Goal: Information Seeking & Learning: Check status

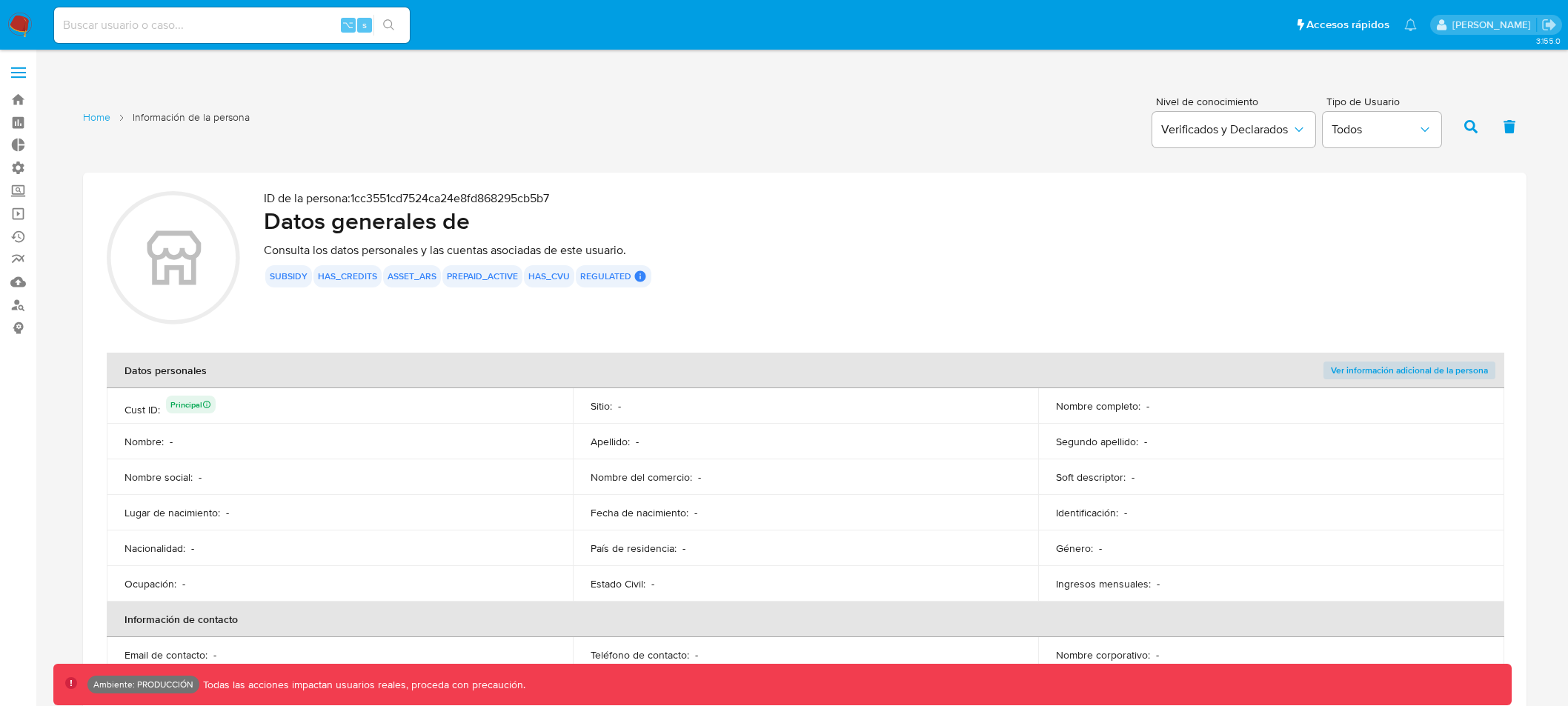
scroll to position [57, 0]
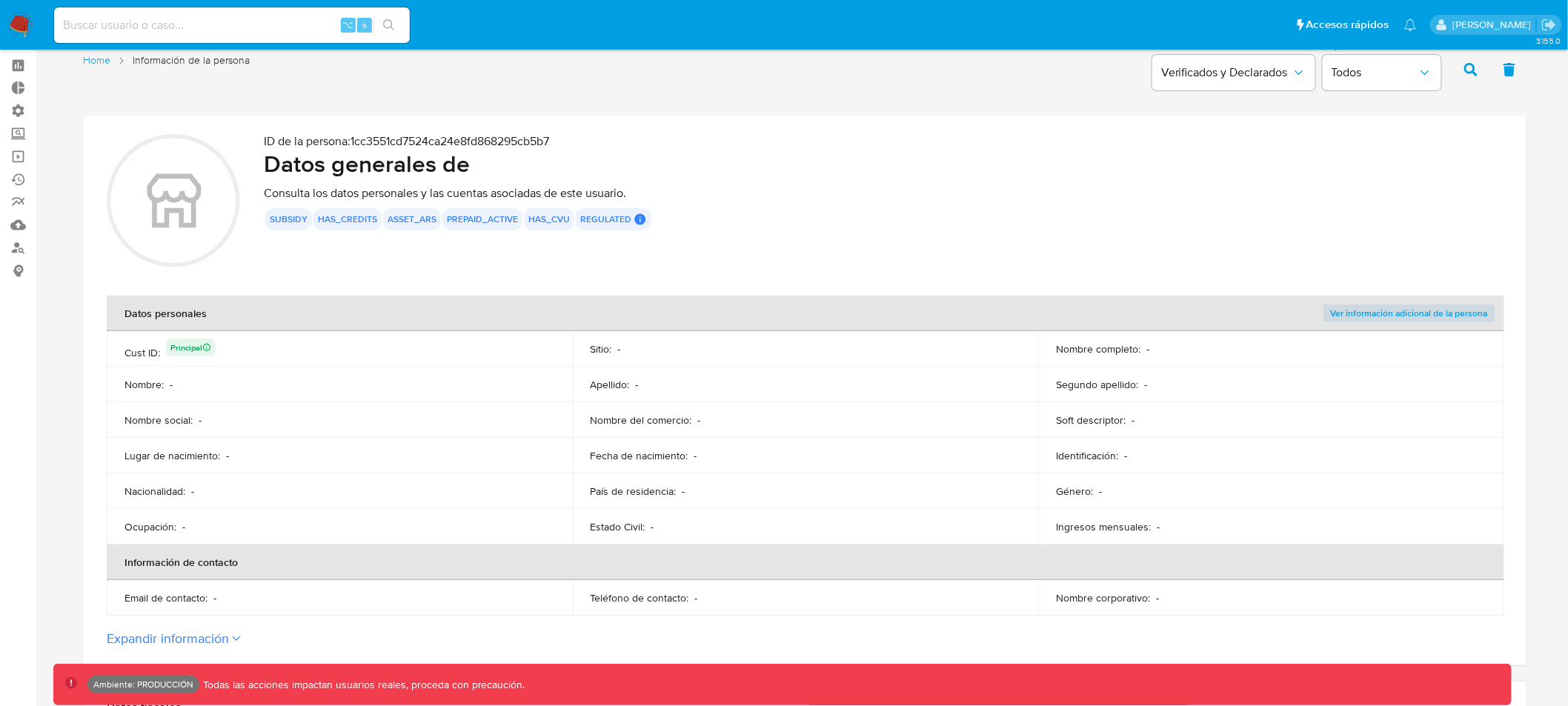
click at [466, 136] on p "ID de la persona : 1cc3551cd7524ca24e8fd868295cb5b7" at bounding box center [883, 142] width 1238 height 15
click at [467, 136] on p "ID de la persona : 1cc3551cd7524ca24e8fd868295cb5b7" at bounding box center [883, 142] width 1238 height 15
click at [470, 140] on p "ID de la persona : 1cc3551cd7524ca24e8fd868295cb5b7" at bounding box center [883, 142] width 1238 height 15
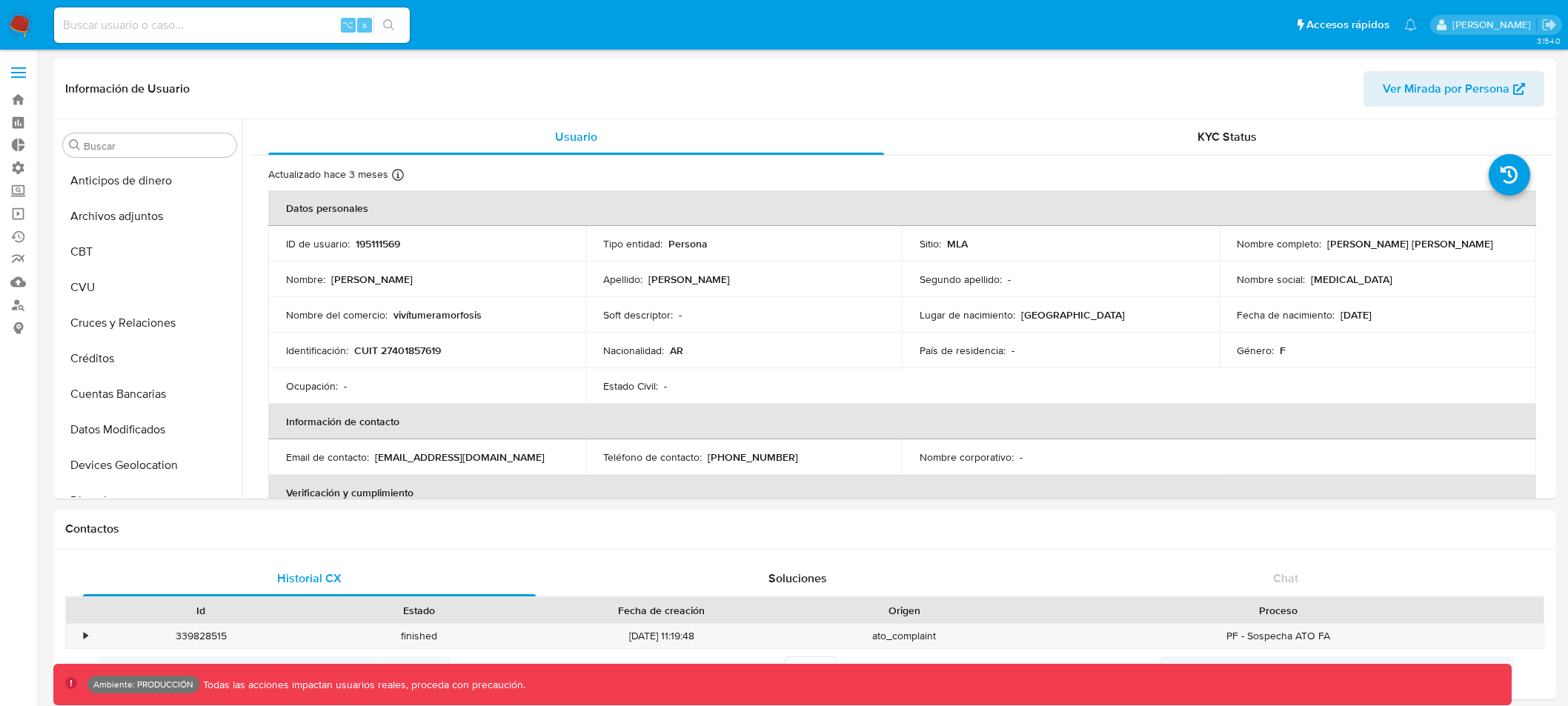
select select "10"
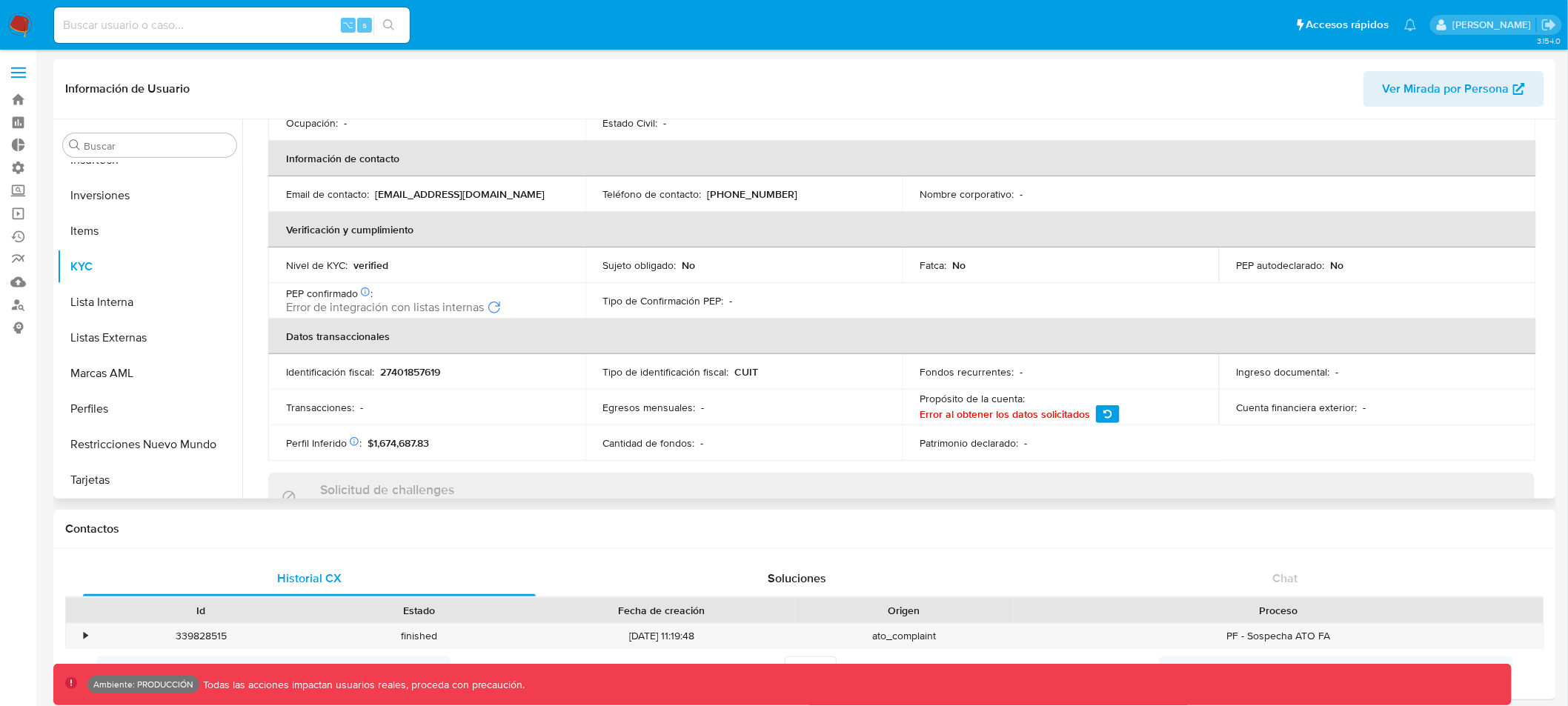
scroll to position [31, 0]
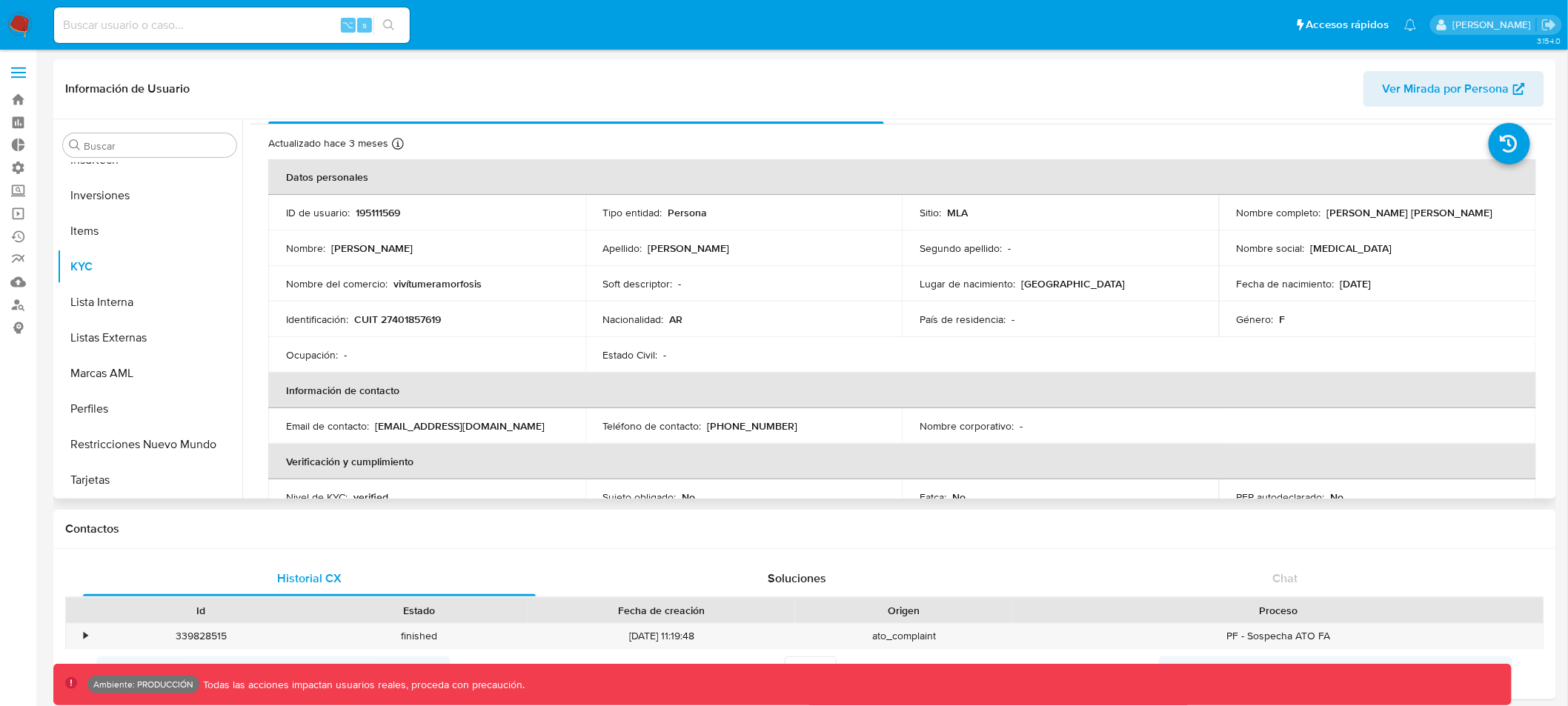
click at [379, 211] on p "195111569" at bounding box center [377, 213] width 44 height 13
click at [379, 210] on p "195111569" at bounding box center [377, 213] width 44 height 13
copy p "195111569"
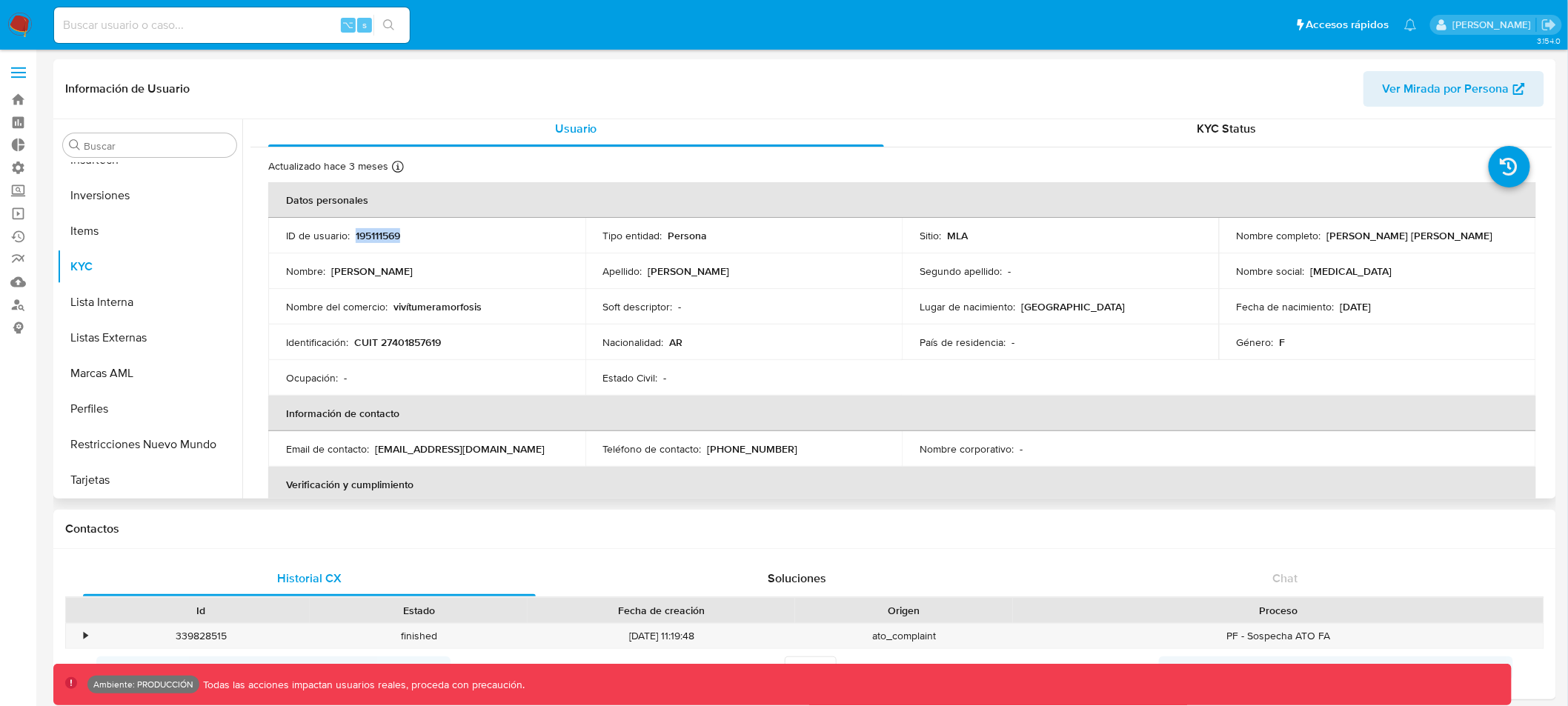
scroll to position [0, 0]
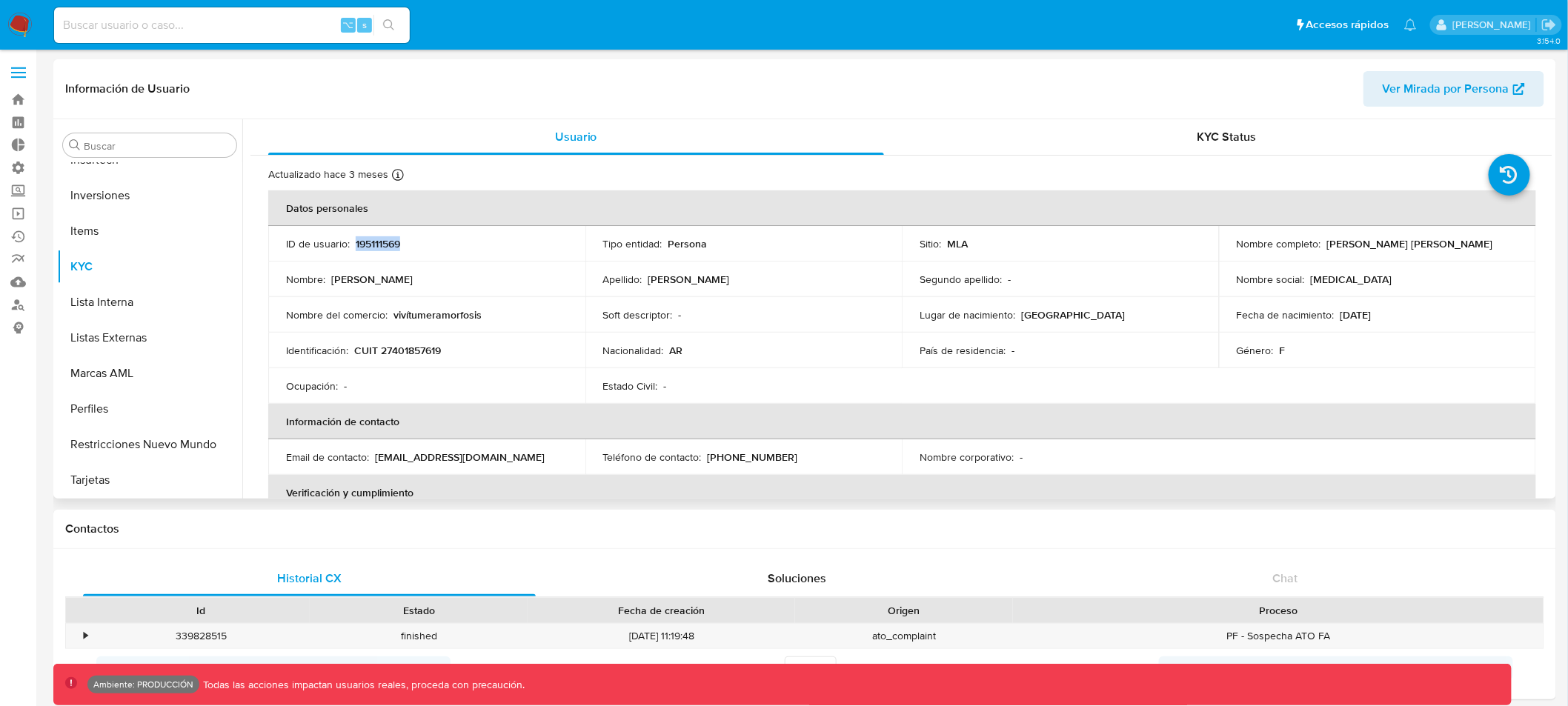
click at [380, 243] on p "195111569" at bounding box center [377, 244] width 44 height 13
click at [188, 39] on div "⌥ s" at bounding box center [232, 25] width 356 height 35
click at [187, 34] on input at bounding box center [232, 25] width 356 height 19
type input "31625189"
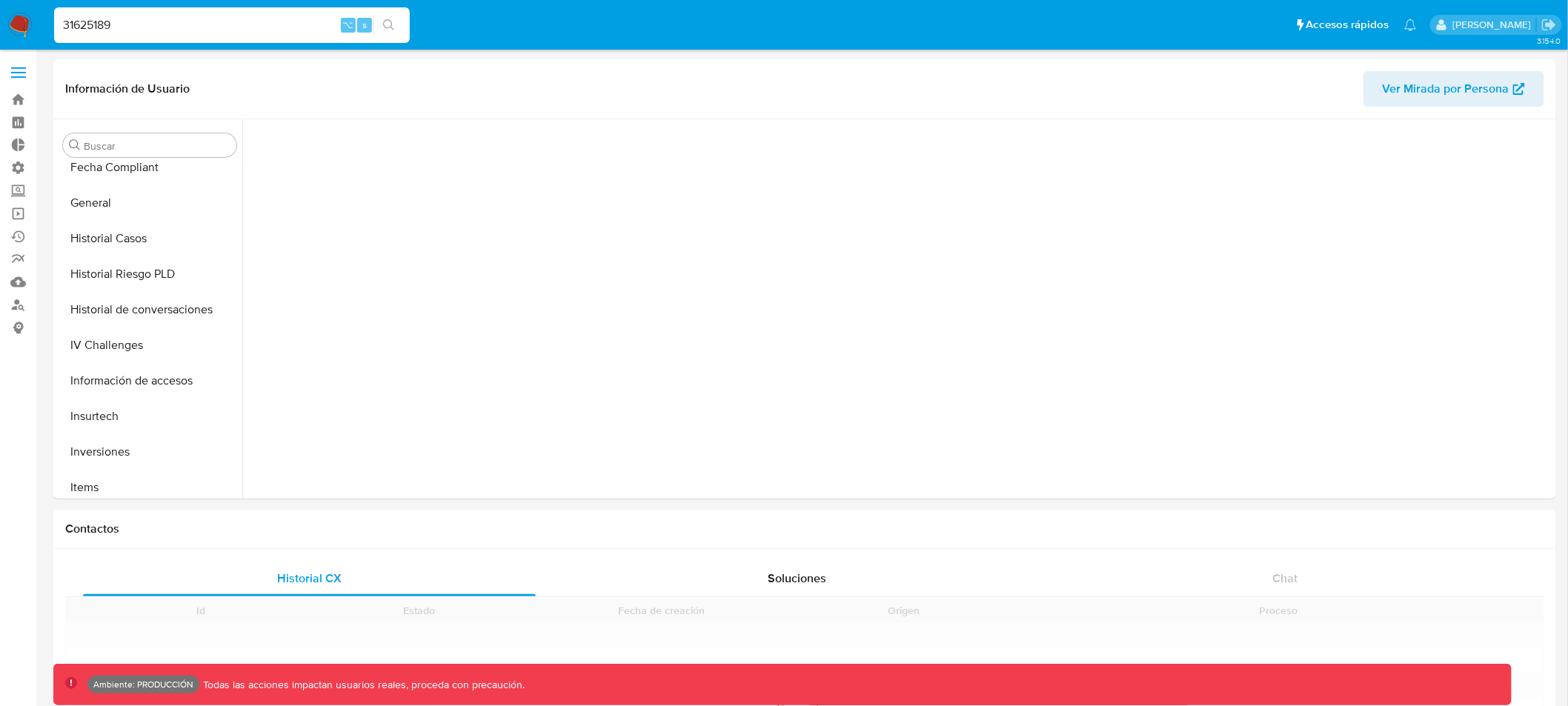
scroll to position [697, 0]
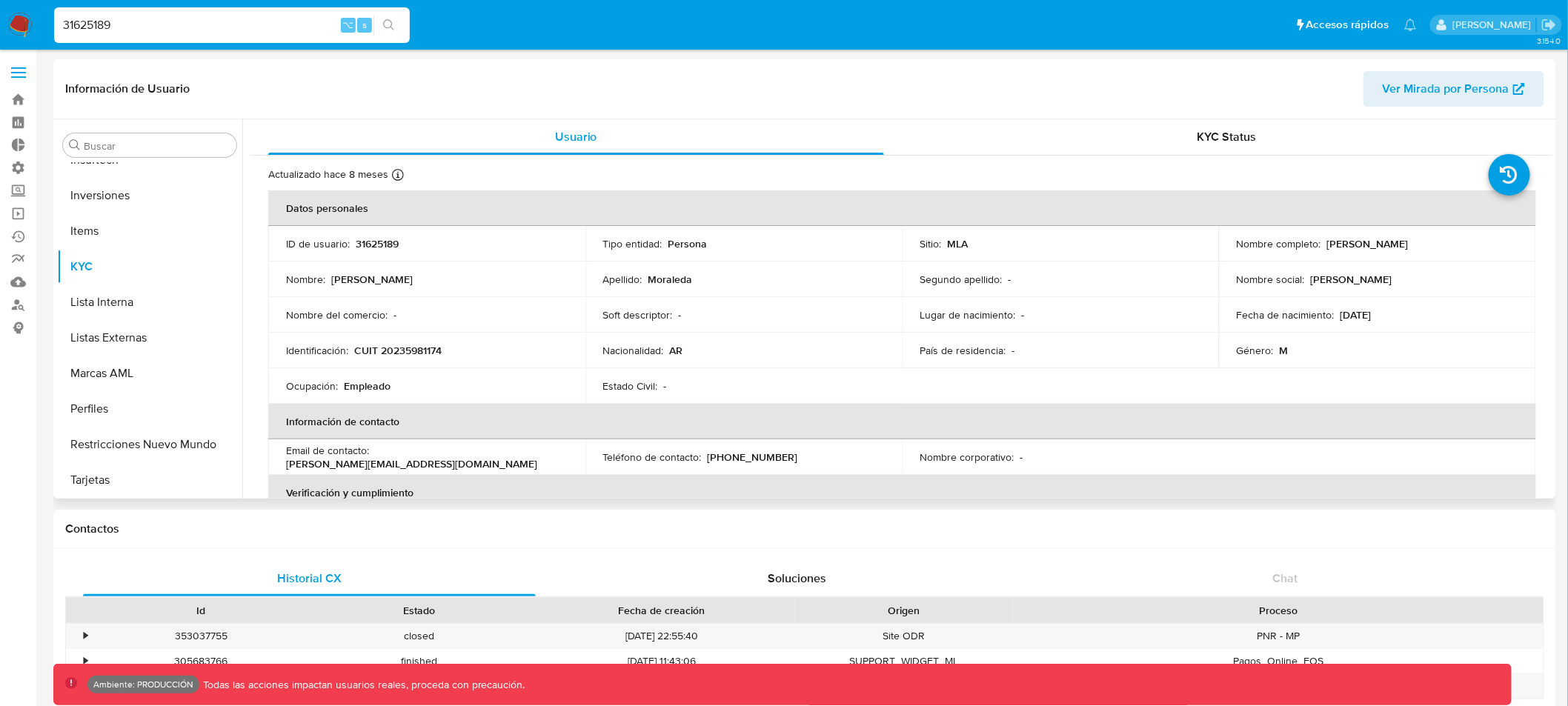
select select "10"
click at [1449, 99] on span "Ver Mirada por Persona" at bounding box center [1446, 89] width 127 height 35
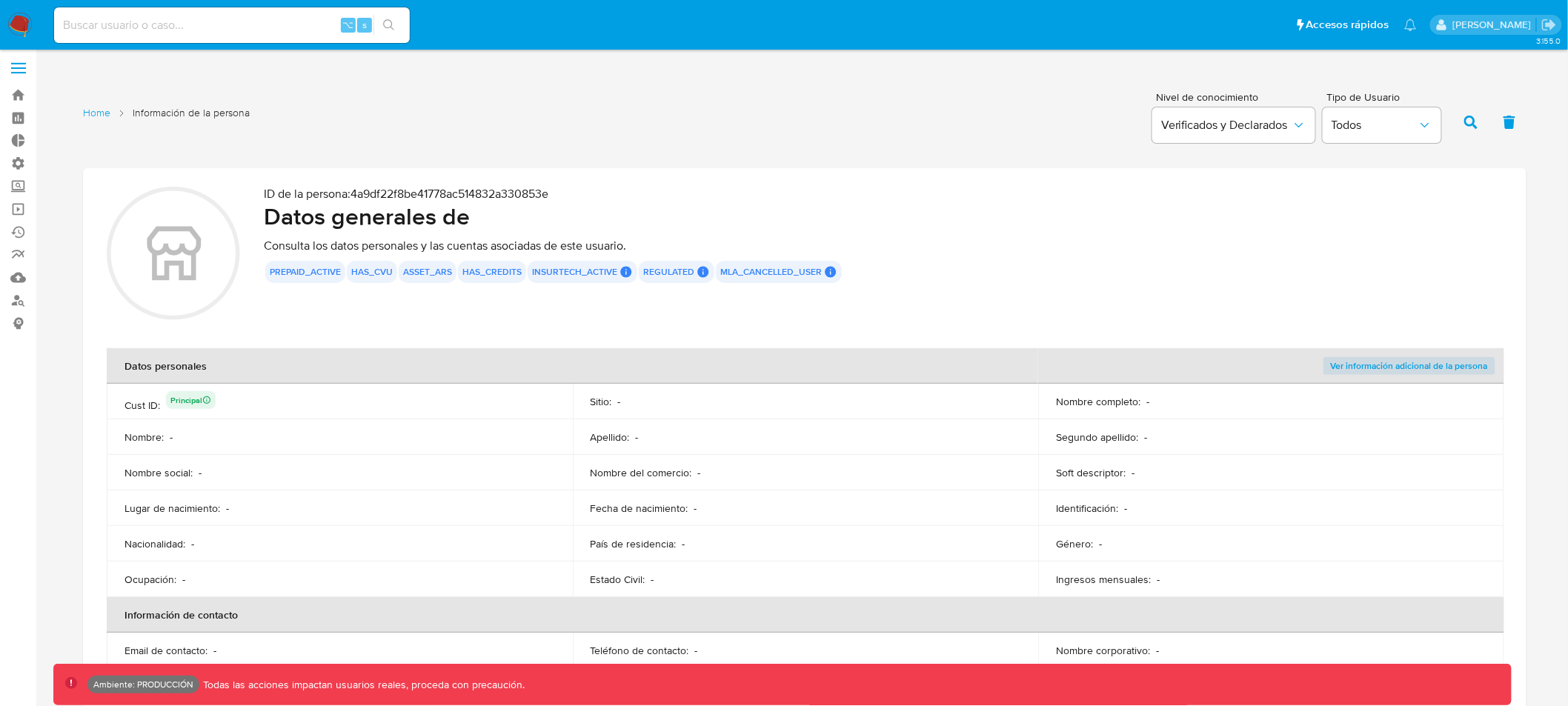
scroll to position [27, 0]
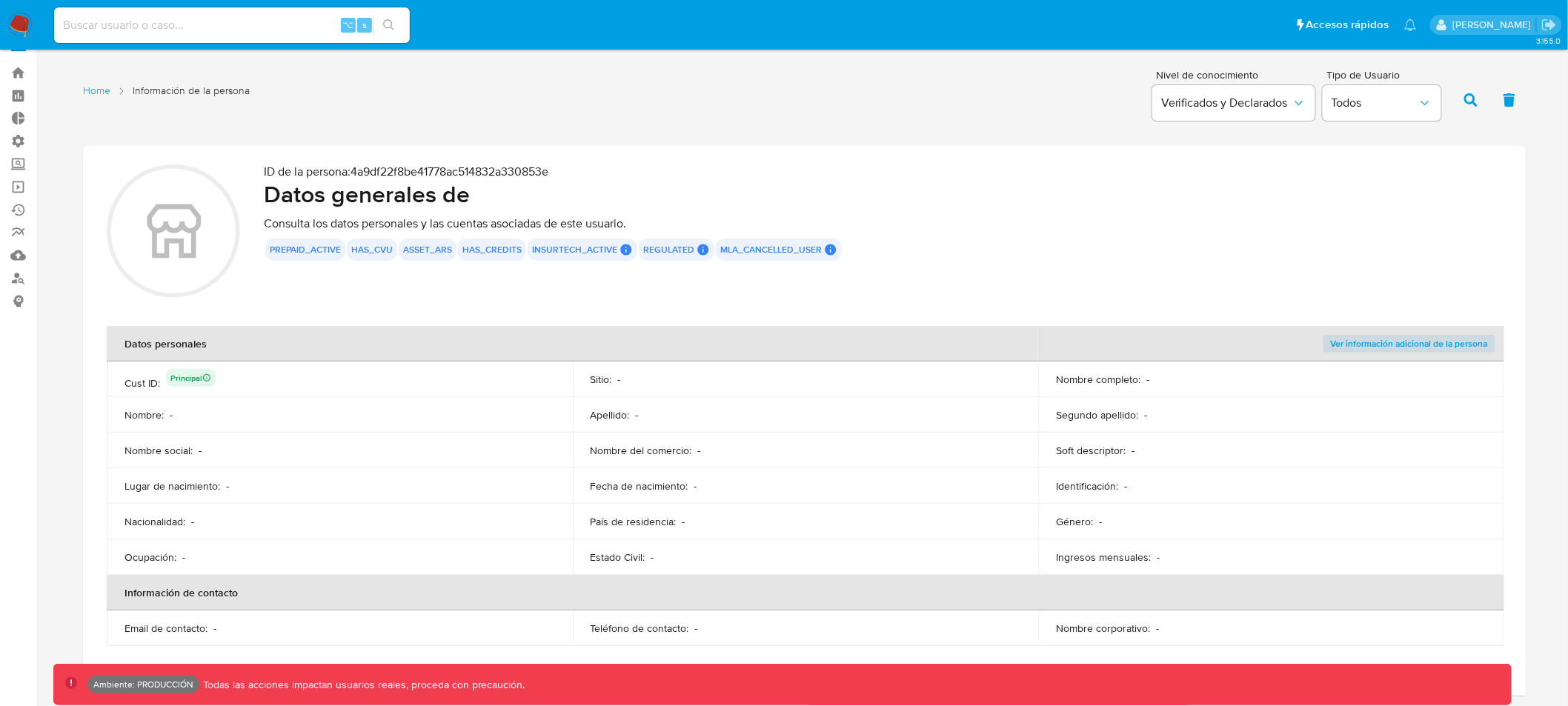
click at [514, 168] on p "ID de la persona : 4a9df22f8be41778ac514832a330853e" at bounding box center [883, 172] width 1238 height 15
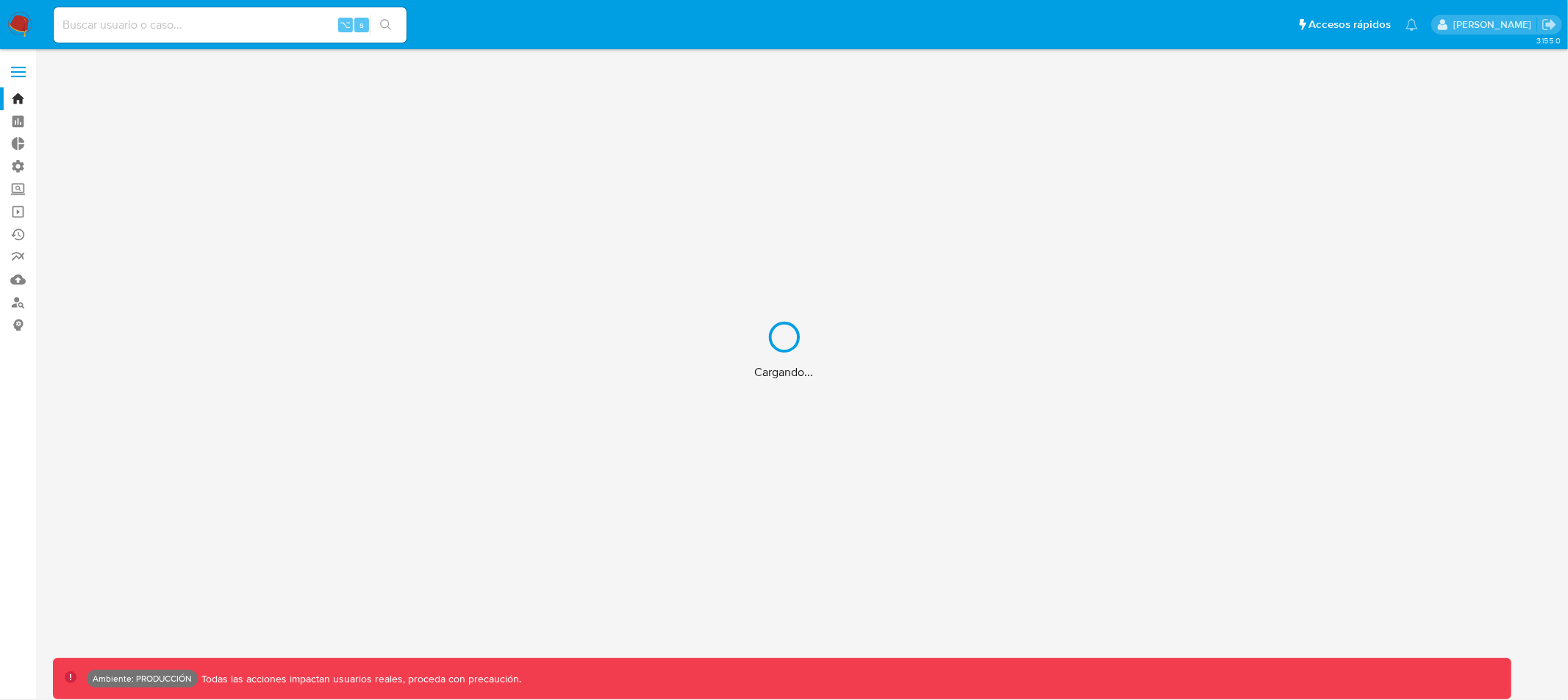
click at [200, 28] on div "Cargando..." at bounding box center [784, 350] width 1568 height 700
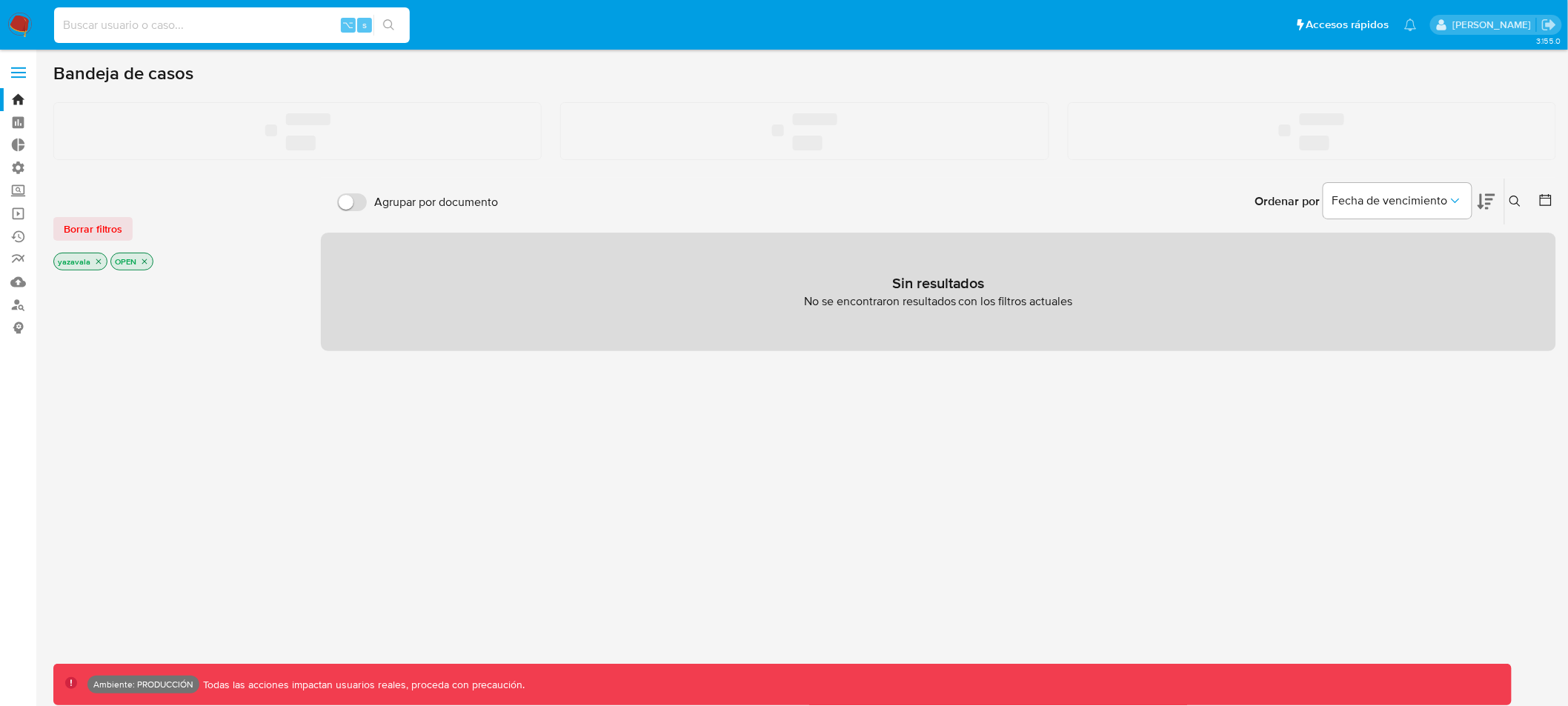
click at [202, 28] on input at bounding box center [232, 25] width 356 height 19
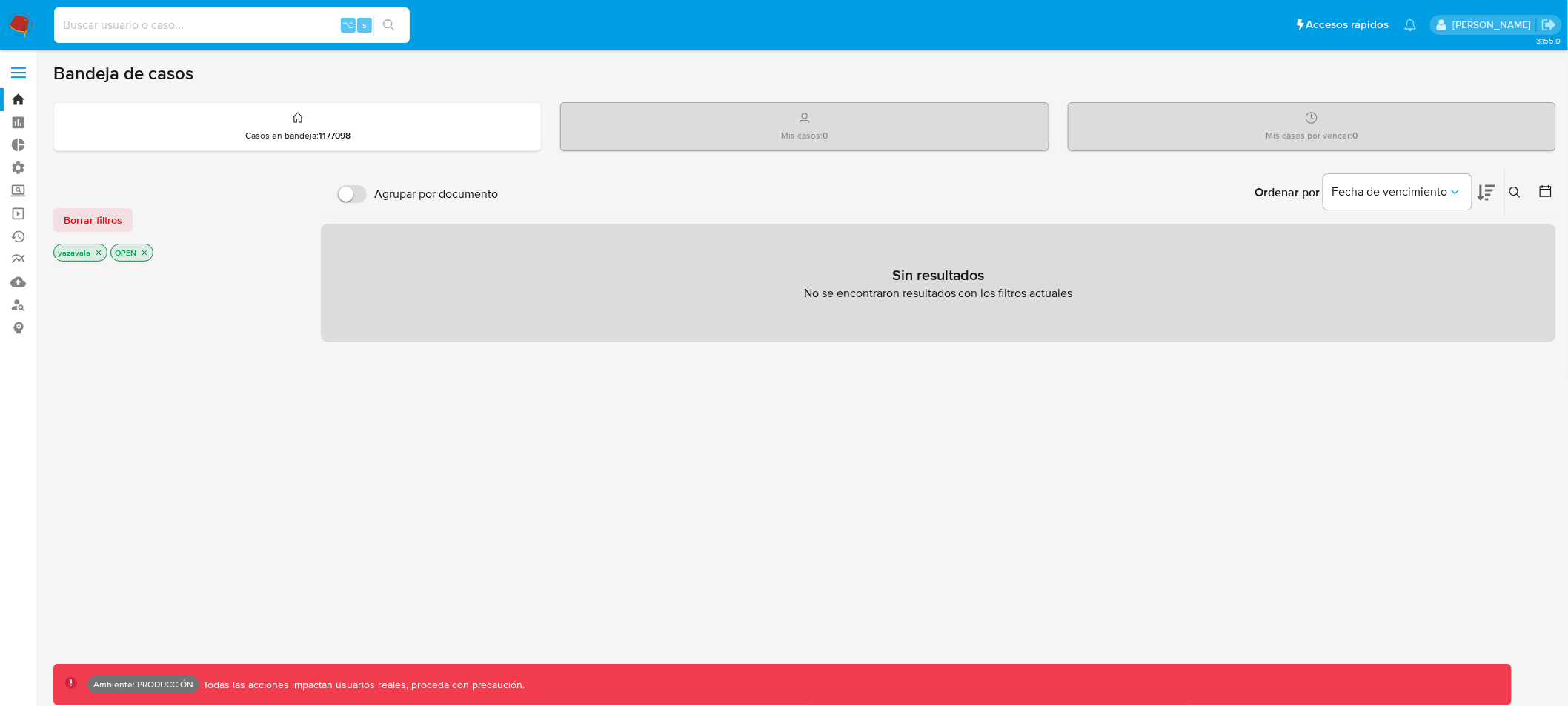
click at [221, 25] on input at bounding box center [232, 25] width 356 height 19
type input "31625189"
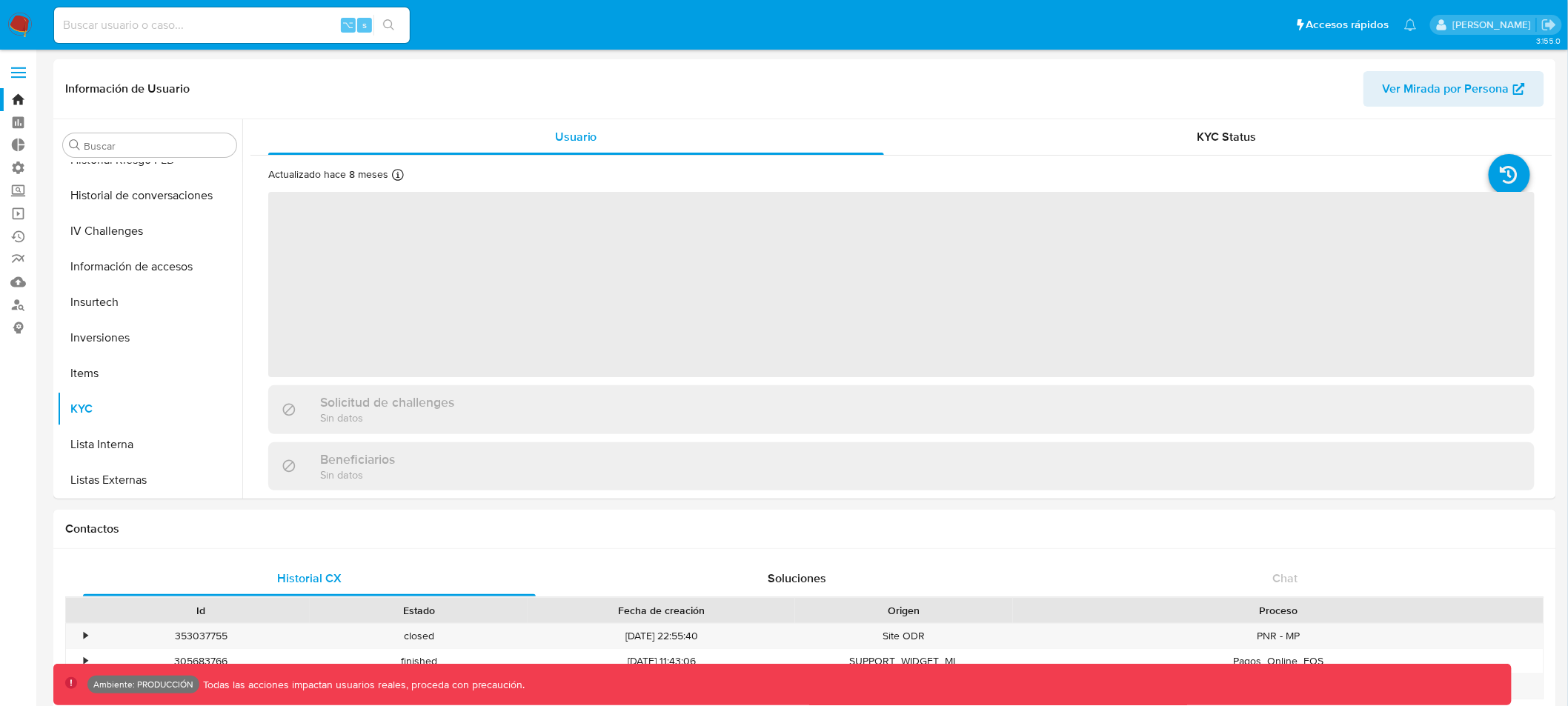
scroll to position [697, 0]
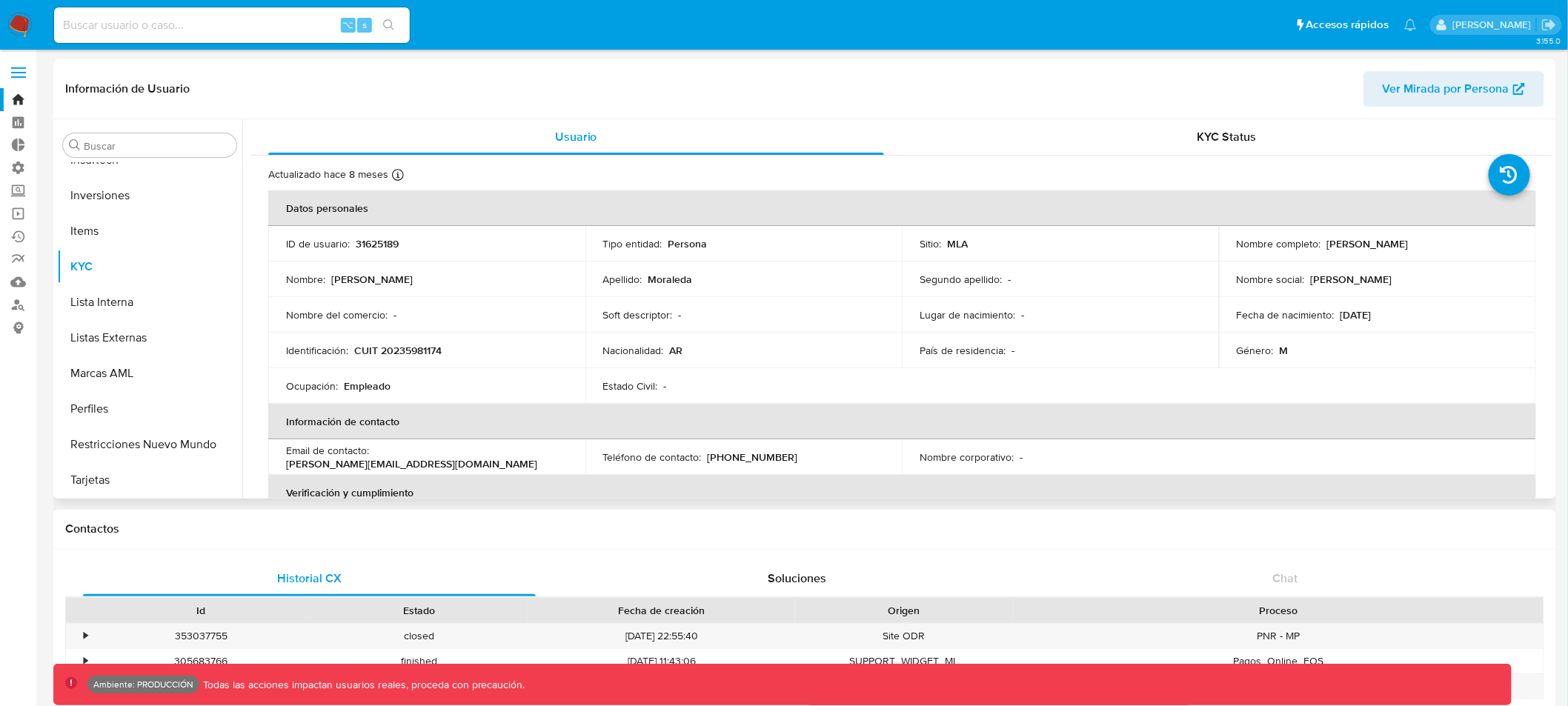
select select "10"
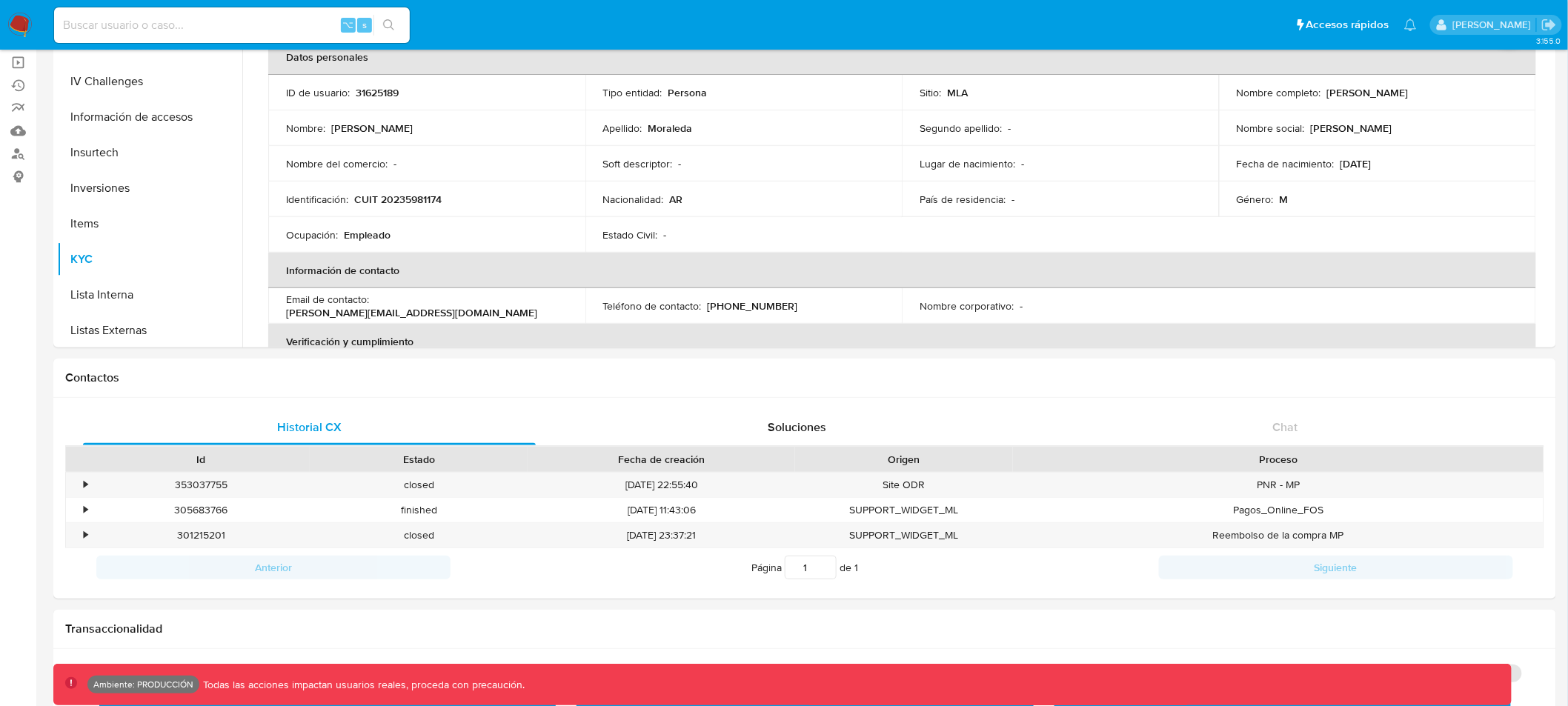
scroll to position [527, 0]
click at [23, 156] on link "Buscador de personas" at bounding box center [88, 153] width 176 height 23
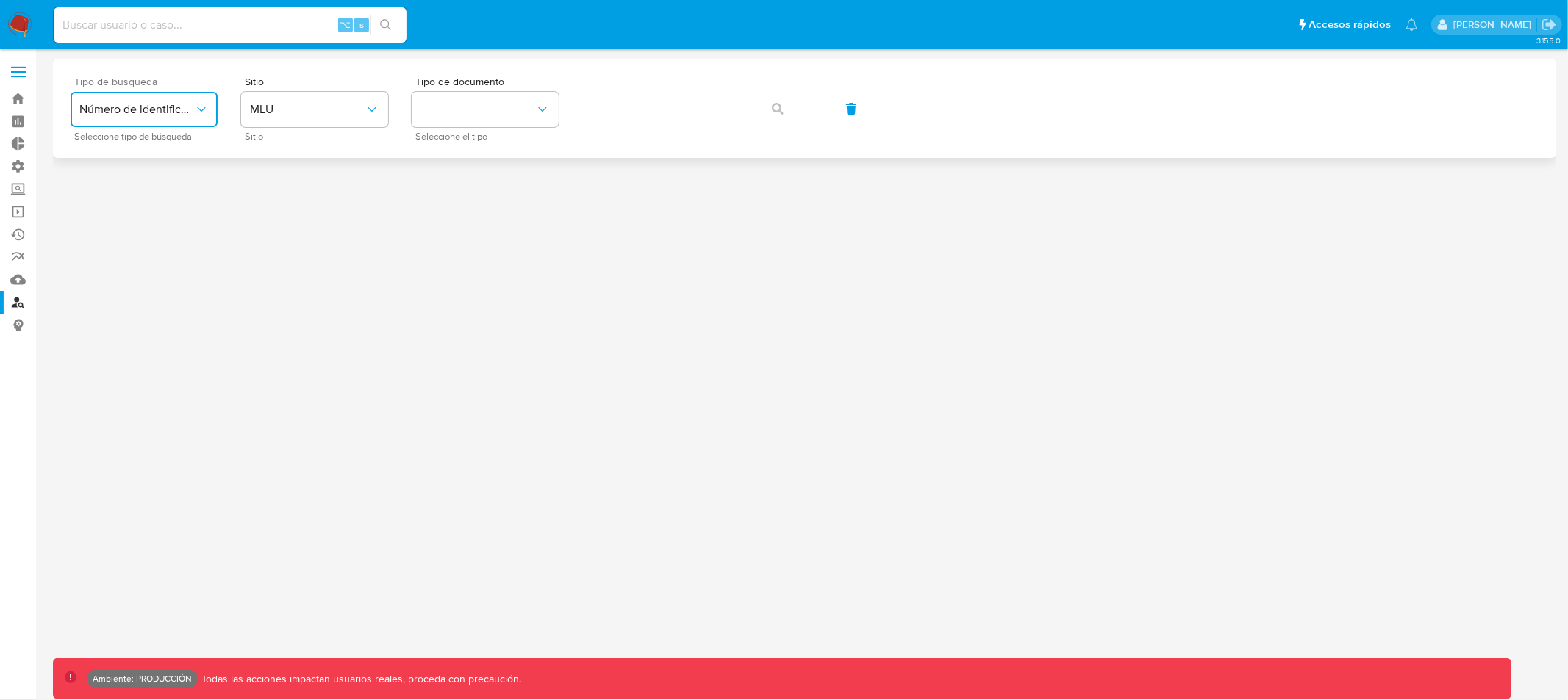
click at [181, 111] on span "Número de identificación" at bounding box center [136, 110] width 115 height 15
click at [301, 107] on span "MLU" at bounding box center [307, 110] width 115 height 15
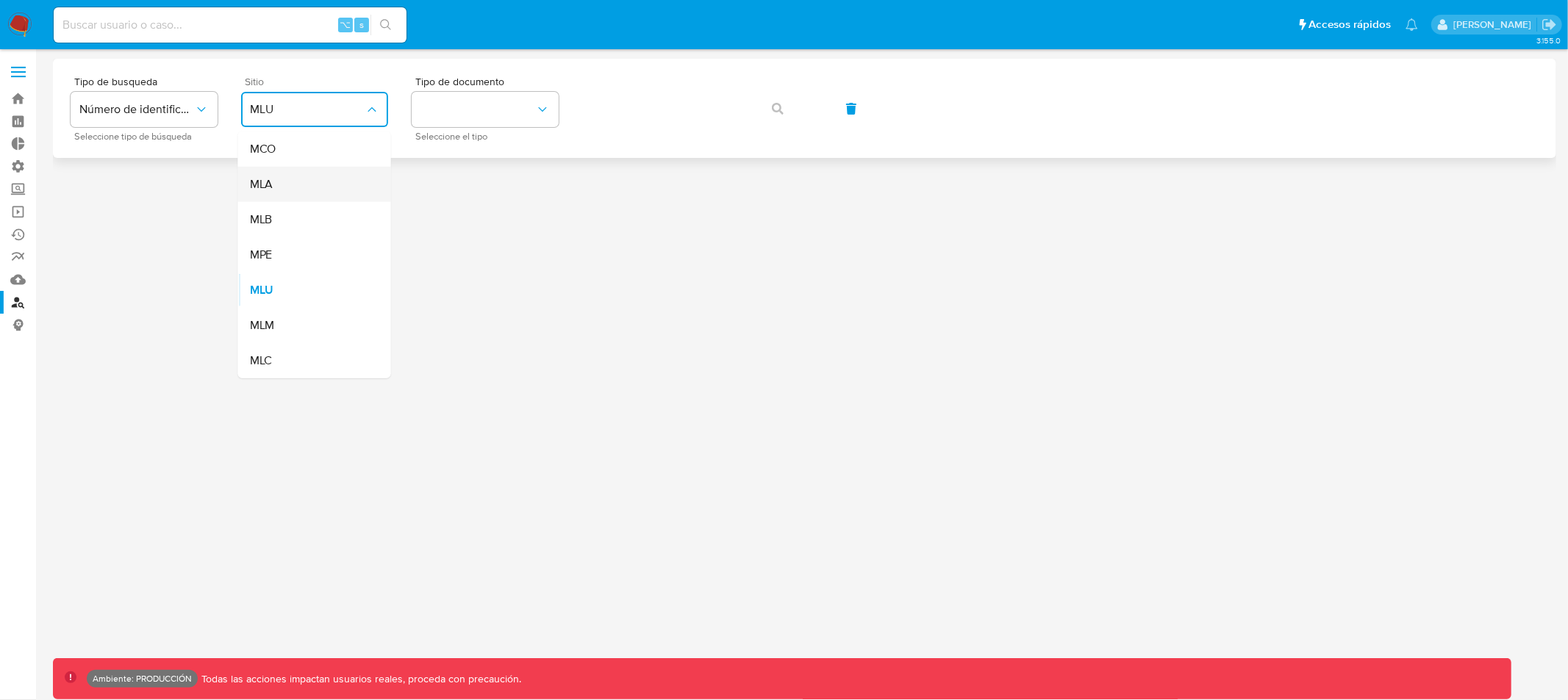
click at [280, 186] on div "MLA" at bounding box center [309, 185] width 121 height 35
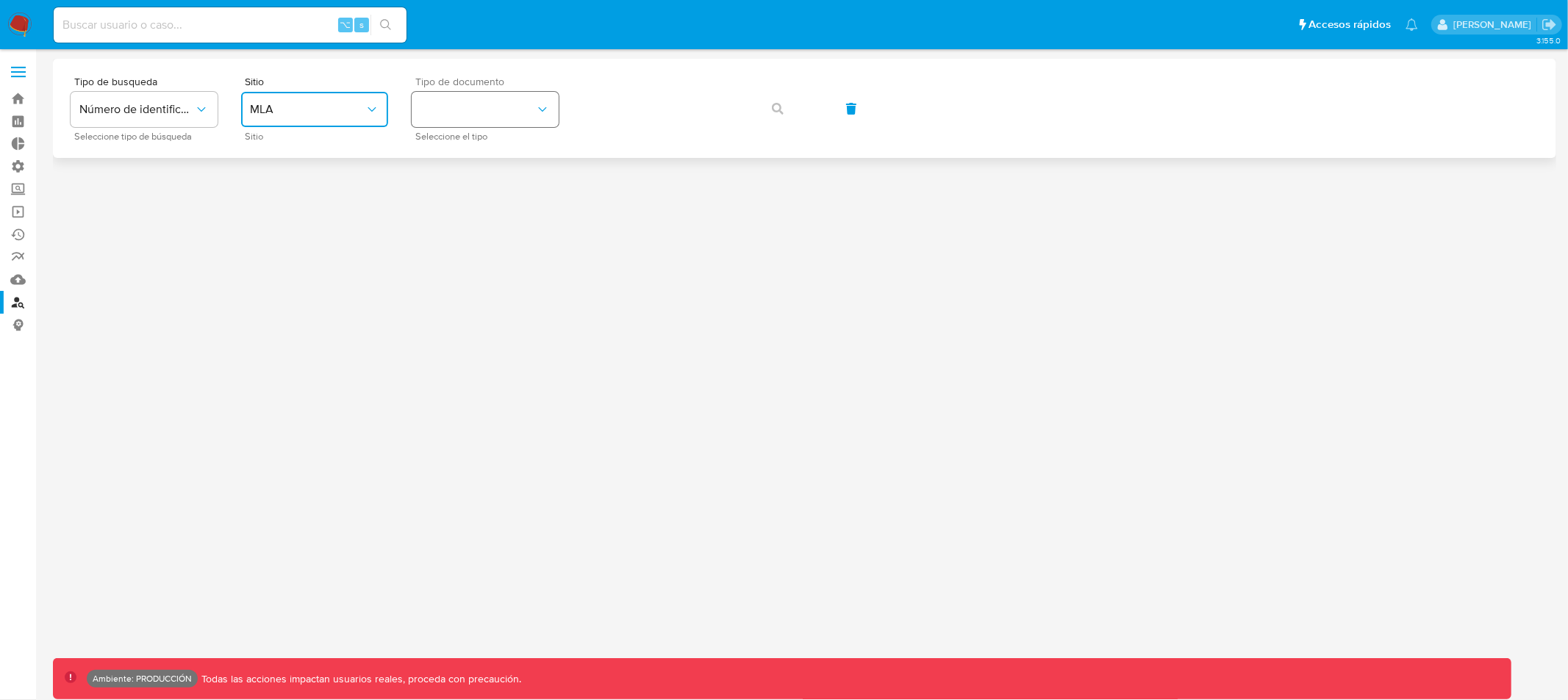
click at [482, 116] on button "identificationType" at bounding box center [485, 109] width 147 height 35
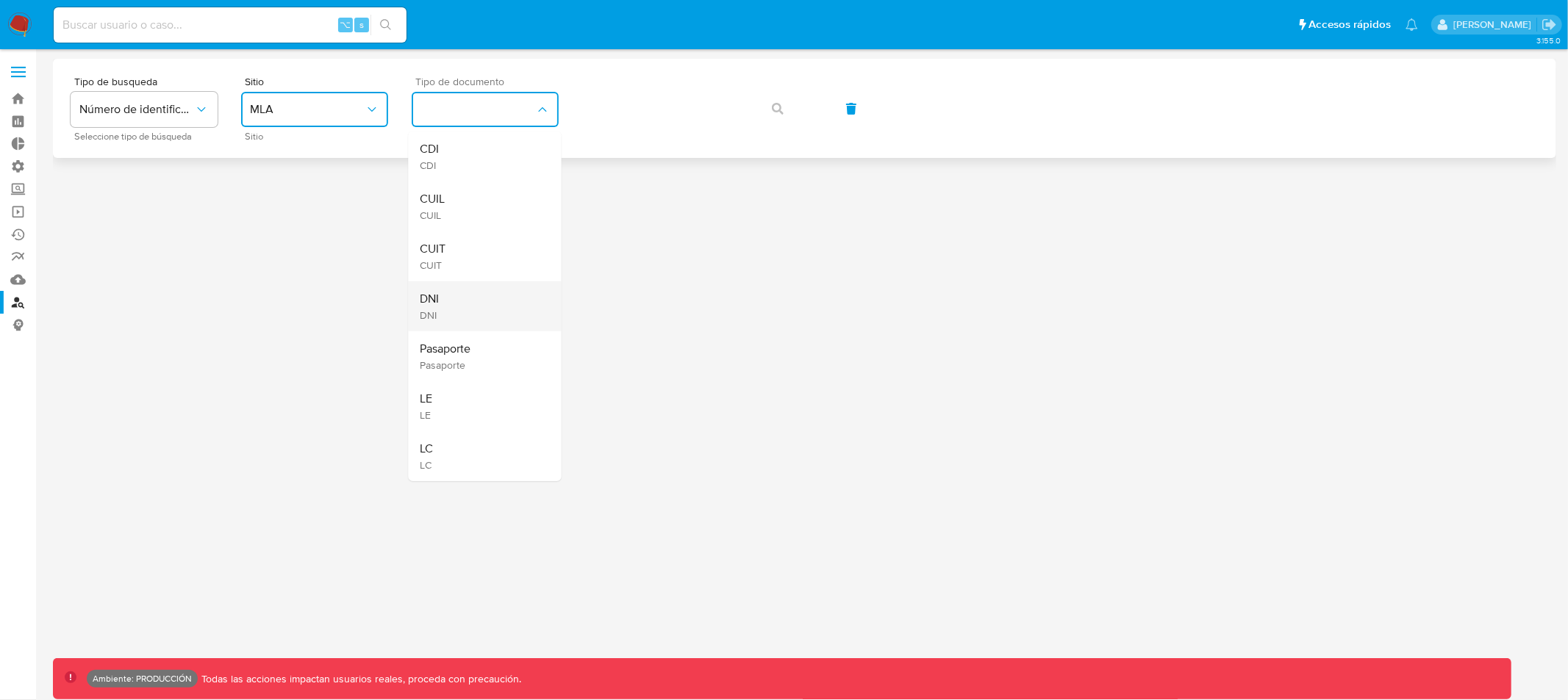
click at [467, 304] on div "DNI DNI" at bounding box center [480, 306] width 121 height 50
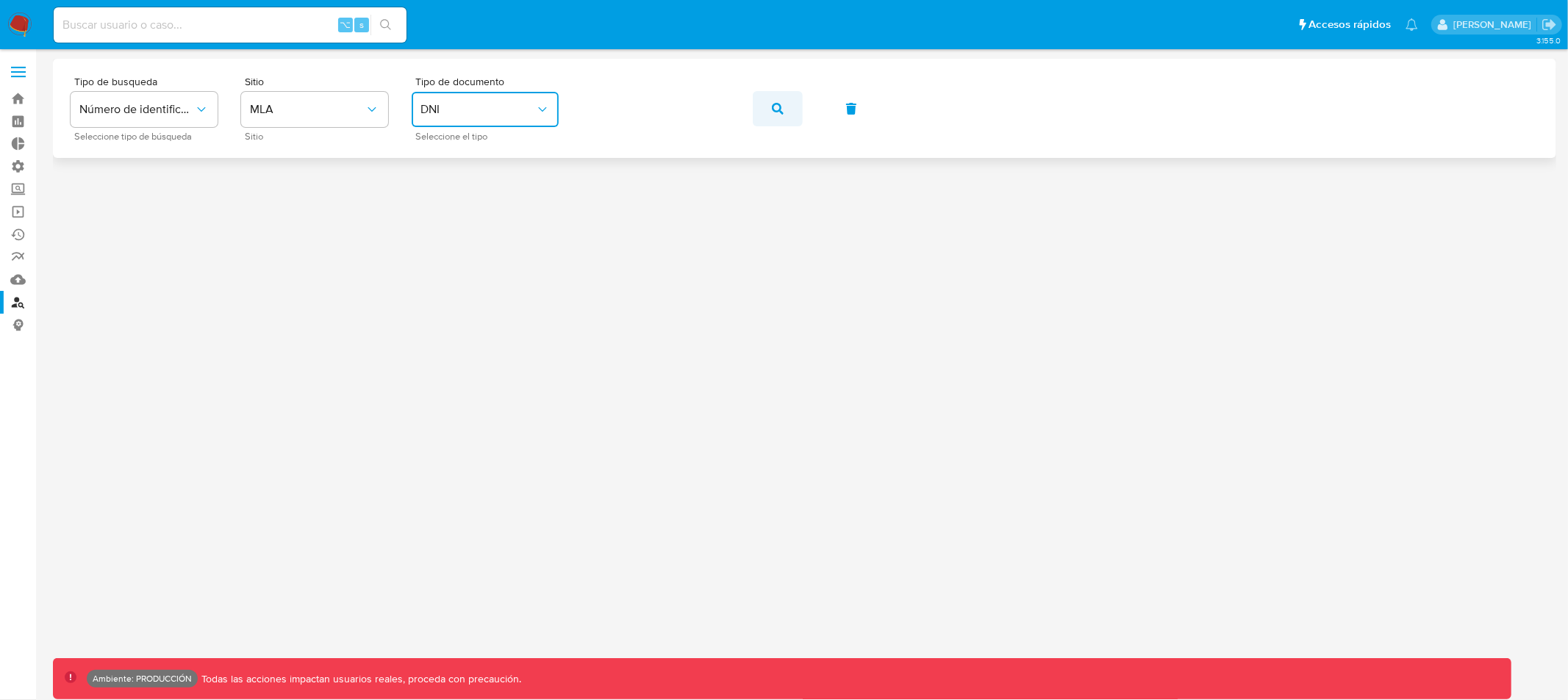
click at [775, 109] on icon "button" at bounding box center [778, 109] width 12 height 12
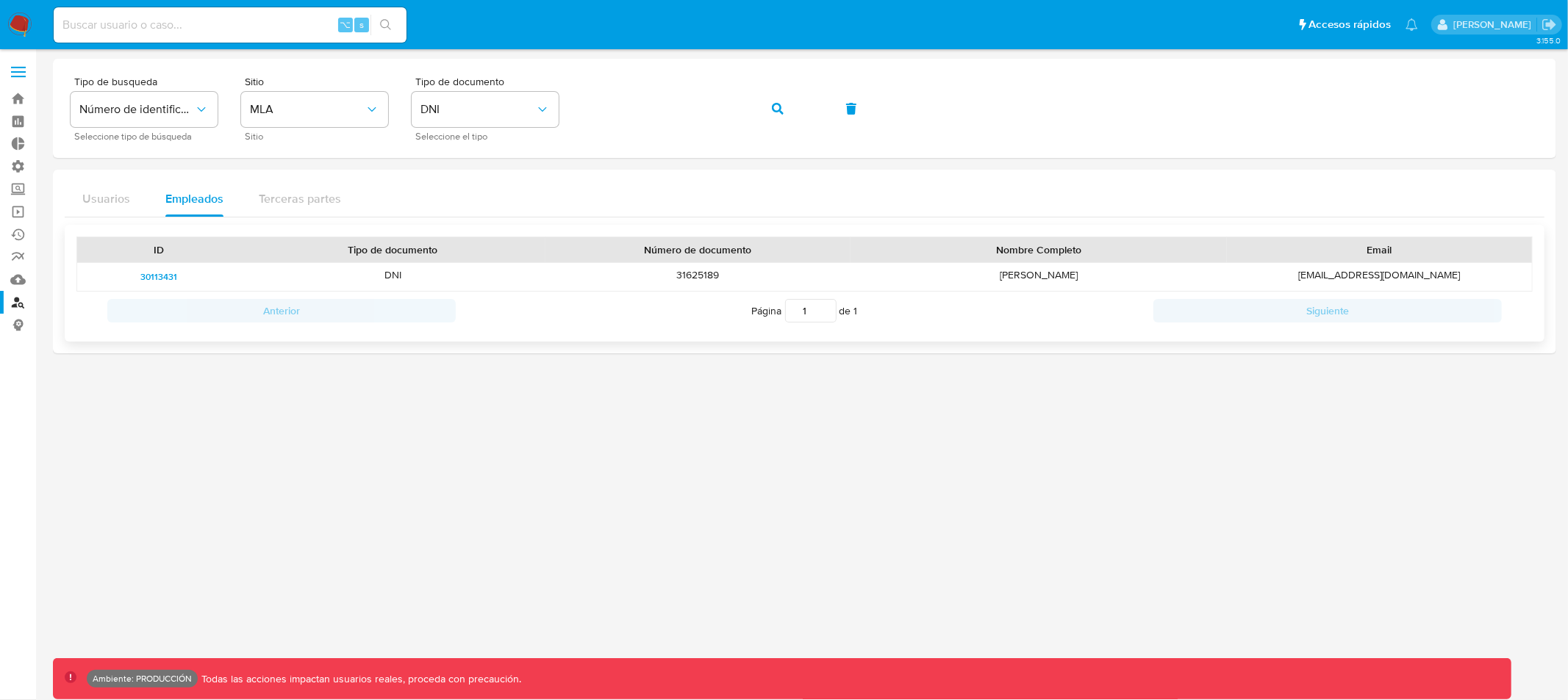
click at [161, 275] on span "30113431" at bounding box center [159, 277] width 37 height 17
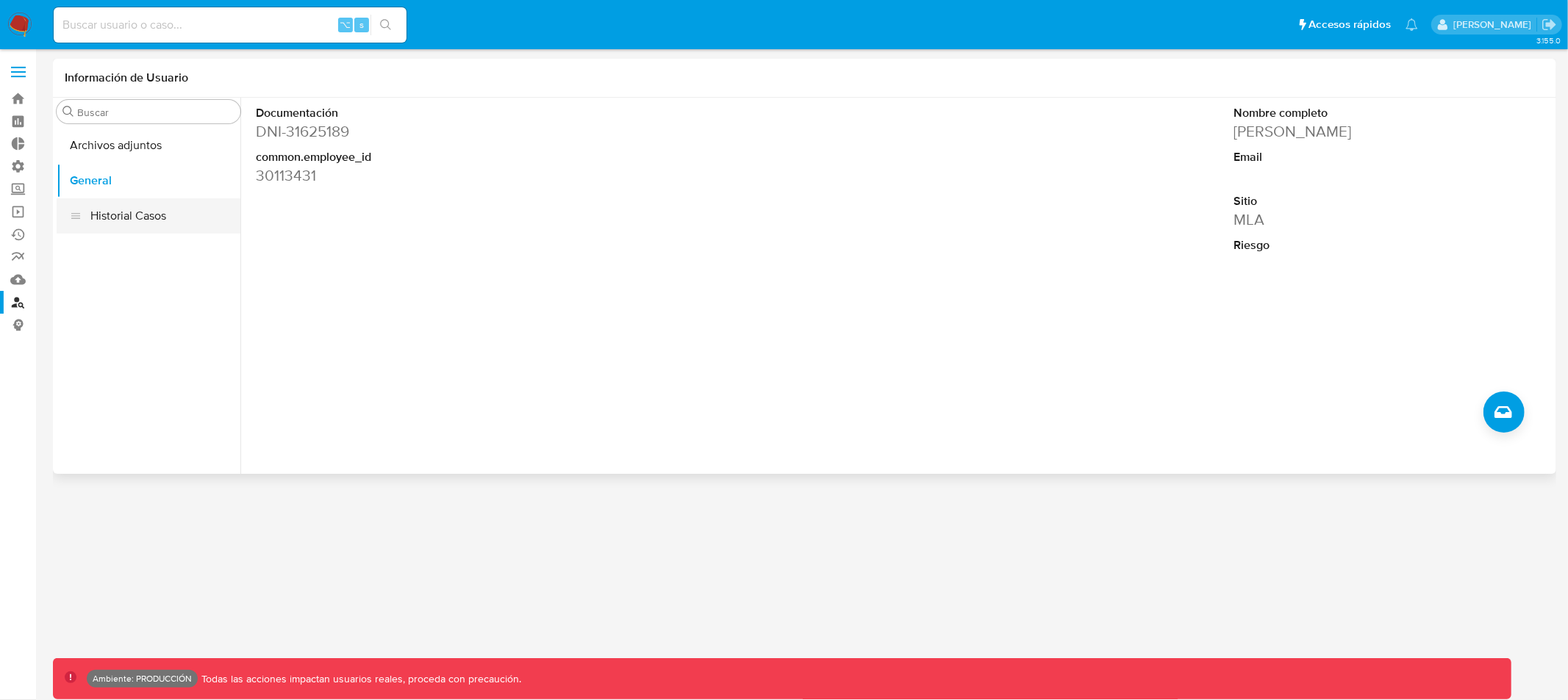
click at [131, 218] on button "Historial Casos" at bounding box center [148, 216] width 184 height 35
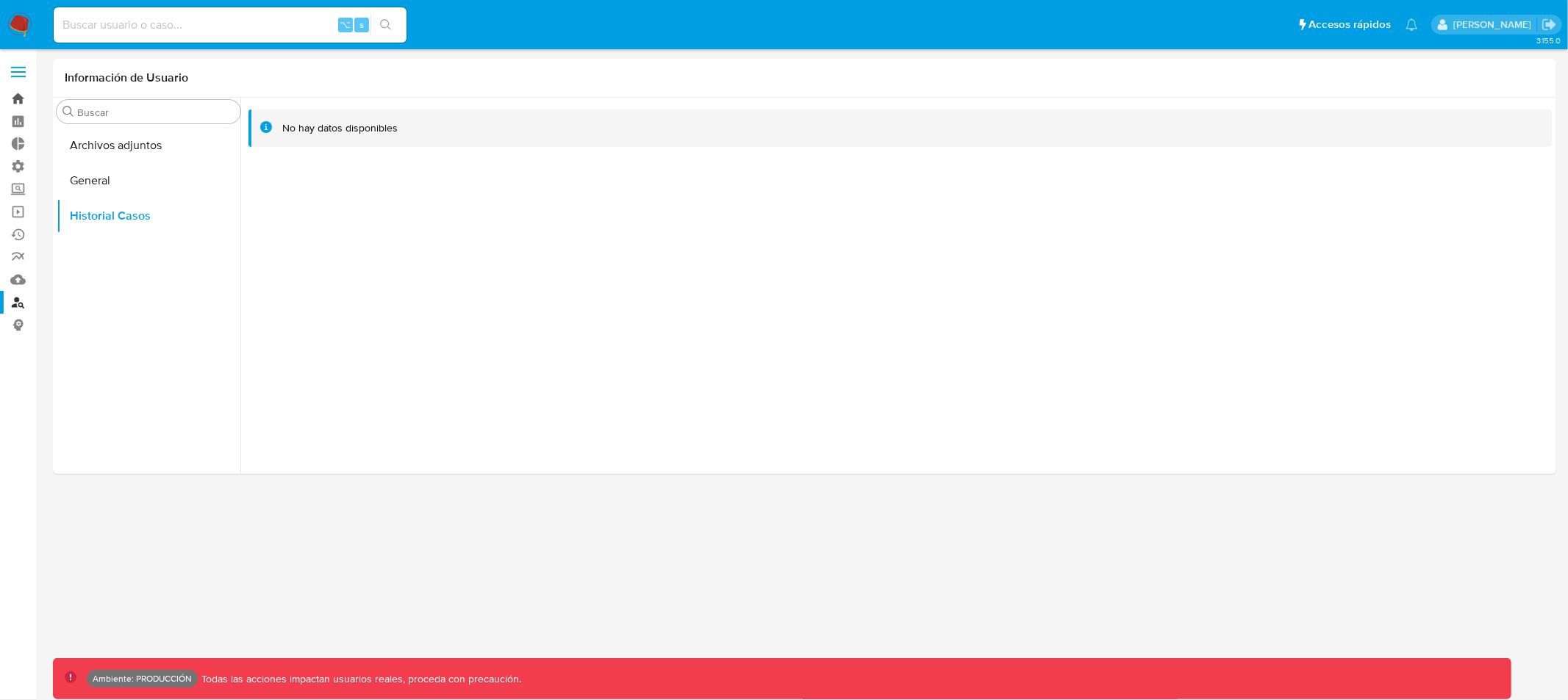
click at [19, 98] on link "Bandeja" at bounding box center [87, 98] width 175 height 22
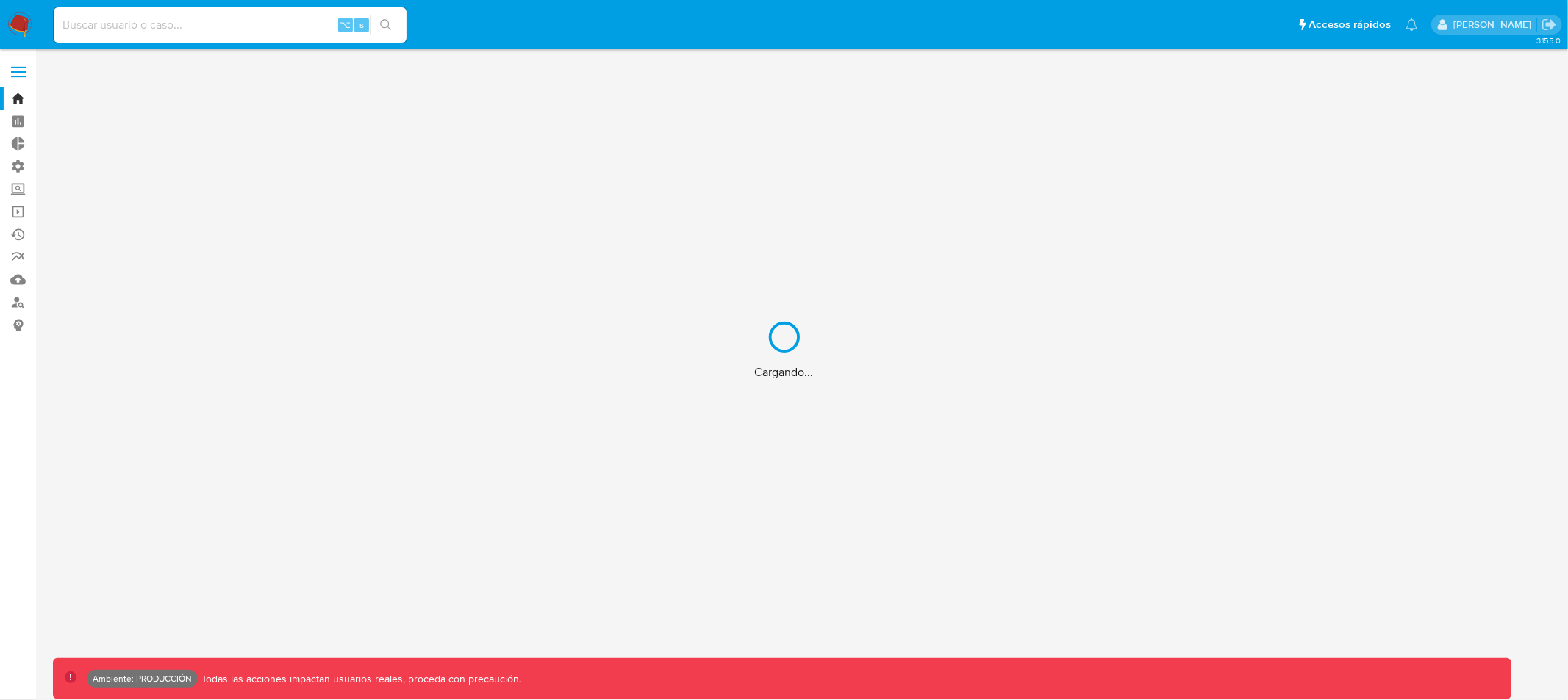
click at [20, 74] on div "Cargando..." at bounding box center [784, 350] width 1568 height 700
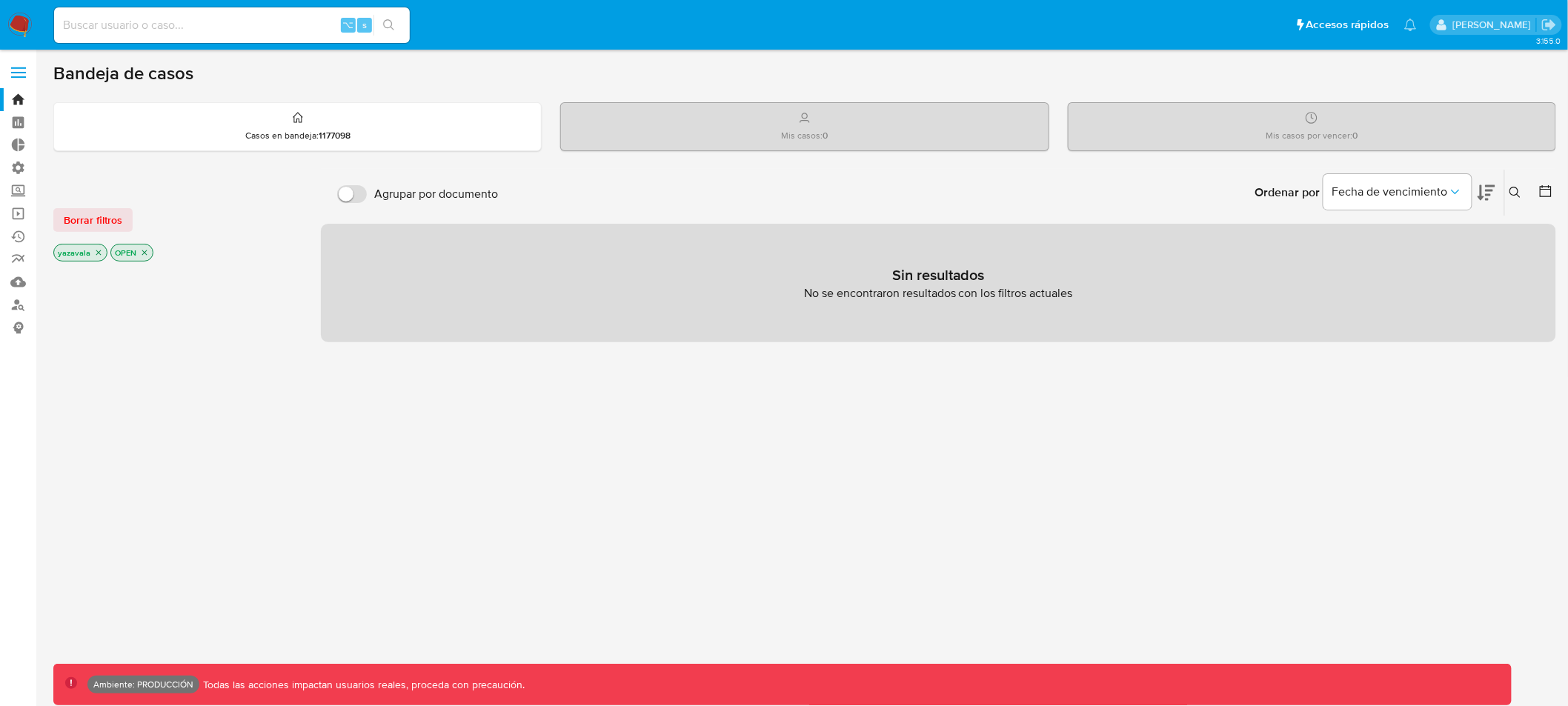
click at [18, 73] on label at bounding box center [18, 72] width 37 height 31
click at [0, 0] on input "checkbox" at bounding box center [0, 0] width 0 height 0
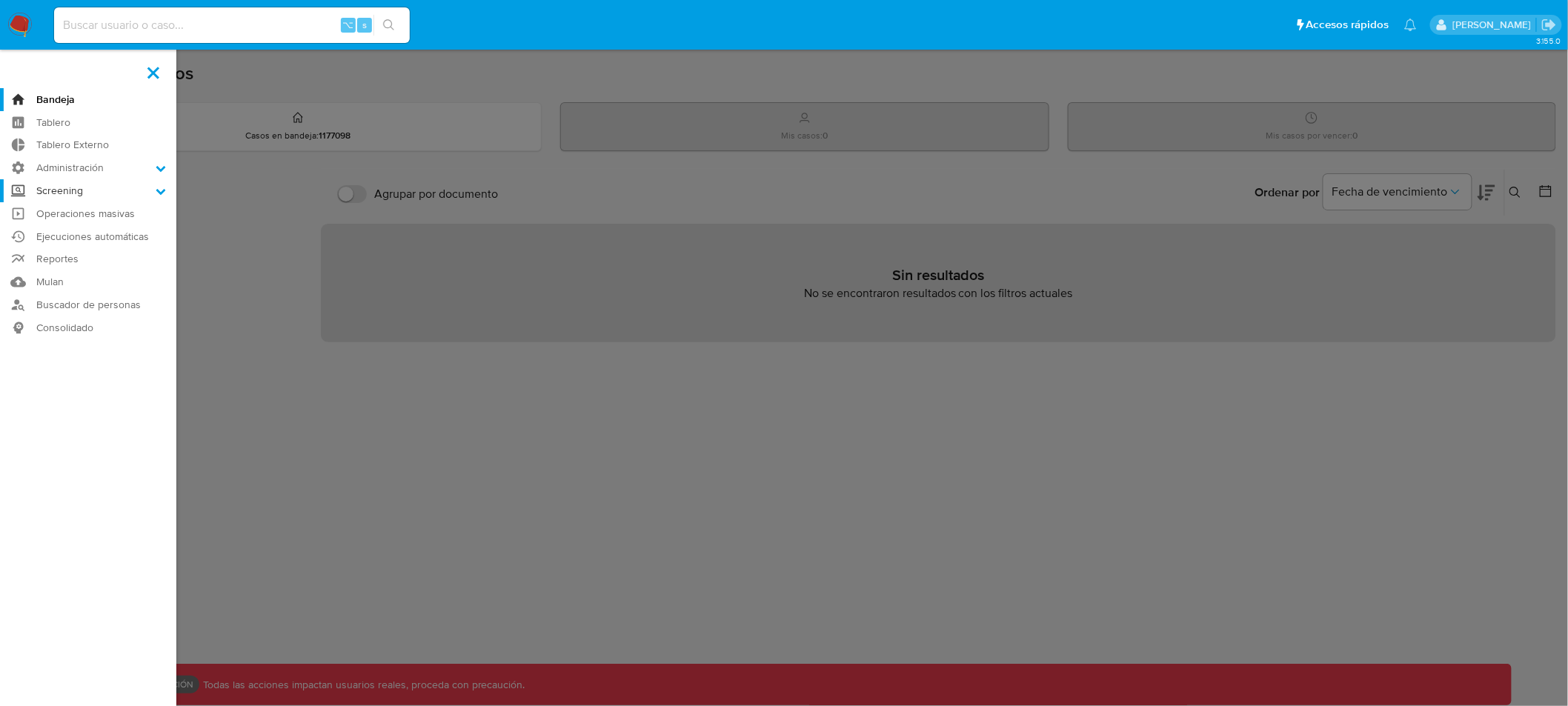
click at [104, 194] on label "Screening" at bounding box center [88, 190] width 176 height 23
click at [0, 0] on input "Screening" at bounding box center [0, 0] width 0 height 0
click at [101, 213] on link "Administrador de Listas" at bounding box center [88, 211] width 176 height 18
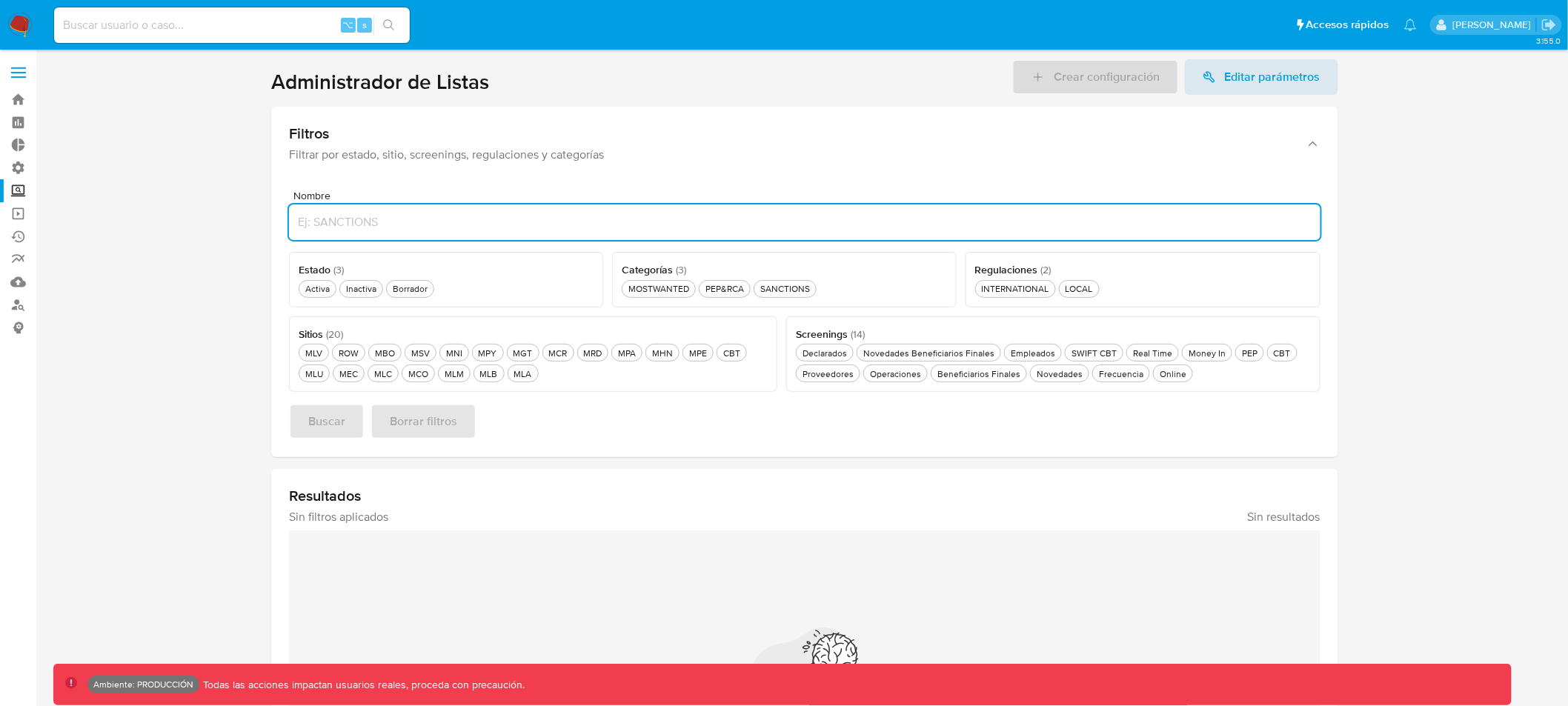
click at [385, 225] on input "Nombre" at bounding box center [805, 222] width 1031 height 19
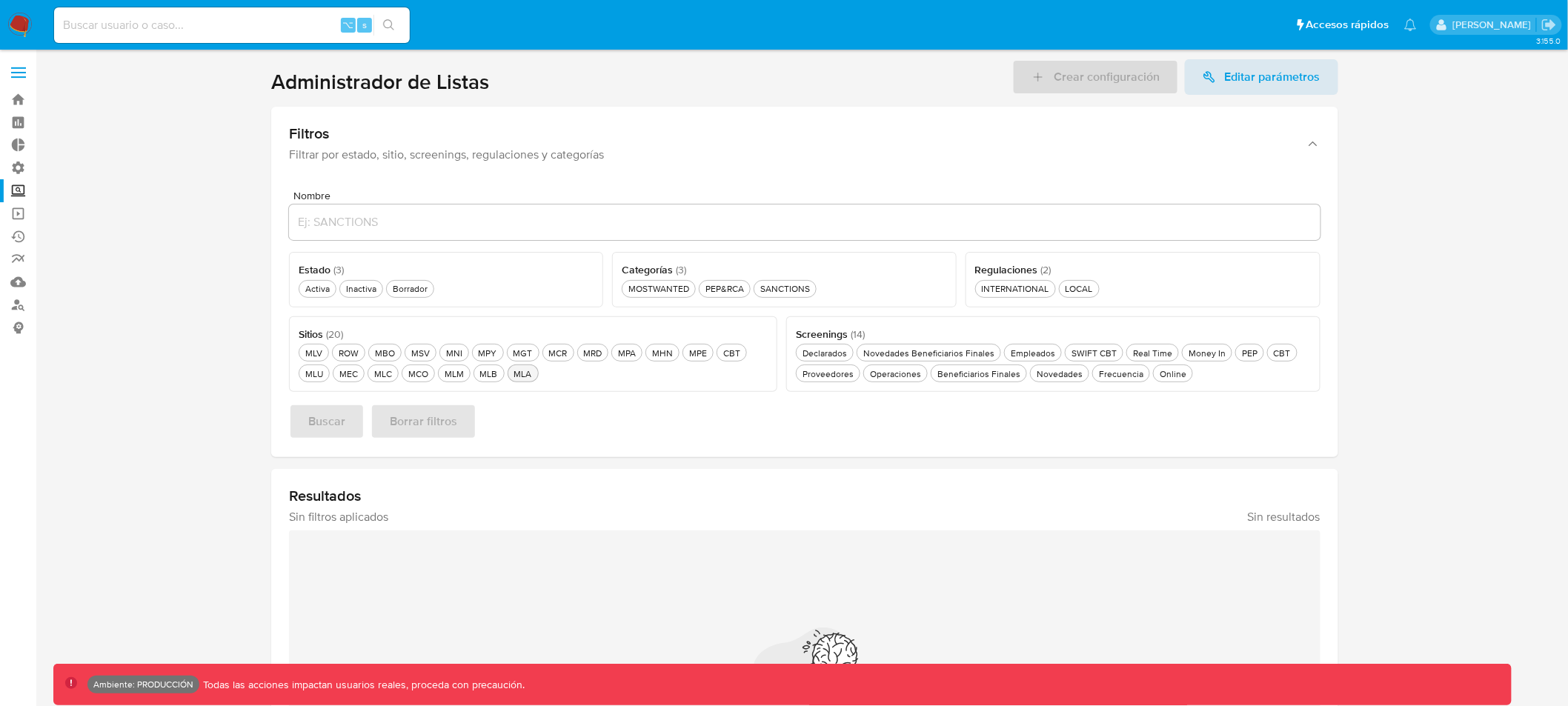
click at [520, 376] on div "MLA MLA" at bounding box center [523, 373] width 23 height 13
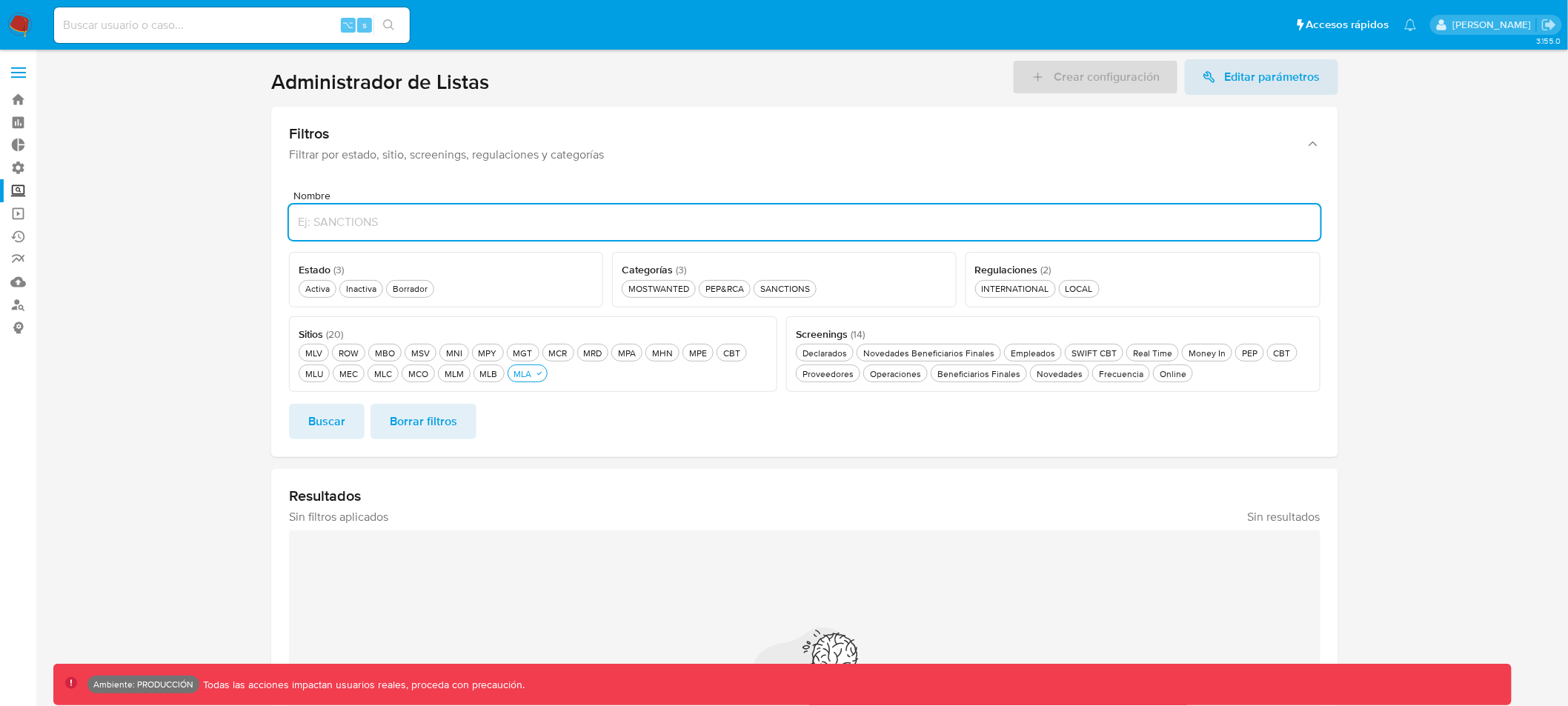
click at [346, 222] on input "Nombre" at bounding box center [805, 222] width 1031 height 19
click at [320, 423] on span "Buscar" at bounding box center [327, 421] width 37 height 33
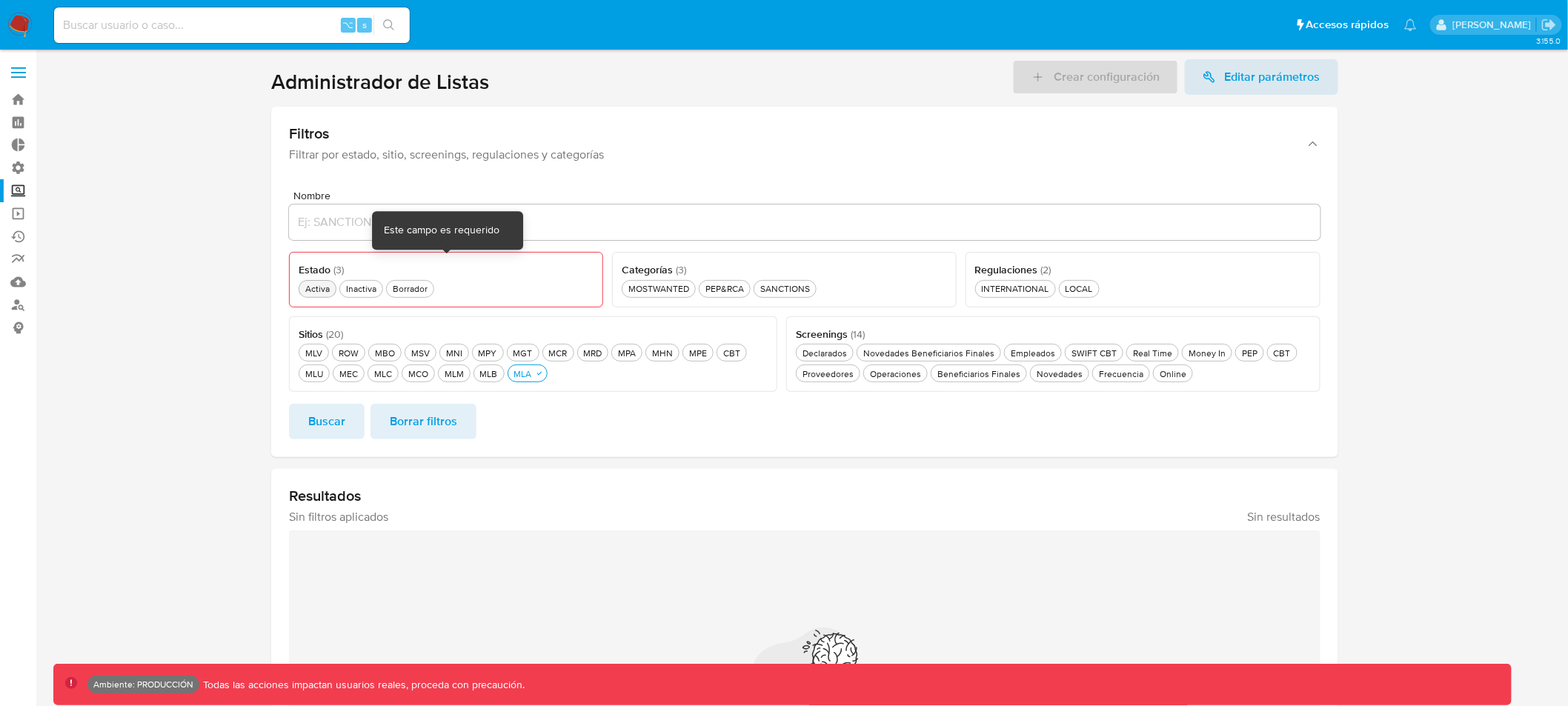
click at [314, 292] on div "Activa Activa" at bounding box center [318, 288] width 30 height 13
drag, startPoint x: 319, startPoint y: 418, endPoint x: 388, endPoint y: 426, distance: 69.5
click at [320, 418] on span "Buscar" at bounding box center [327, 421] width 37 height 33
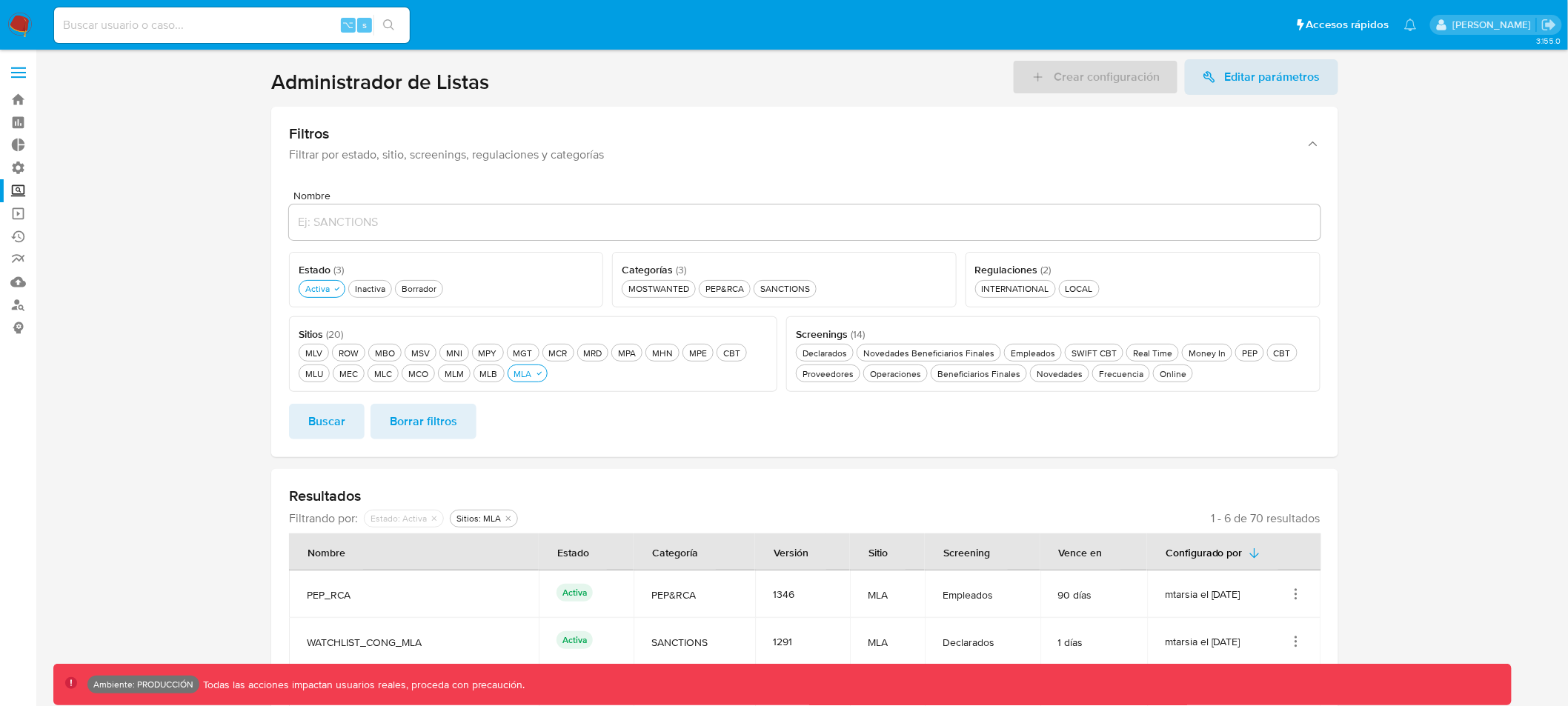
click at [22, 69] on label at bounding box center [18, 72] width 37 height 31
click at [0, 0] on input "checkbox" at bounding box center [0, 0] width 0 height 0
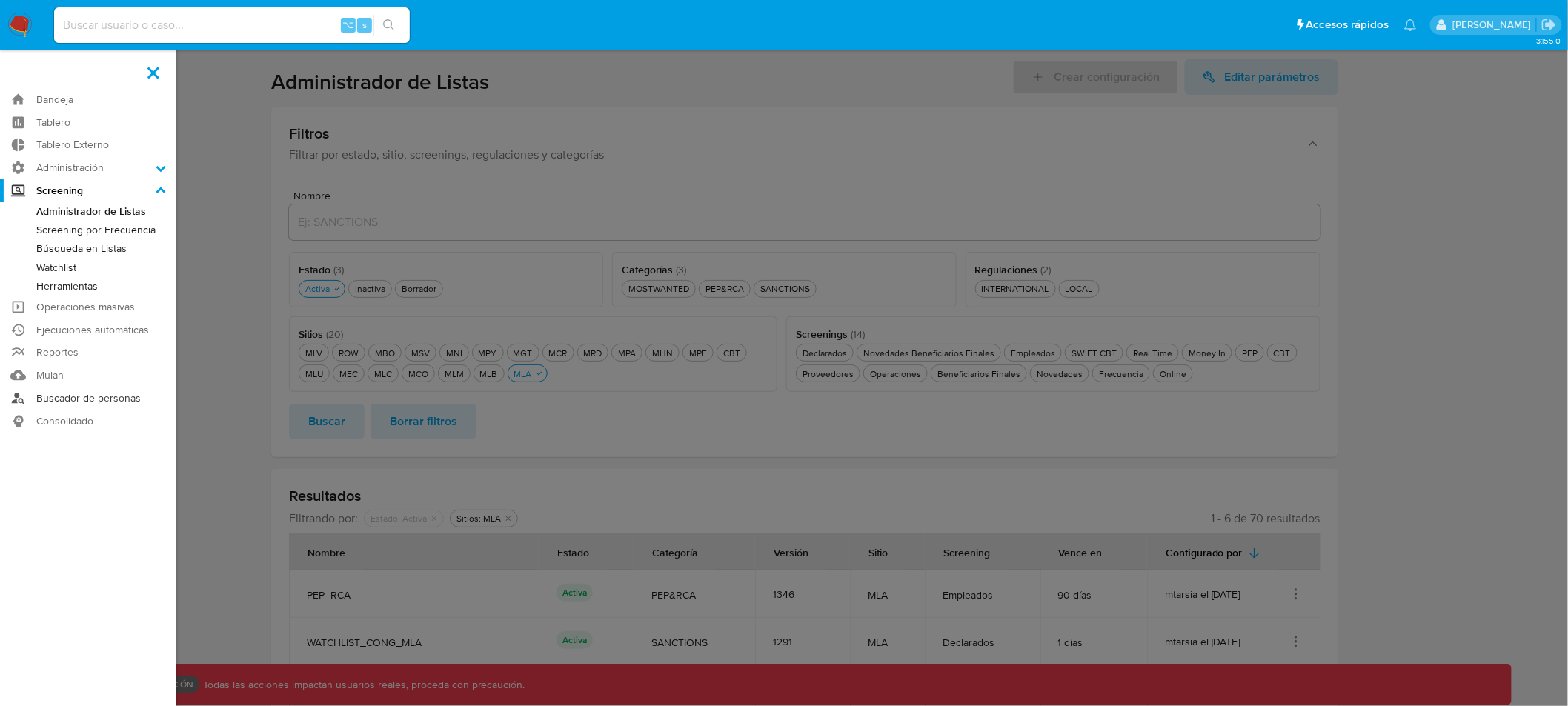
click at [83, 399] on link "Buscador de personas" at bounding box center [88, 397] width 176 height 23
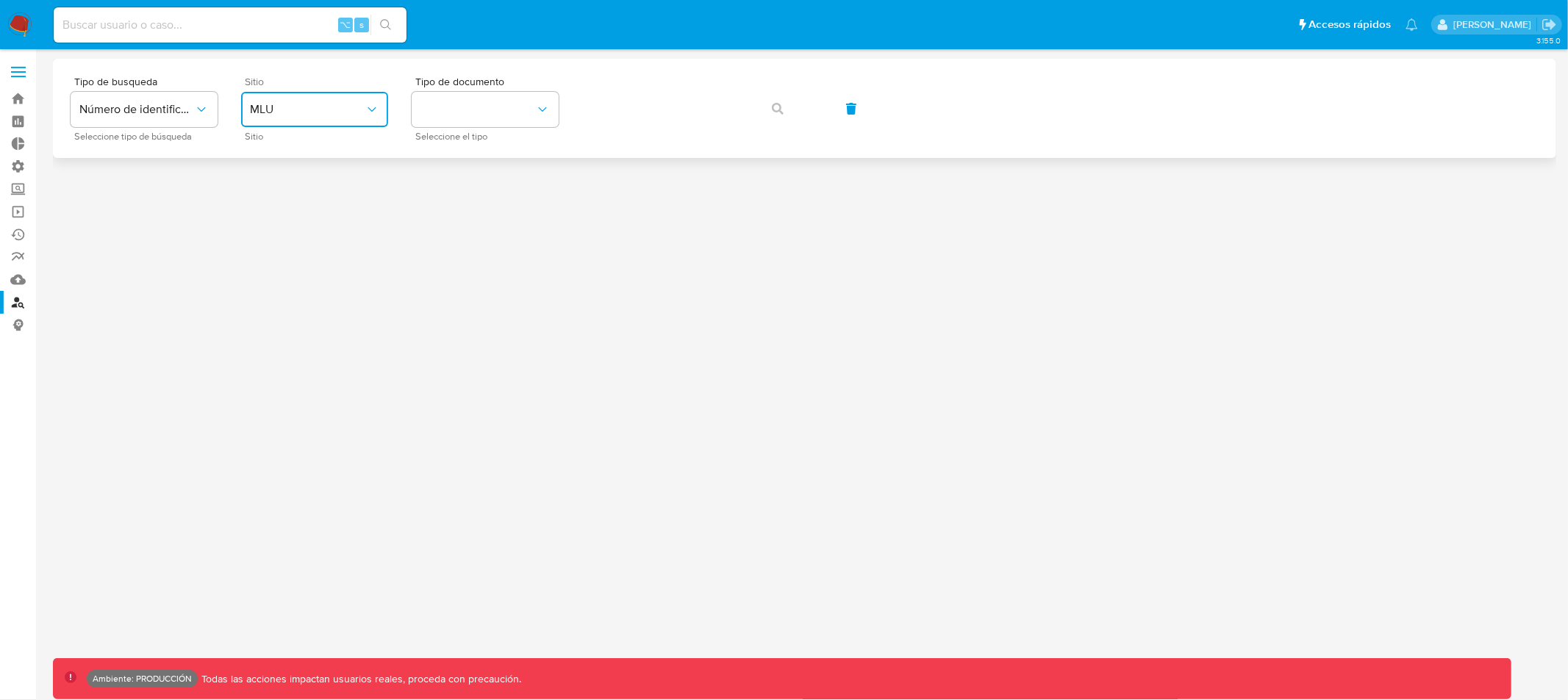
click at [258, 112] on span "MLU" at bounding box center [307, 110] width 115 height 15
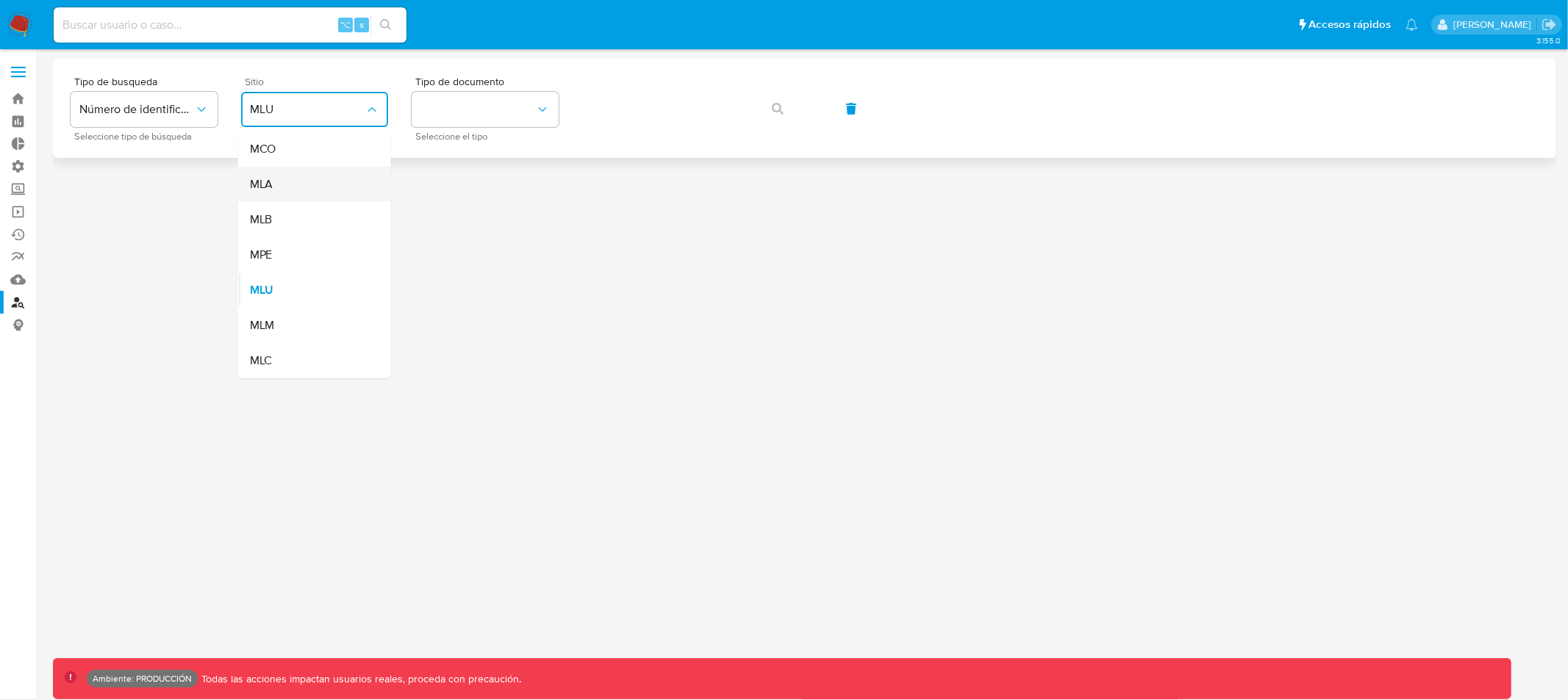
click at [280, 177] on div "MLA" at bounding box center [309, 185] width 121 height 35
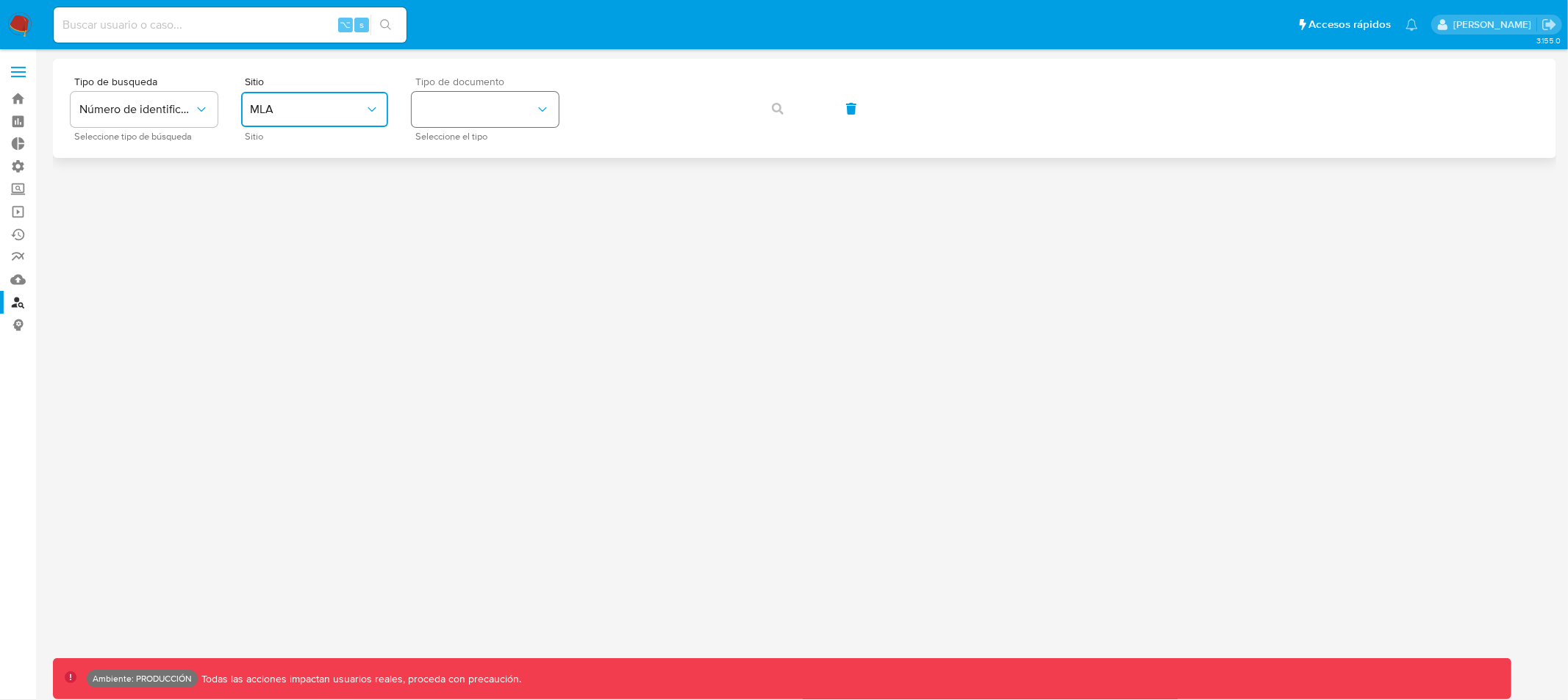
click at [460, 117] on button "identificationType" at bounding box center [485, 109] width 147 height 35
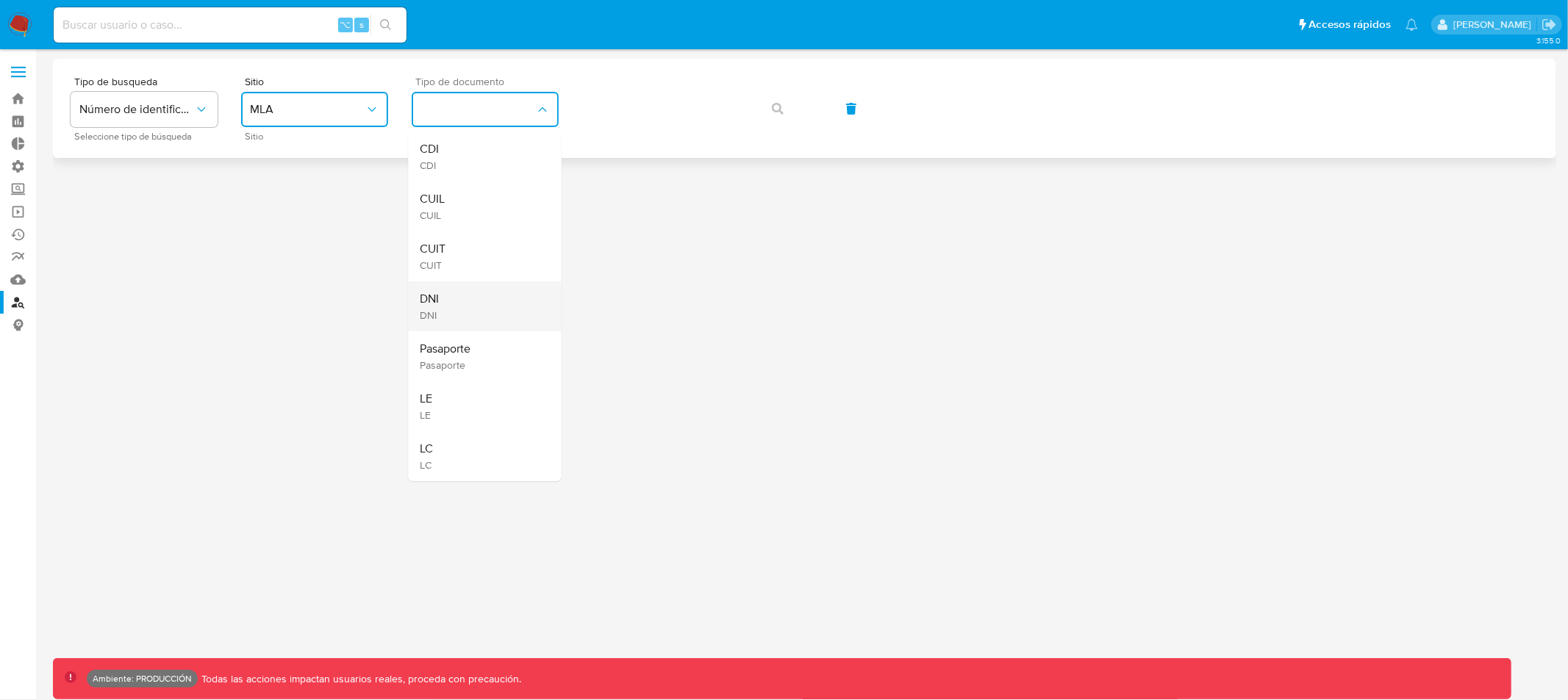
click at [472, 306] on div "DNI DNI" at bounding box center [480, 306] width 121 height 50
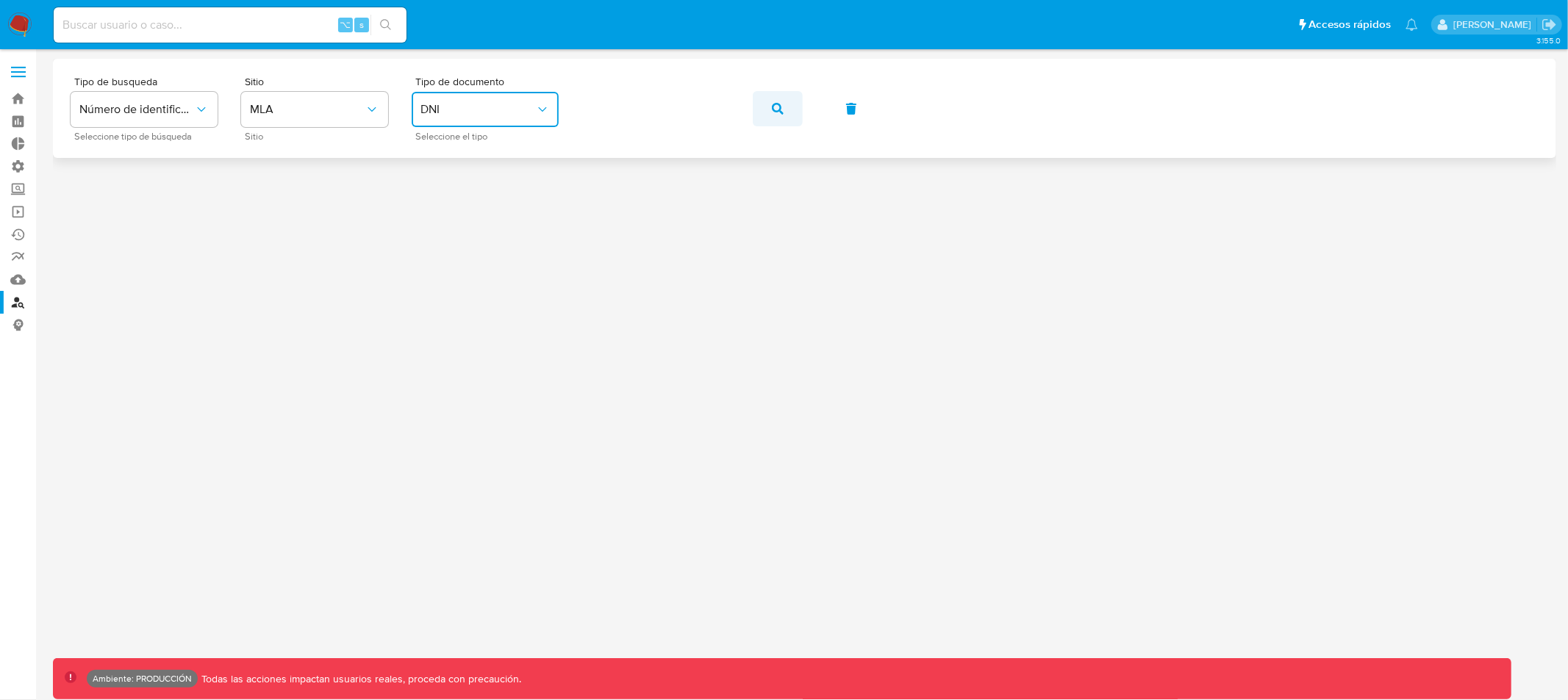
click at [769, 112] on button "button" at bounding box center [778, 109] width 50 height 35
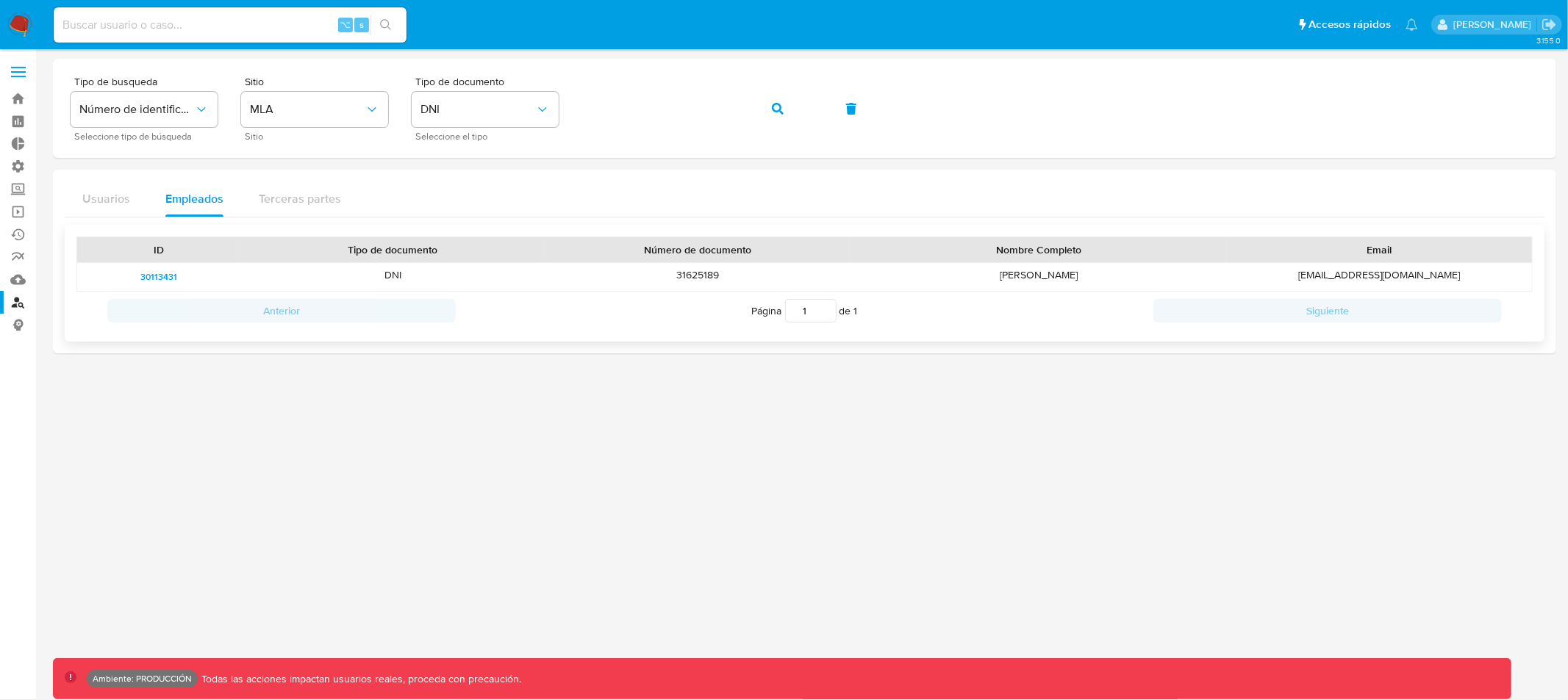
click at [1115, 279] on div "YAMIL JOSUE ZAVALA" at bounding box center [1038, 277] width 376 height 28
drag, startPoint x: 181, startPoint y: 280, endPoint x: 143, endPoint y: 282, distance: 38.1
click at [143, 282] on button "30113431" at bounding box center [159, 277] width 52 height 17
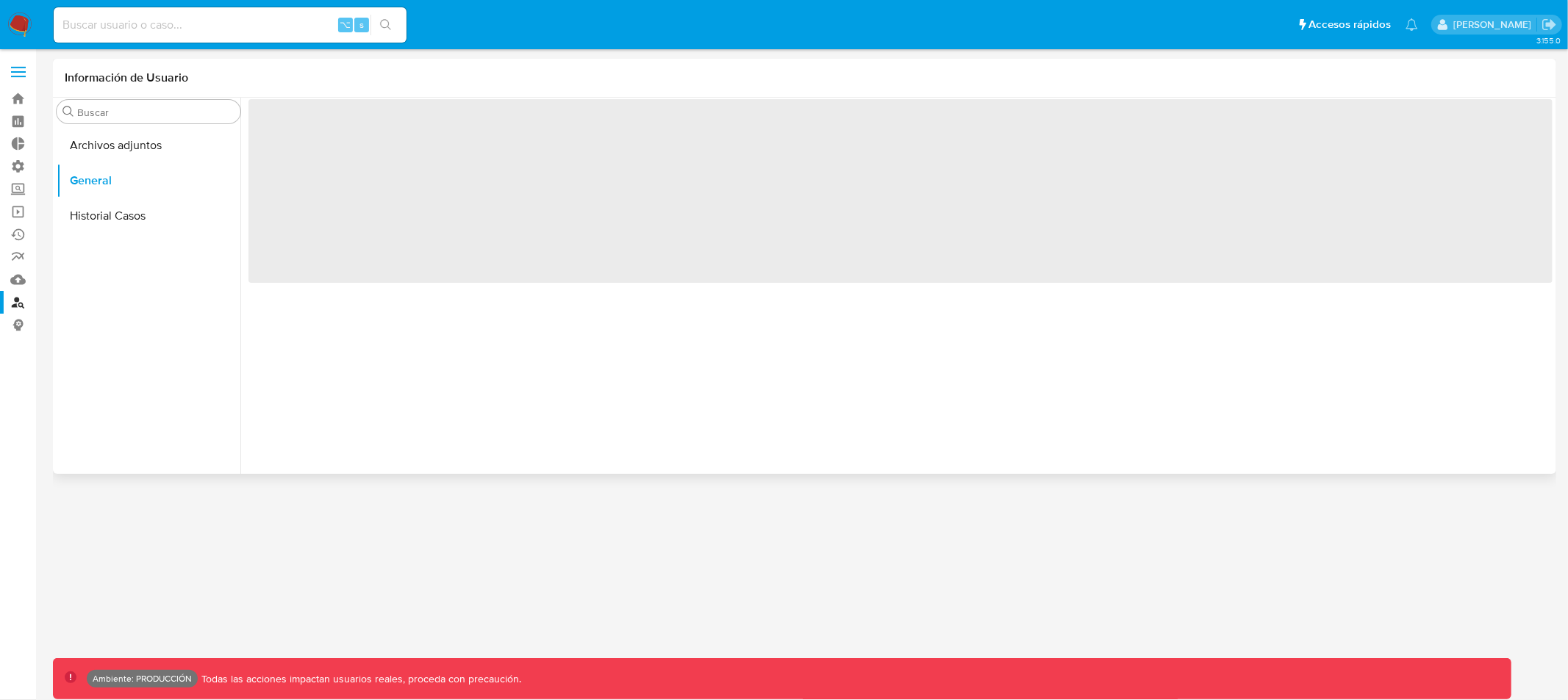
click at [150, 281] on ul "Archivos adjuntos General Historial Casos" at bounding box center [148, 293] width 184 height 331
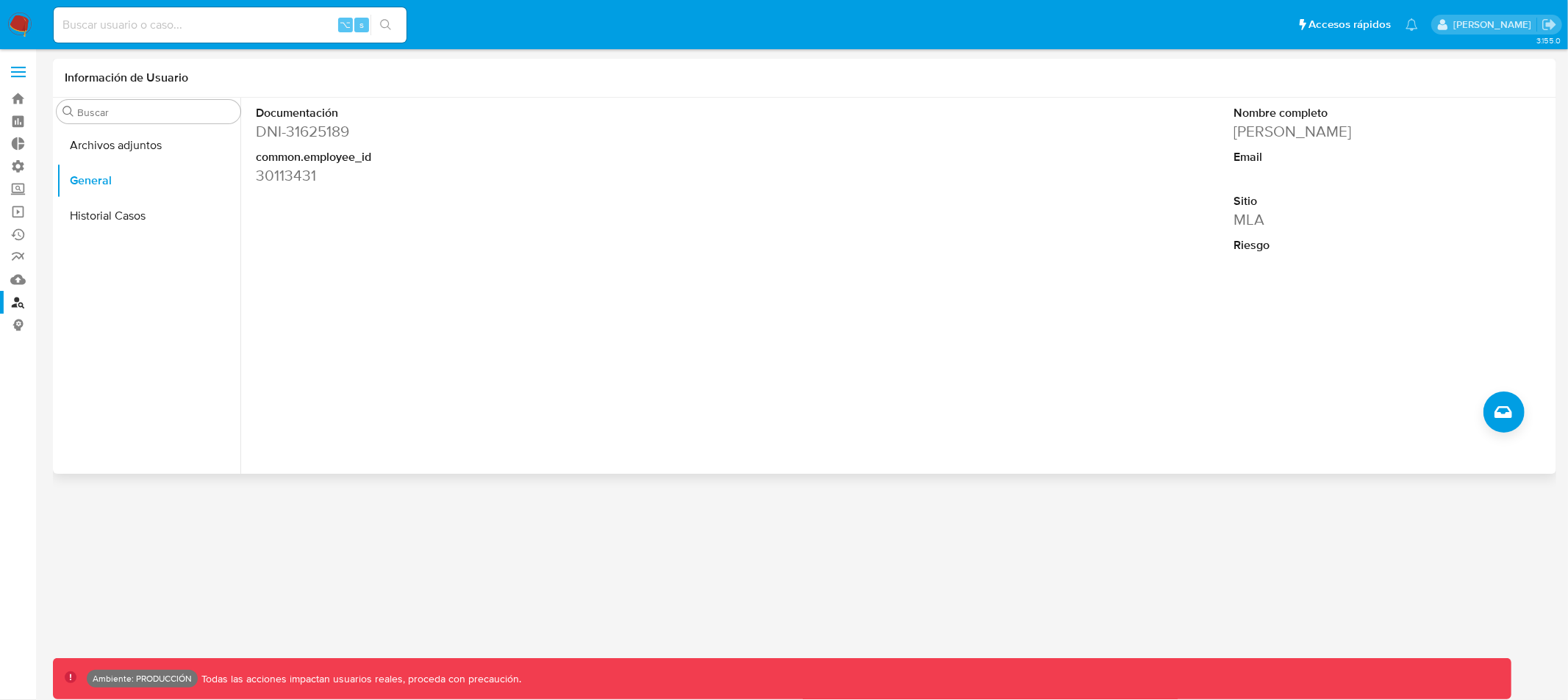
click at [301, 178] on dd "30113431" at bounding box center [411, 175] width 312 height 21
click at [17, 190] on label "Screening" at bounding box center [87, 189] width 175 height 22
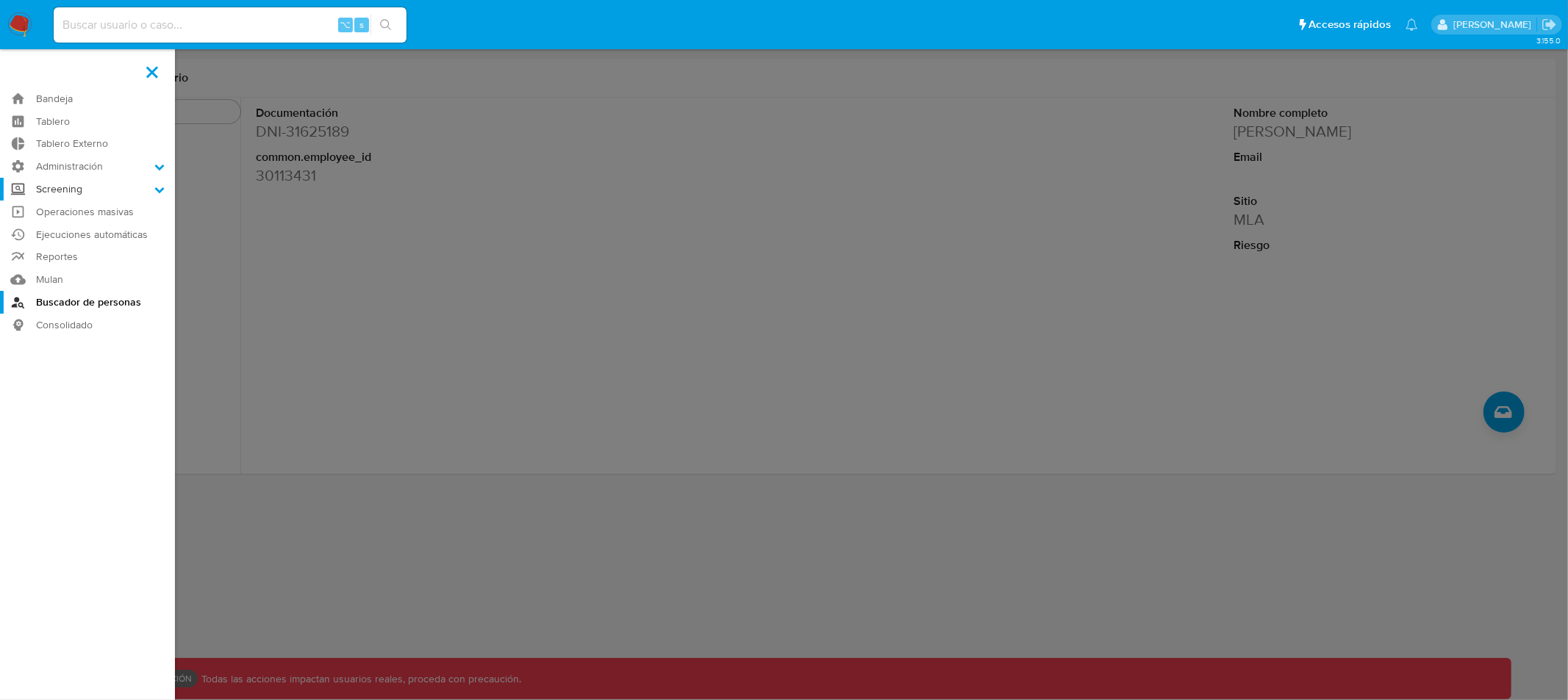
click at [0, 0] on input "Screening" at bounding box center [0, 0] width 0 height 0
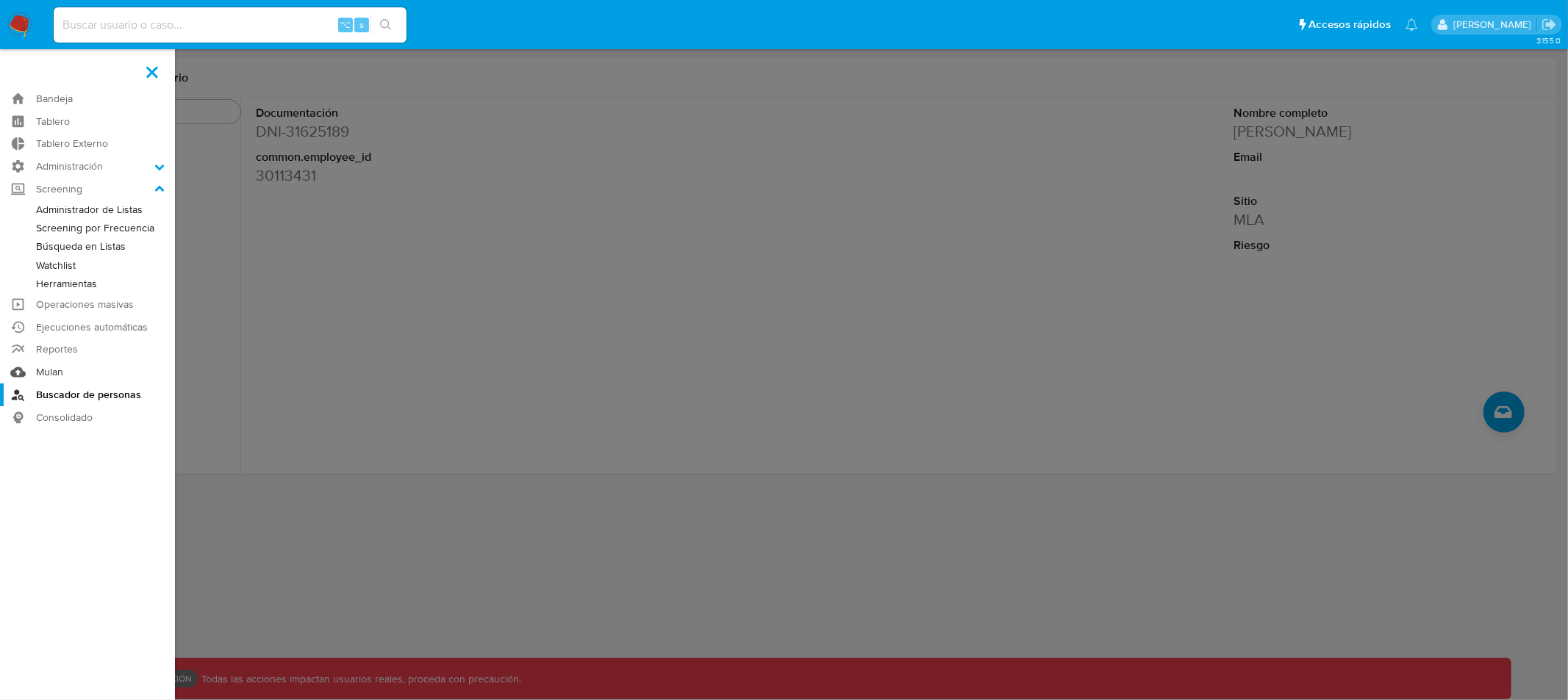
click at [56, 370] on link "Mulan" at bounding box center [87, 372] width 175 height 22
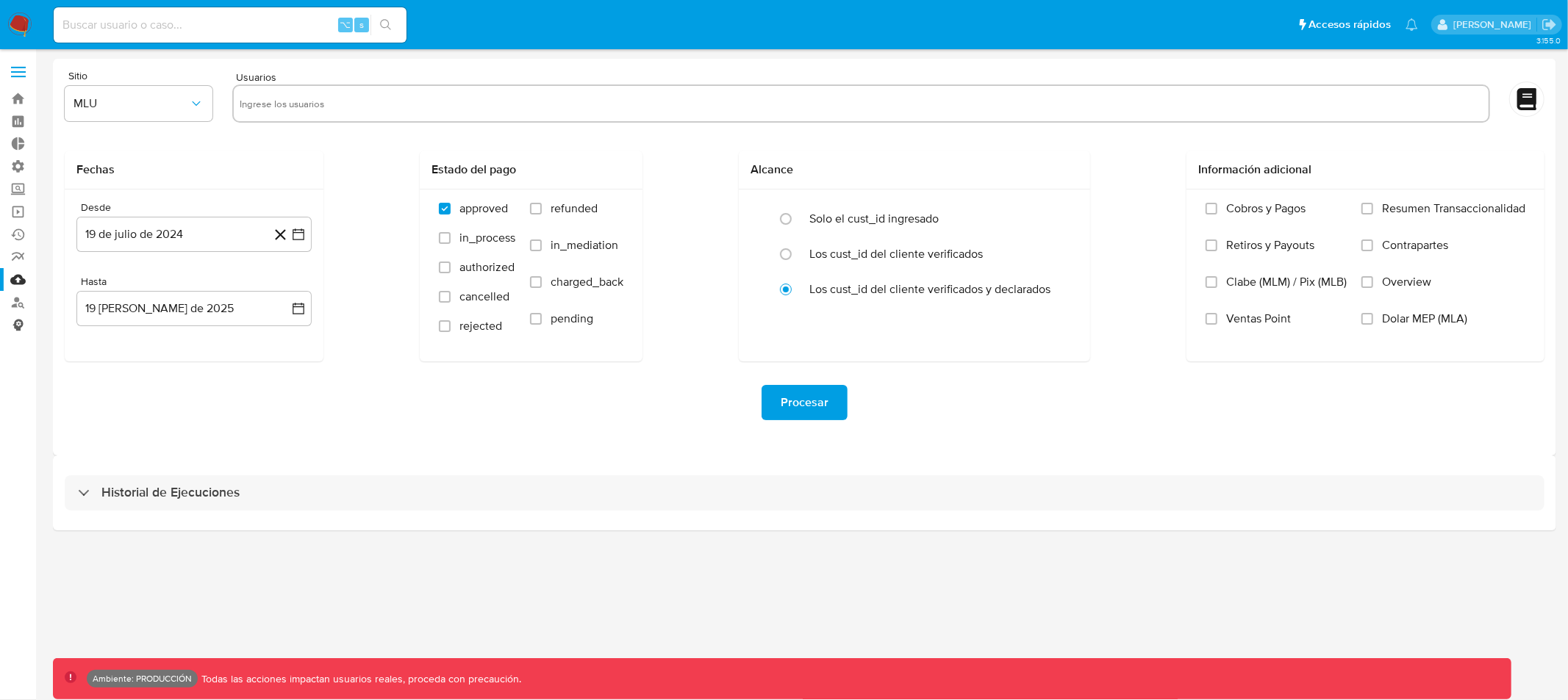
click at [19, 324] on link "Consolidado" at bounding box center [87, 324] width 175 height 22
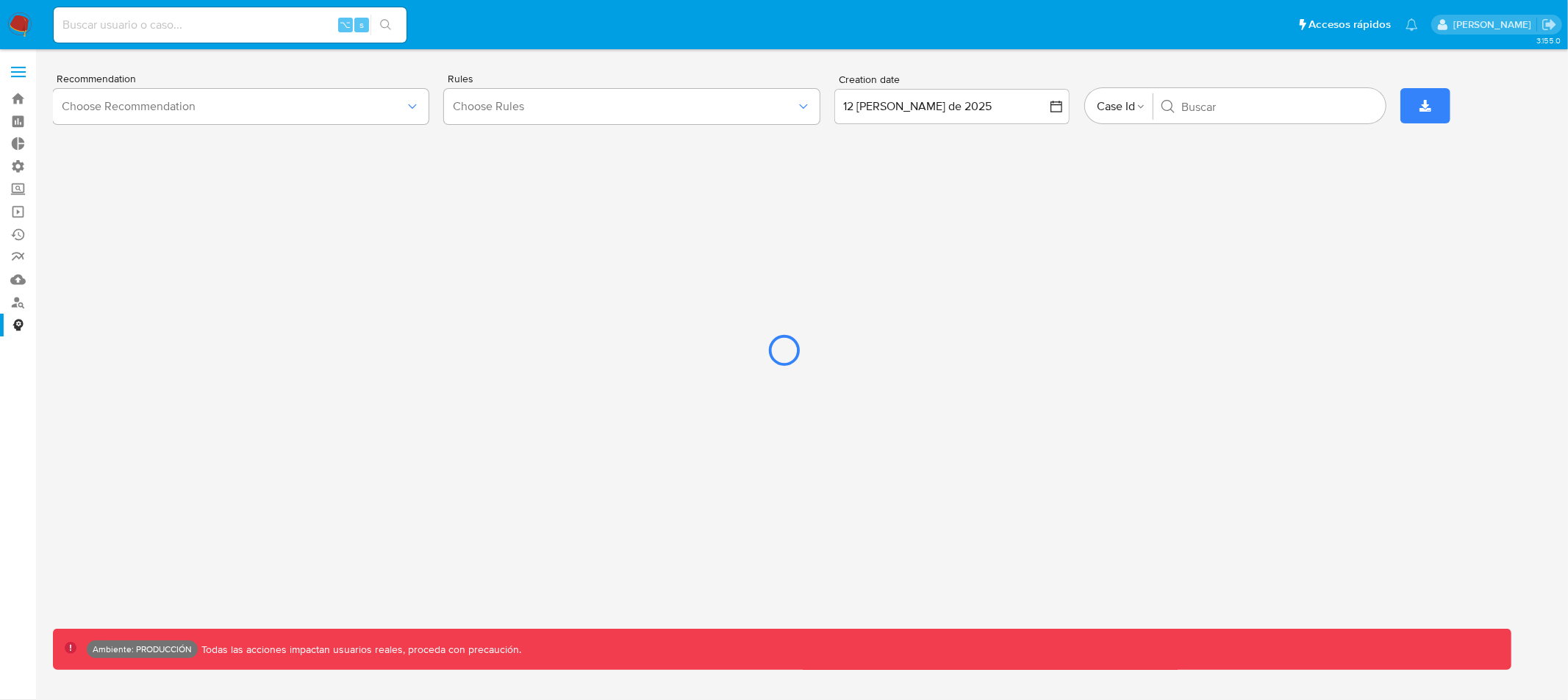
click at [179, 26] on div at bounding box center [784, 350] width 1568 height 700
click at [177, 23] on div at bounding box center [784, 350] width 1568 height 700
click at [191, 27] on div at bounding box center [784, 350] width 1568 height 700
click at [192, 26] on div at bounding box center [784, 350] width 1568 height 700
click at [195, 27] on div at bounding box center [784, 350] width 1568 height 700
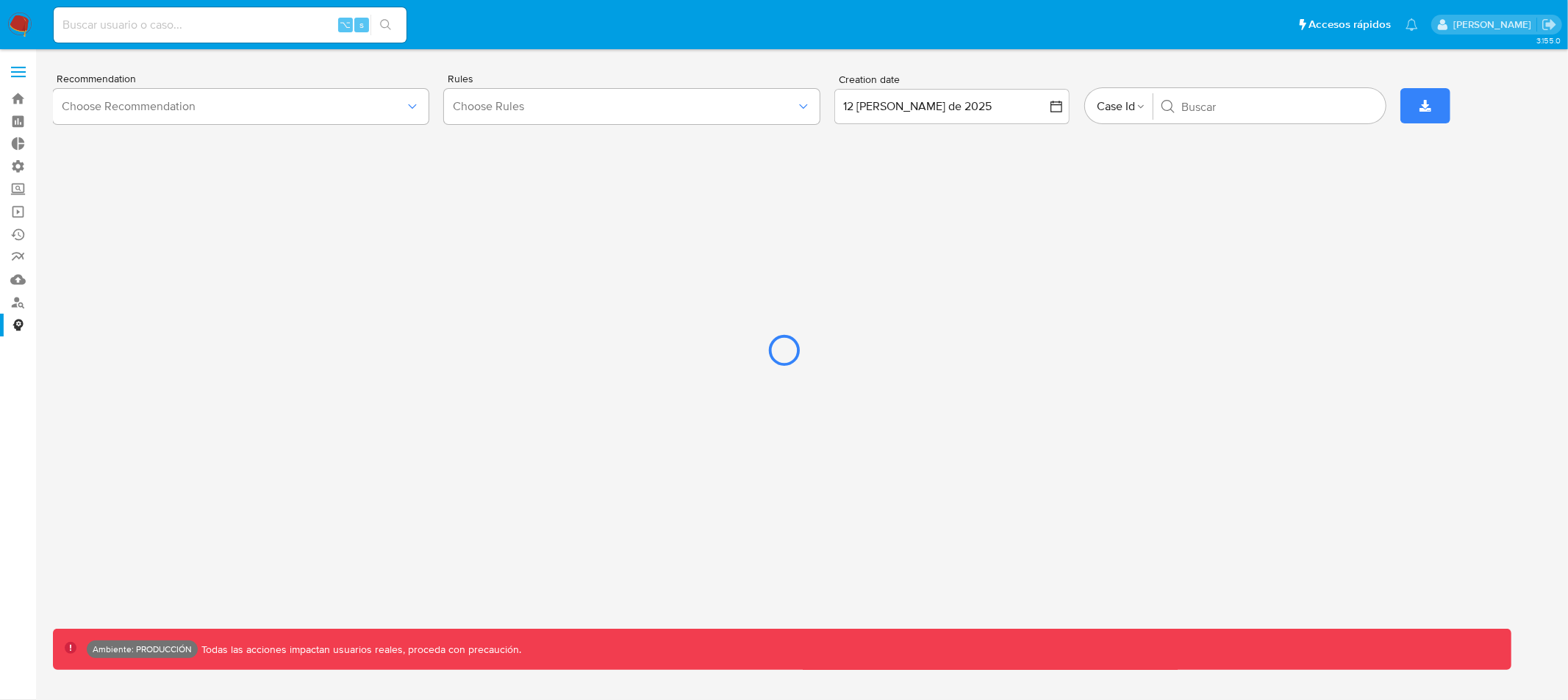
click at [19, 73] on div at bounding box center [784, 350] width 1568 height 700
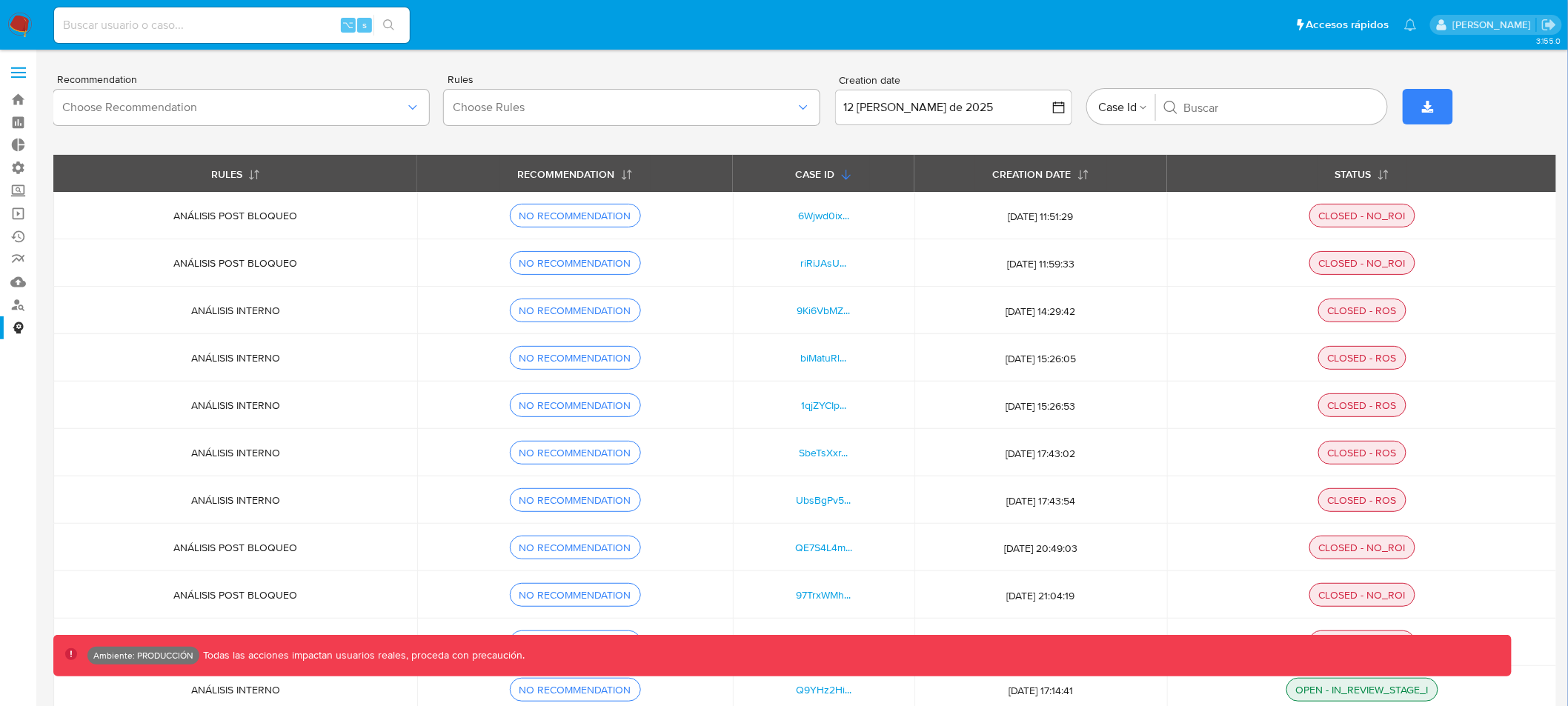
click at [18, 76] on span at bounding box center [18, 77] width 15 height 3
click at [0, 0] on input "checkbox" at bounding box center [0, 0] width 0 height 0
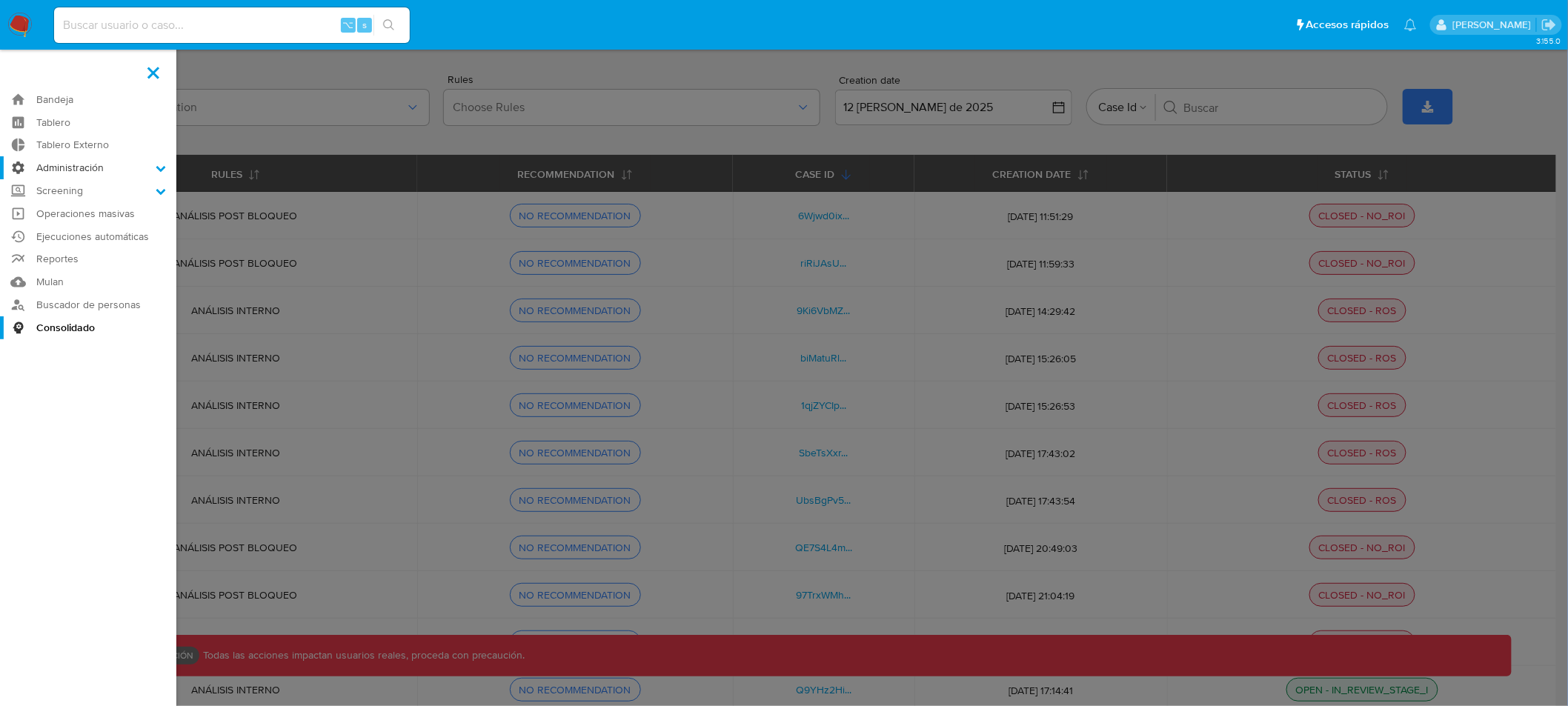
click at [88, 175] on label "Administración" at bounding box center [88, 167] width 176 height 23
click at [0, 0] on input "Administración" at bounding box center [0, 0] width 0 height 0
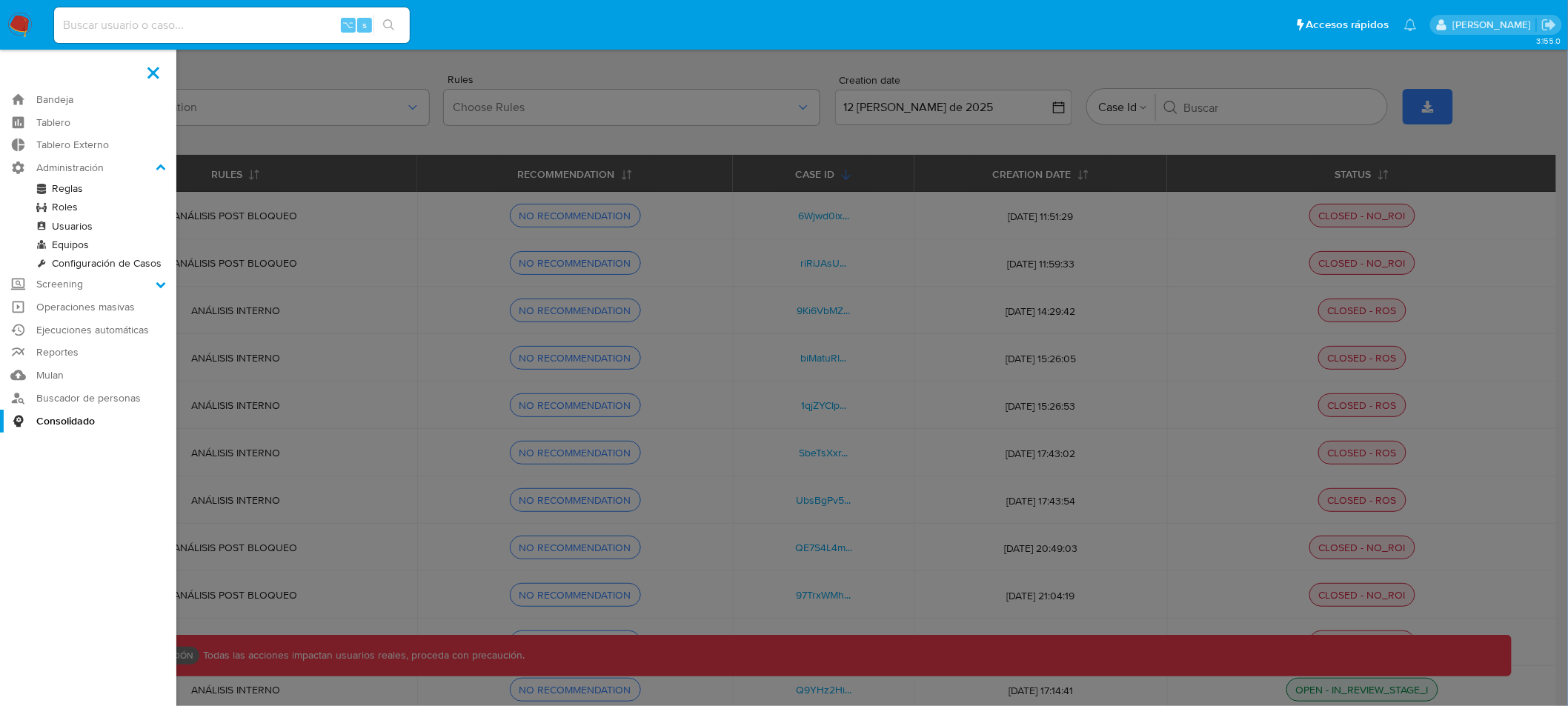
click at [80, 226] on link "Usuarios" at bounding box center [88, 226] width 176 height 18
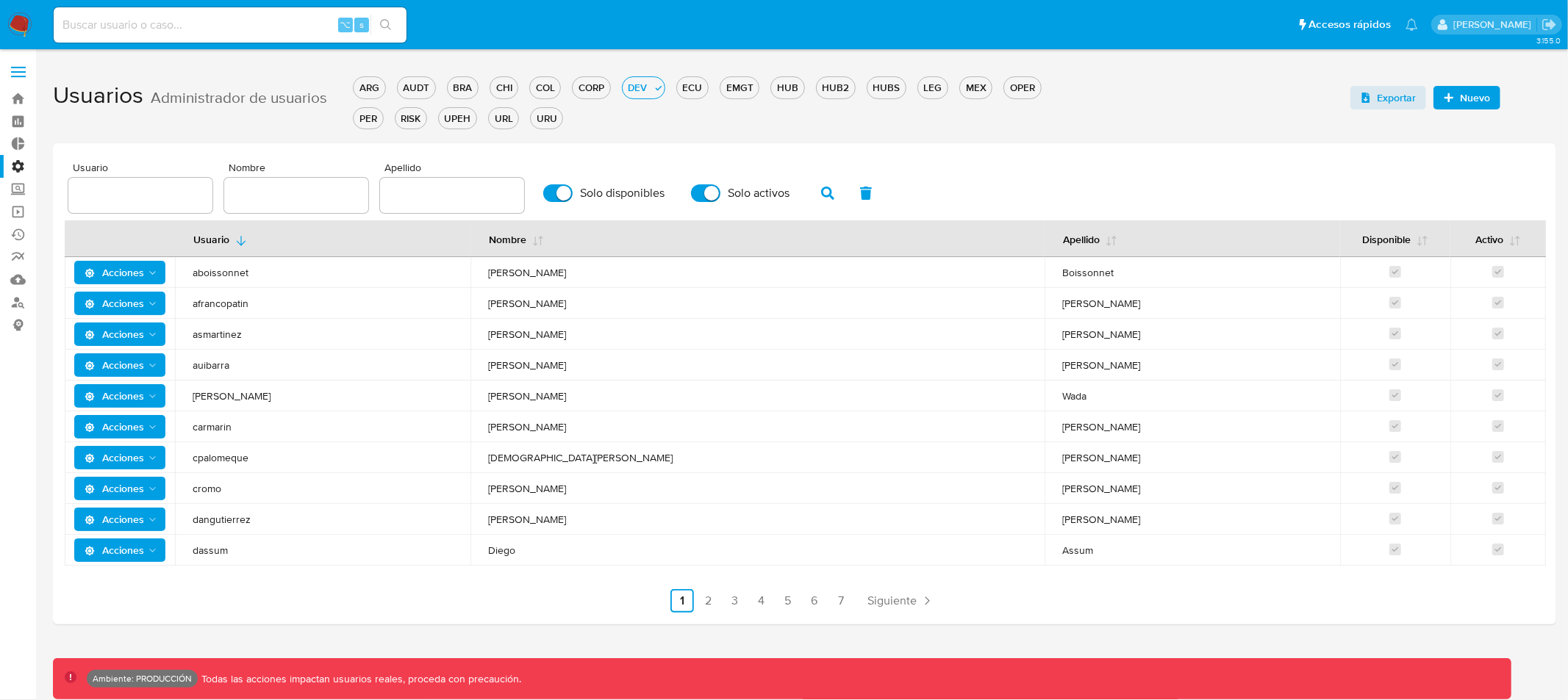
click at [151, 186] on input "text" at bounding box center [140, 195] width 144 height 19
type input "yazavala"
click at [369, 87] on div "ARG" at bounding box center [369, 87] width 31 height 14
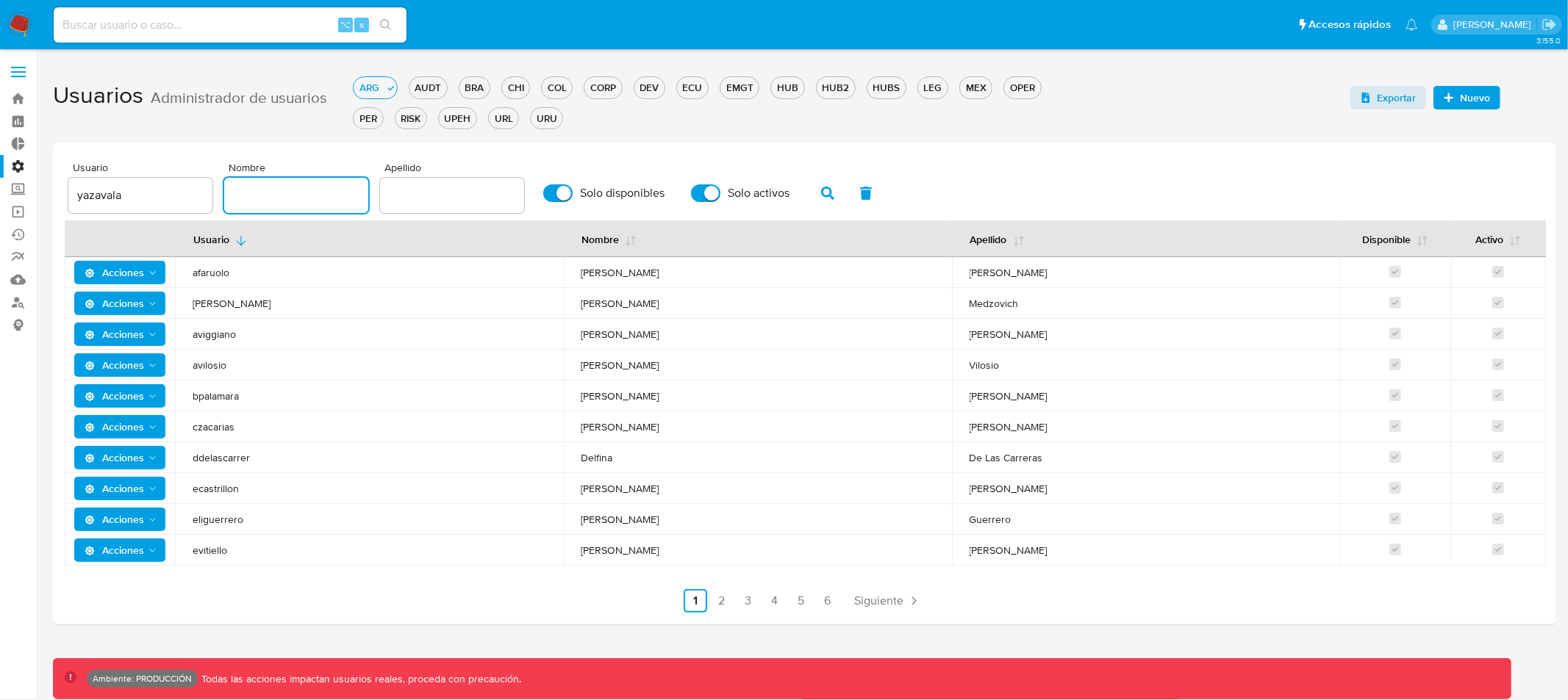
click at [283, 192] on input "text" at bounding box center [295, 195] width 144 height 19
type input "yamil"
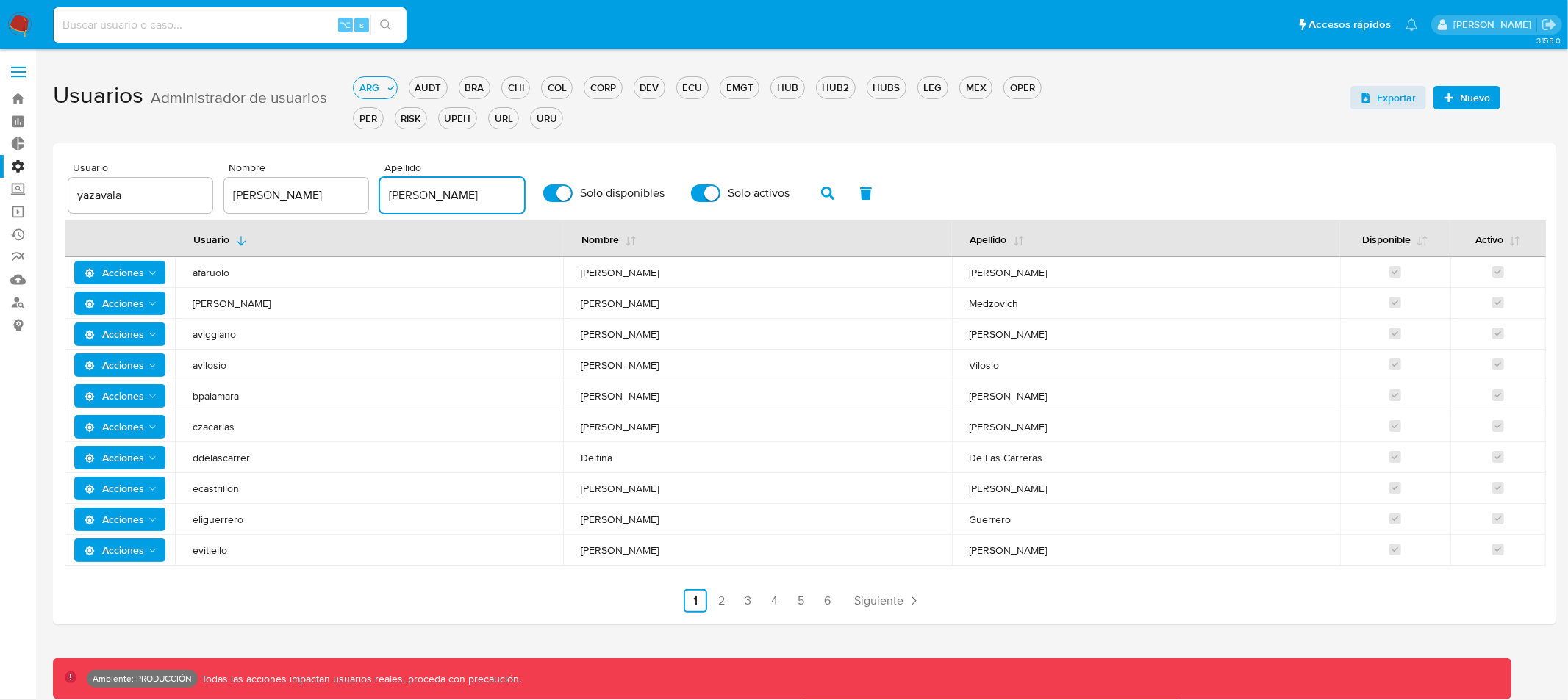
type input "zavala"
click at [821, 195] on icon "button" at bounding box center [828, 193] width 13 height 13
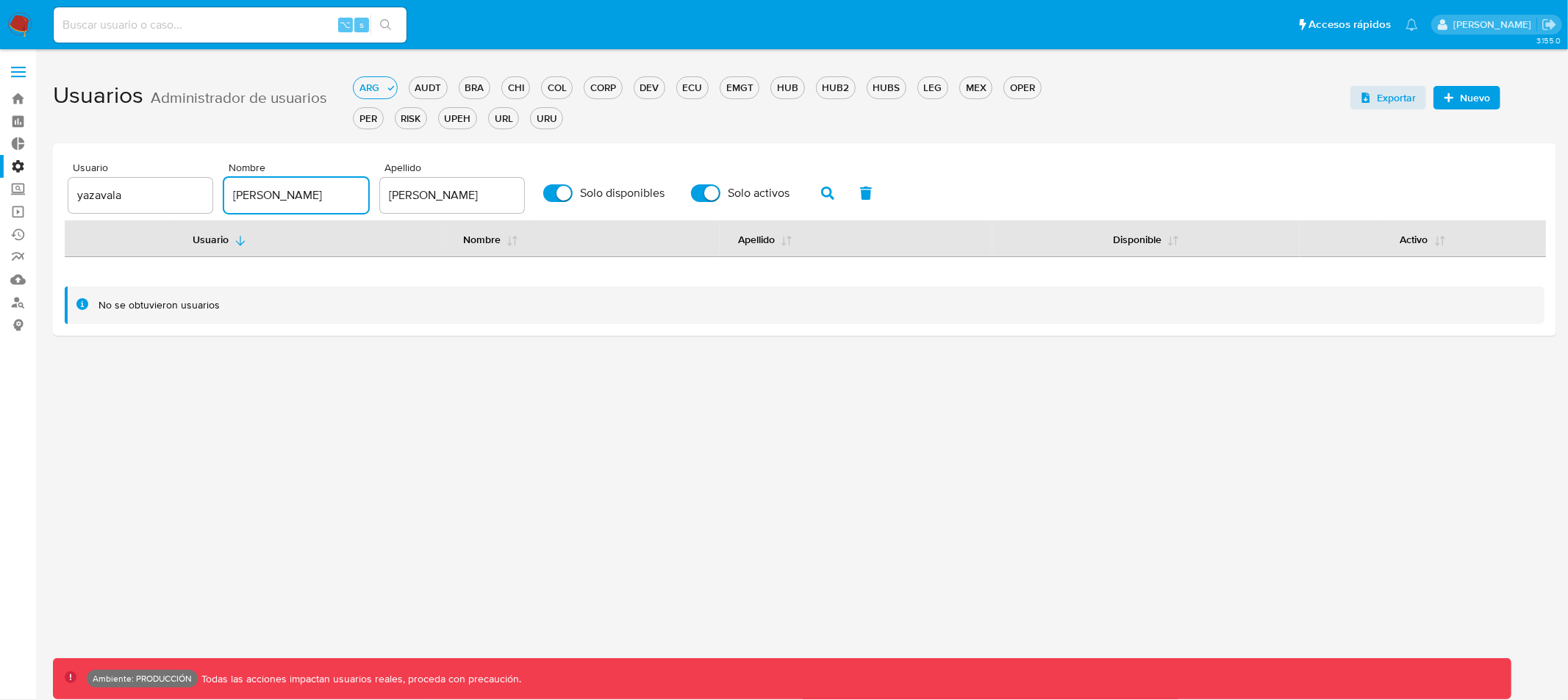
drag, startPoint x: 261, startPoint y: 190, endPoint x: 190, endPoint y: 192, distance: 71.0
click at [190, 192] on div "Usuario yazavala Nombre yamil Apellido zavala Solo disponibles Solo activos" at bounding box center [804, 187] width 1472 height 51
drag, startPoint x: 420, startPoint y: 198, endPoint x: 332, endPoint y: 189, distance: 88.5
click at [332, 189] on div "Usuario yazavala Nombre Apellido zavala Solo disponibles Solo activos" at bounding box center [804, 187] width 1472 height 51
click at [821, 188] on icon "button" at bounding box center [828, 193] width 13 height 13
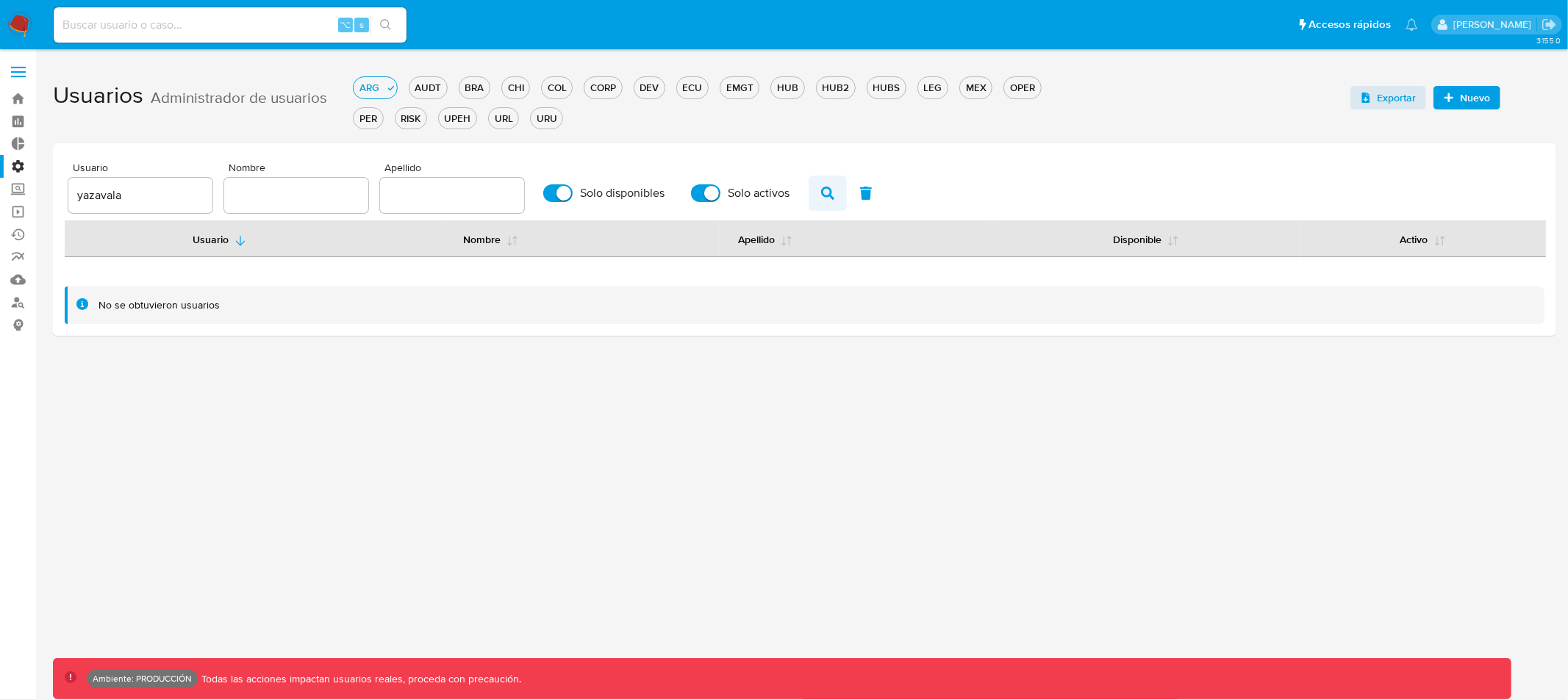
click at [821, 192] on icon "button" at bounding box center [828, 193] width 13 height 13
drag, startPoint x: 136, startPoint y: 192, endPoint x: 57, endPoint y: 192, distance: 79.0
click at [57, 192] on div "Usuario yazavala Nombre Apellido Solo disponibles Solo activos Usuario Nombre A…" at bounding box center [804, 239] width 1503 height 192
click at [142, 189] on input "yazavala" at bounding box center [140, 195] width 144 height 19
drag, startPoint x: 123, startPoint y: 194, endPoint x: 51, endPoint y: 192, distance: 72.0
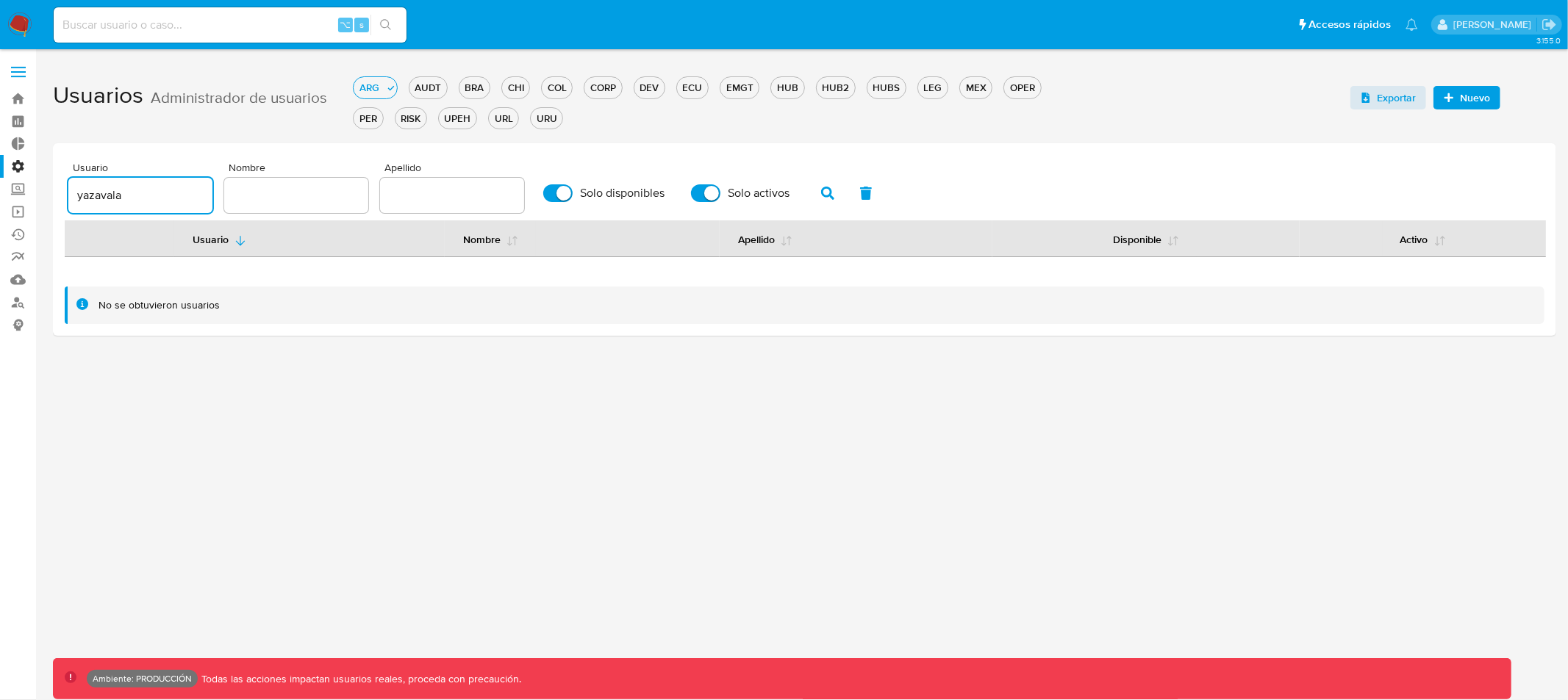
click at [51, 192] on main "3.155.0 Ambiente: PRODUCCIÓN Todas las acciones impactan usuarios reales, proce…" at bounding box center [784, 350] width 1568 height 700
click at [653, 89] on div "DEV" at bounding box center [650, 87] width 30 height 14
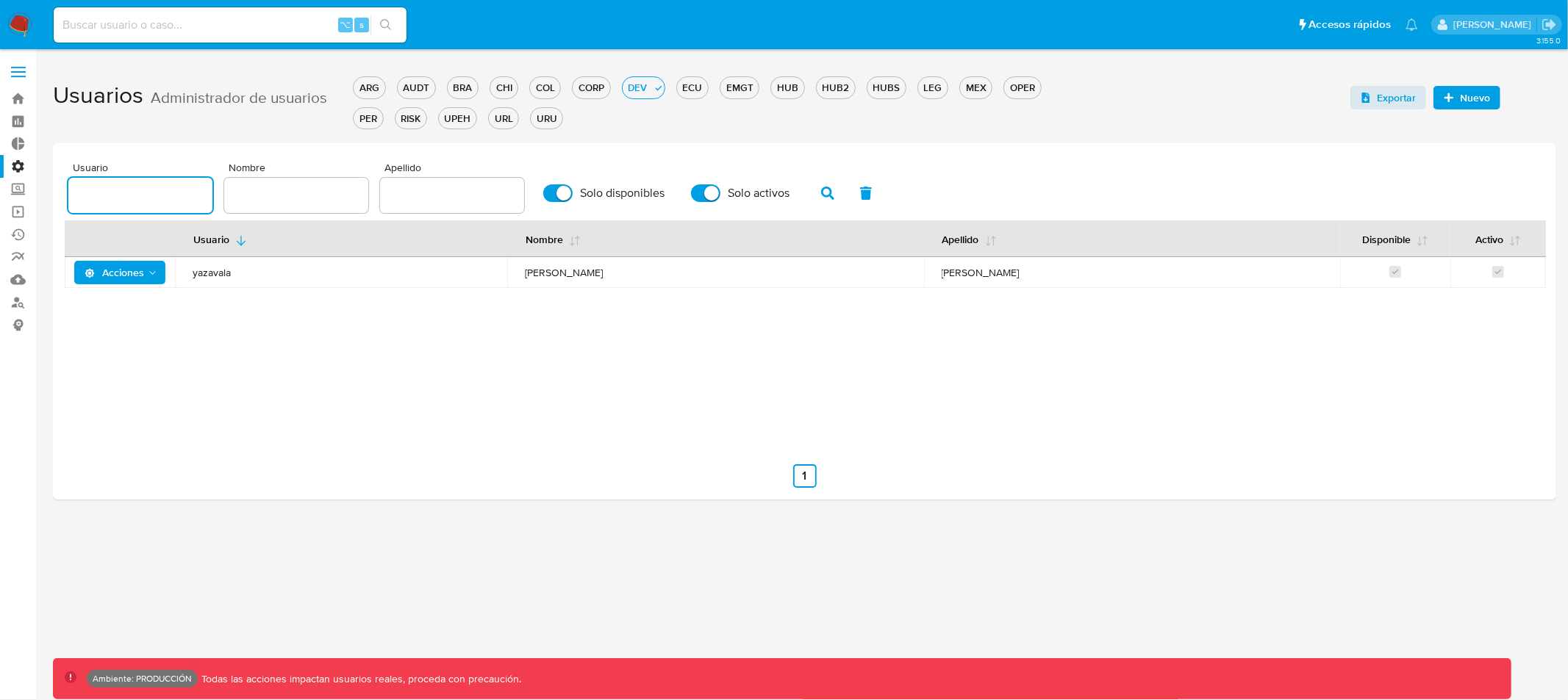
click at [96, 195] on input "text" at bounding box center [140, 195] width 144 height 19
type input "yazavala"
click at [821, 193] on icon "button" at bounding box center [828, 193] width 13 height 13
click at [611, 269] on span "Yamil Josue" at bounding box center [715, 273] width 381 height 13
drag, startPoint x: 257, startPoint y: 274, endPoint x: 215, endPoint y: 274, distance: 42.0
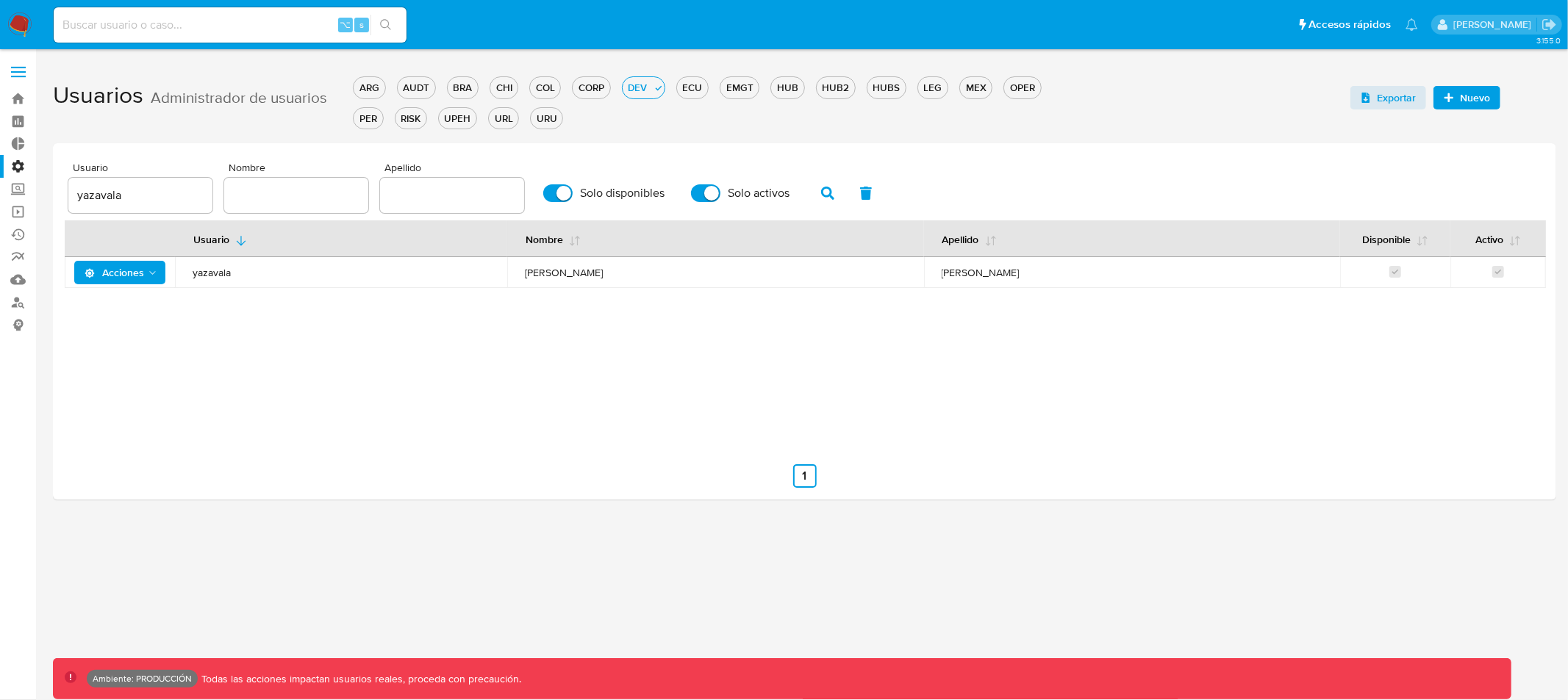
click at [256, 274] on span "yazavala" at bounding box center [340, 273] width 297 height 13
click at [140, 276] on span "Acciones" at bounding box center [115, 273] width 60 height 23
click at [107, 309] on button "Detalle" at bounding box center [122, 310] width 132 height 35
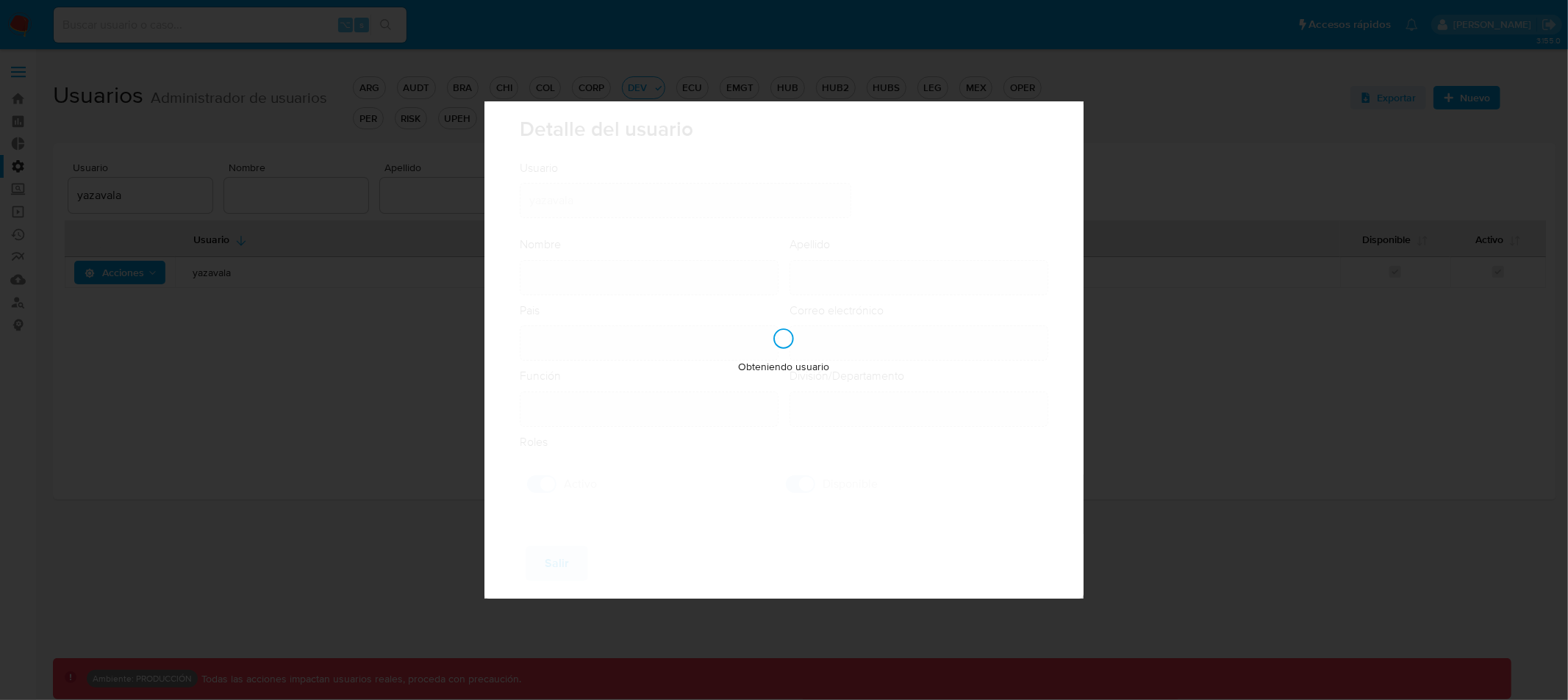
type input "Yamil Josue"
type input "Zavala"
type input "Argentina"
type input "yamil.zavala@mercadolibre.com"
type input "Analista Semi Senior - IT (80001684)"
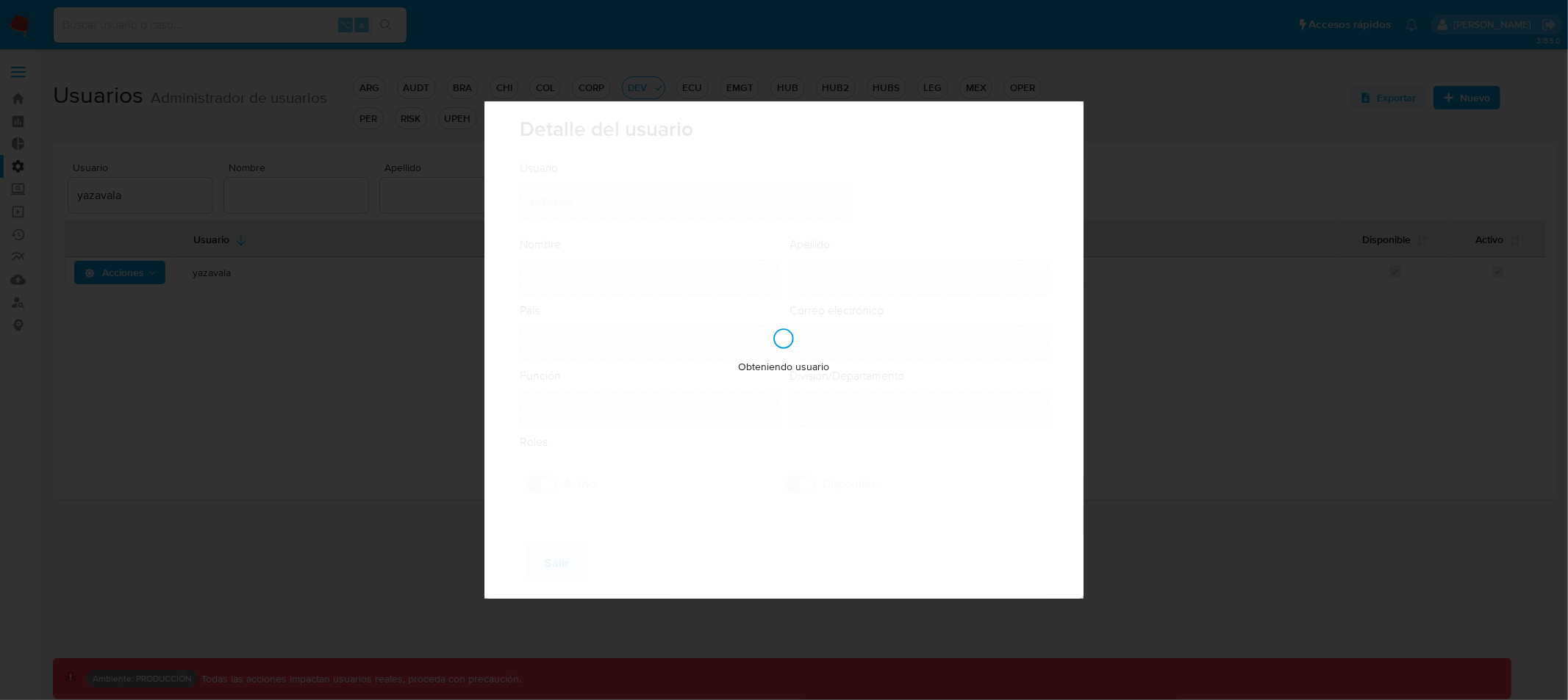
type input "IT IT & Product Risk & Compliance"
checkbox input "true"
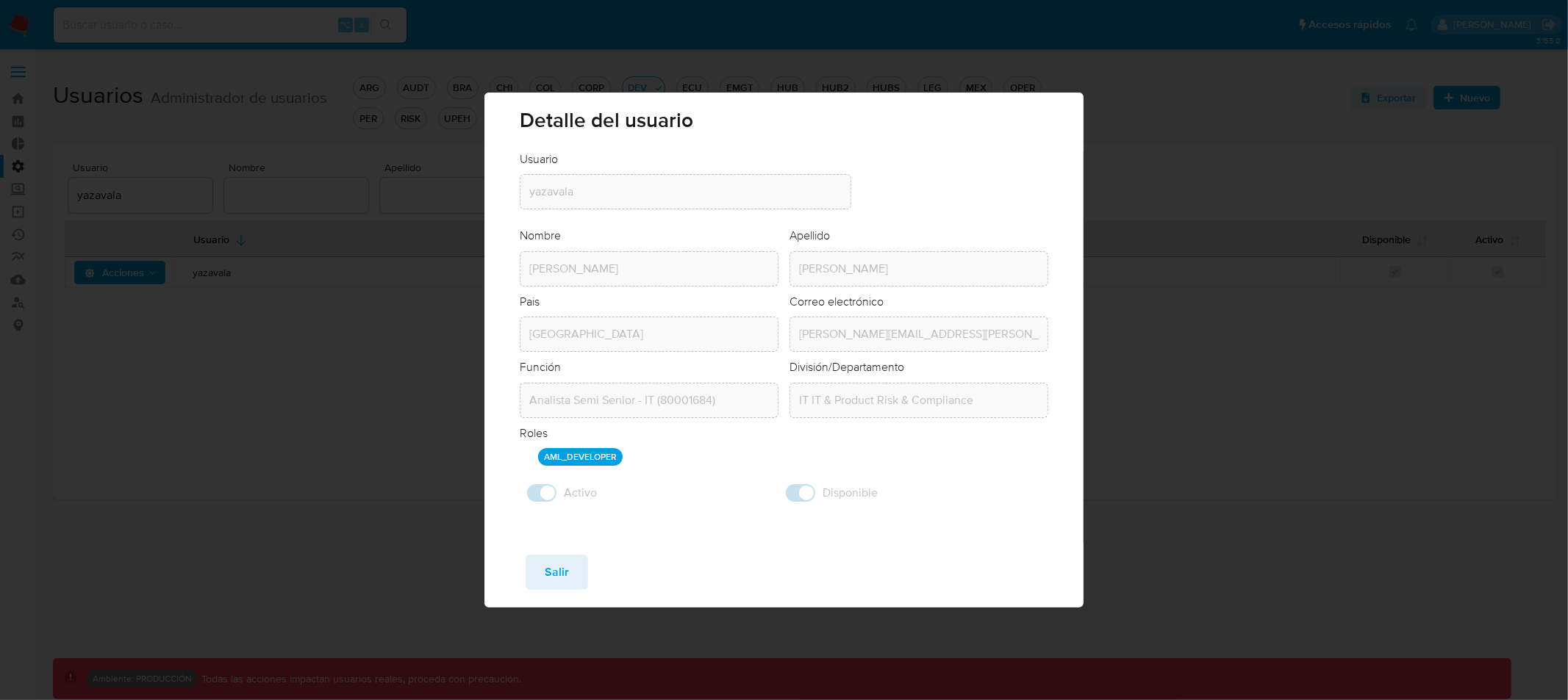
click at [1278, 396] on div "Detalle del usuario Usuario Usuario yazavala Nombre Nombre Yamil Josue Apellido…" at bounding box center [784, 350] width 1568 height 700
click at [565, 569] on span "Salir" at bounding box center [556, 572] width 24 height 32
checkbox input "false"
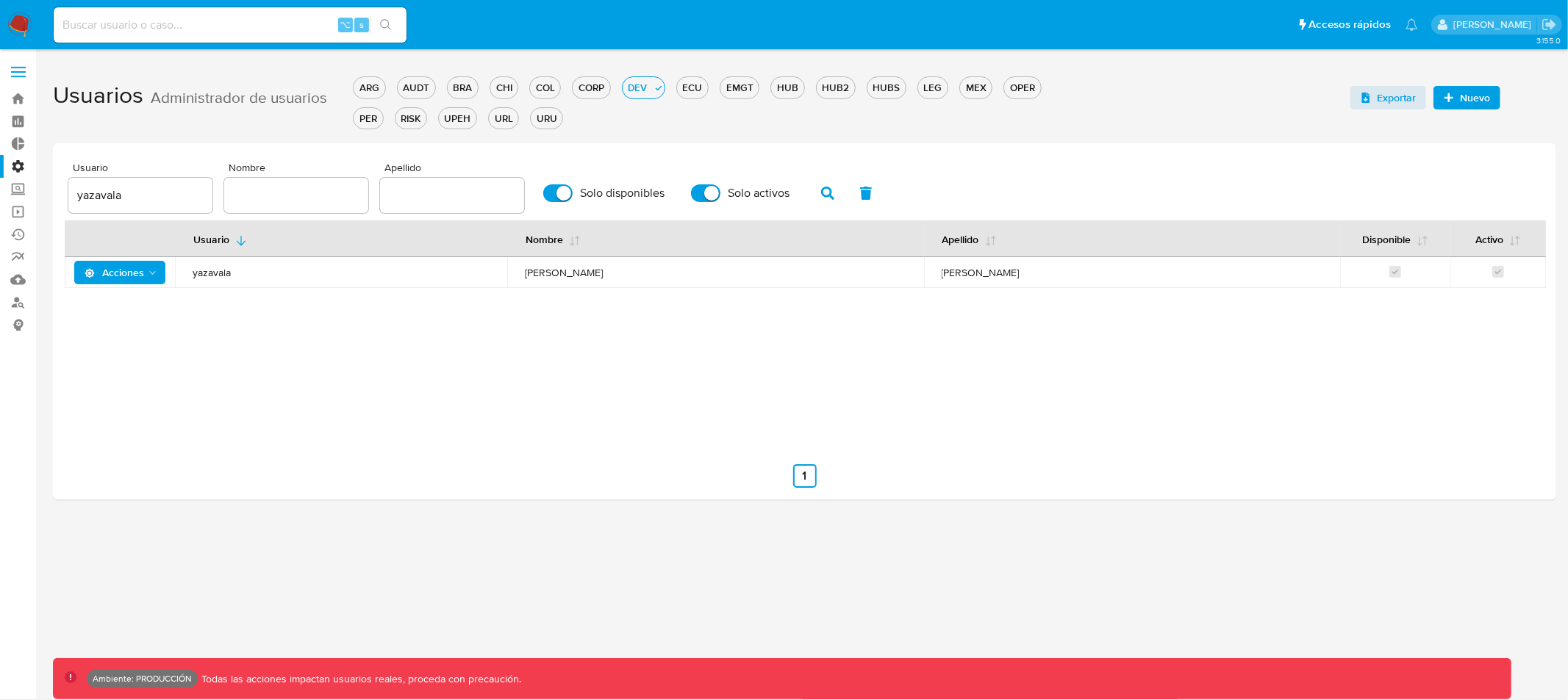
click at [21, 163] on label "Administración" at bounding box center [87, 165] width 175 height 22
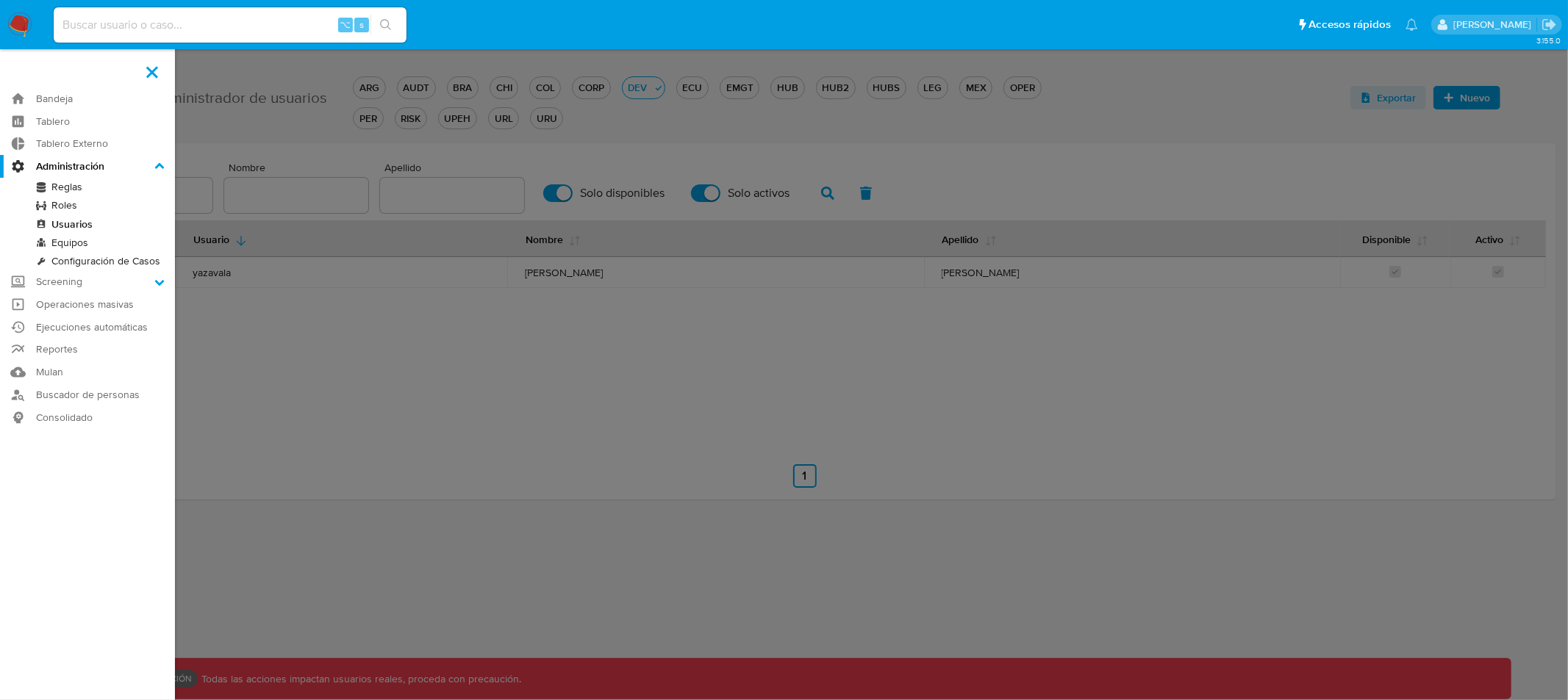
click at [0, 0] on input "Administración" at bounding box center [0, 0] width 0 height 0
click at [77, 401] on link "Buscador de personas" at bounding box center [87, 394] width 175 height 22
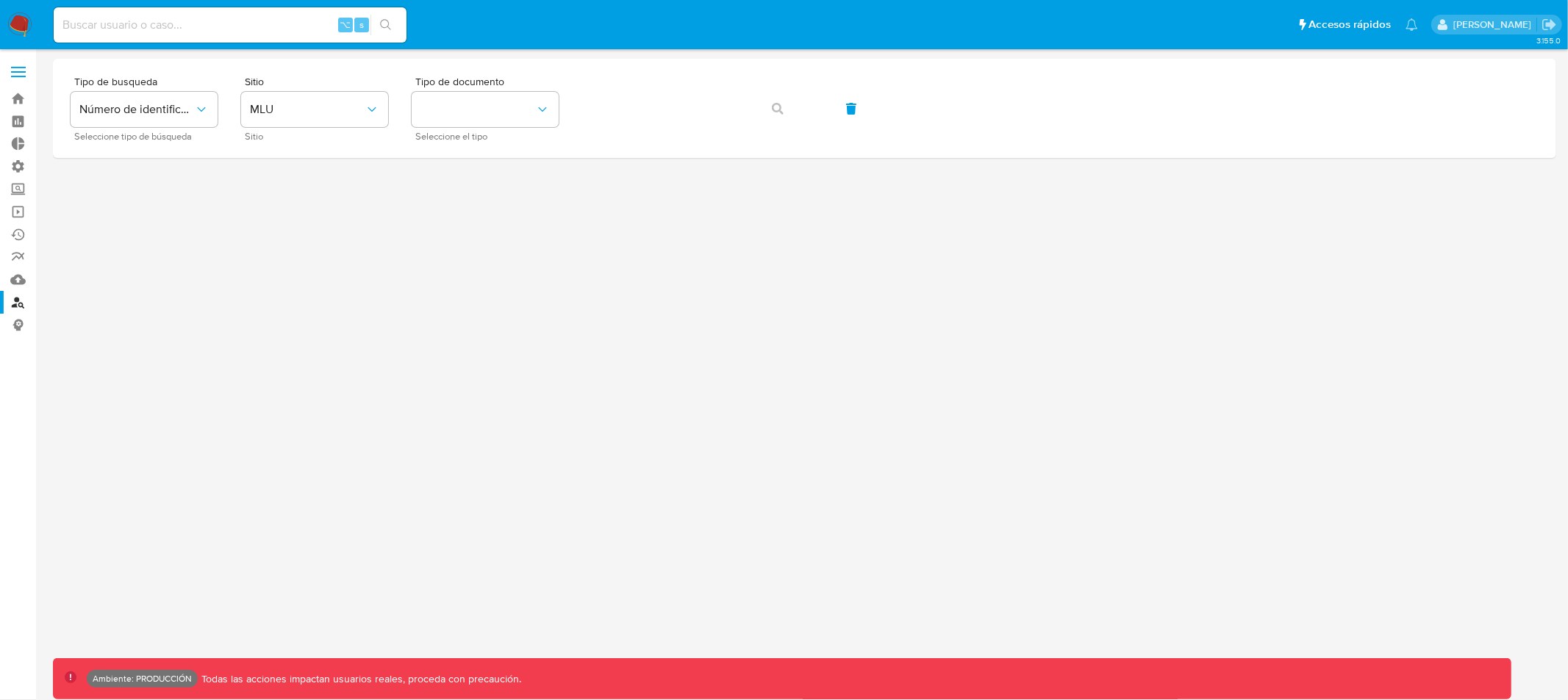
click at [17, 74] on label at bounding box center [18, 71] width 37 height 31
click at [0, 0] on input "checkbox" at bounding box center [0, 0] width 0 height 0
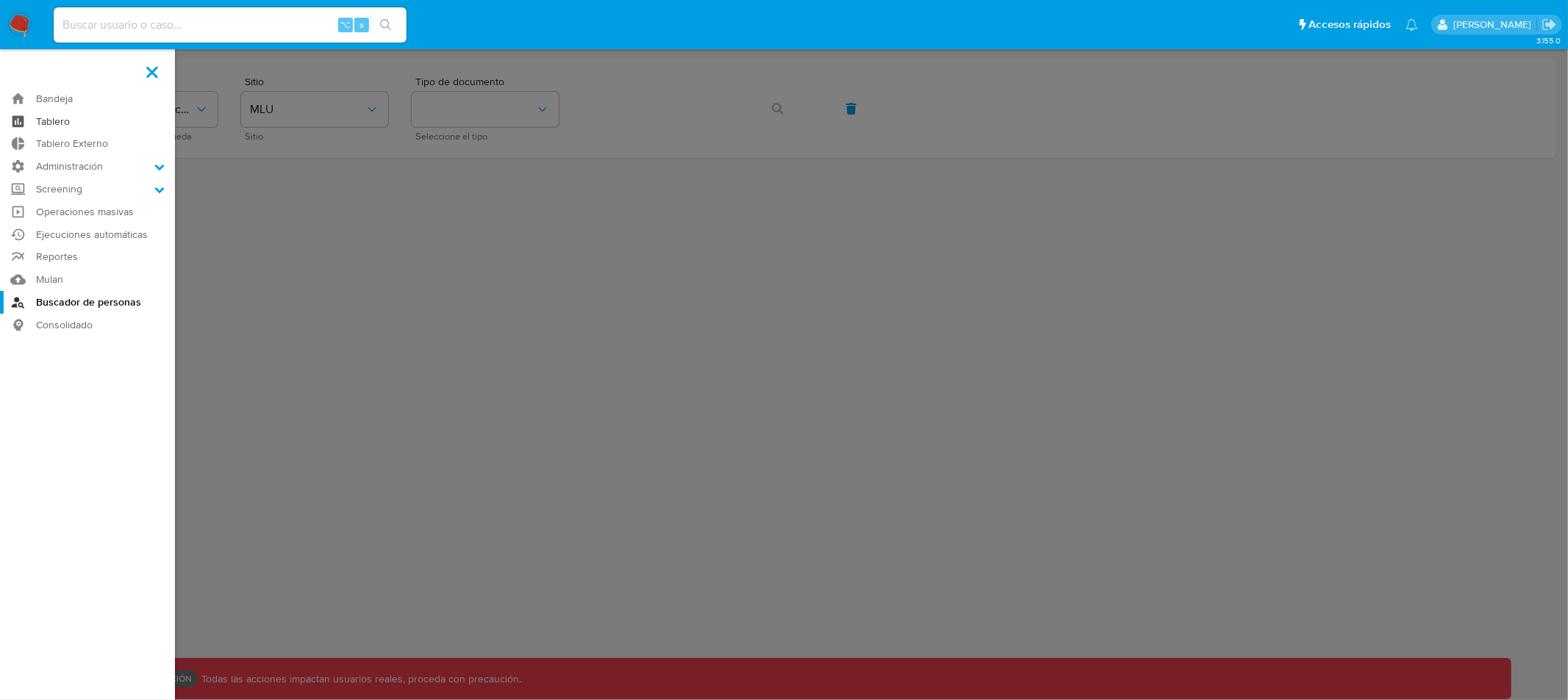
click at [51, 121] on link "Tablero" at bounding box center [87, 121] width 175 height 22
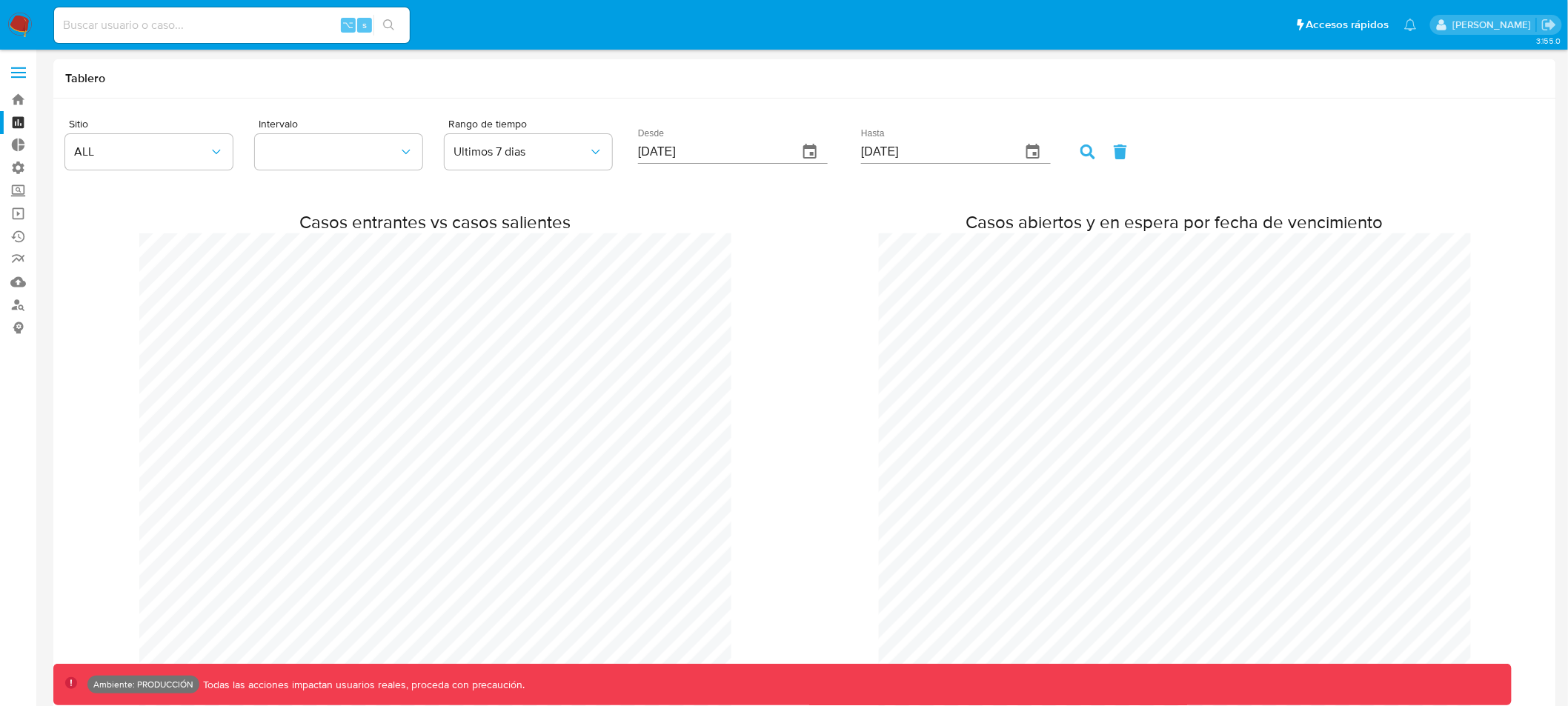
click at [23, 80] on label at bounding box center [18, 72] width 37 height 31
click at [0, 0] on input "checkbox" at bounding box center [0, 0] width 0 height 0
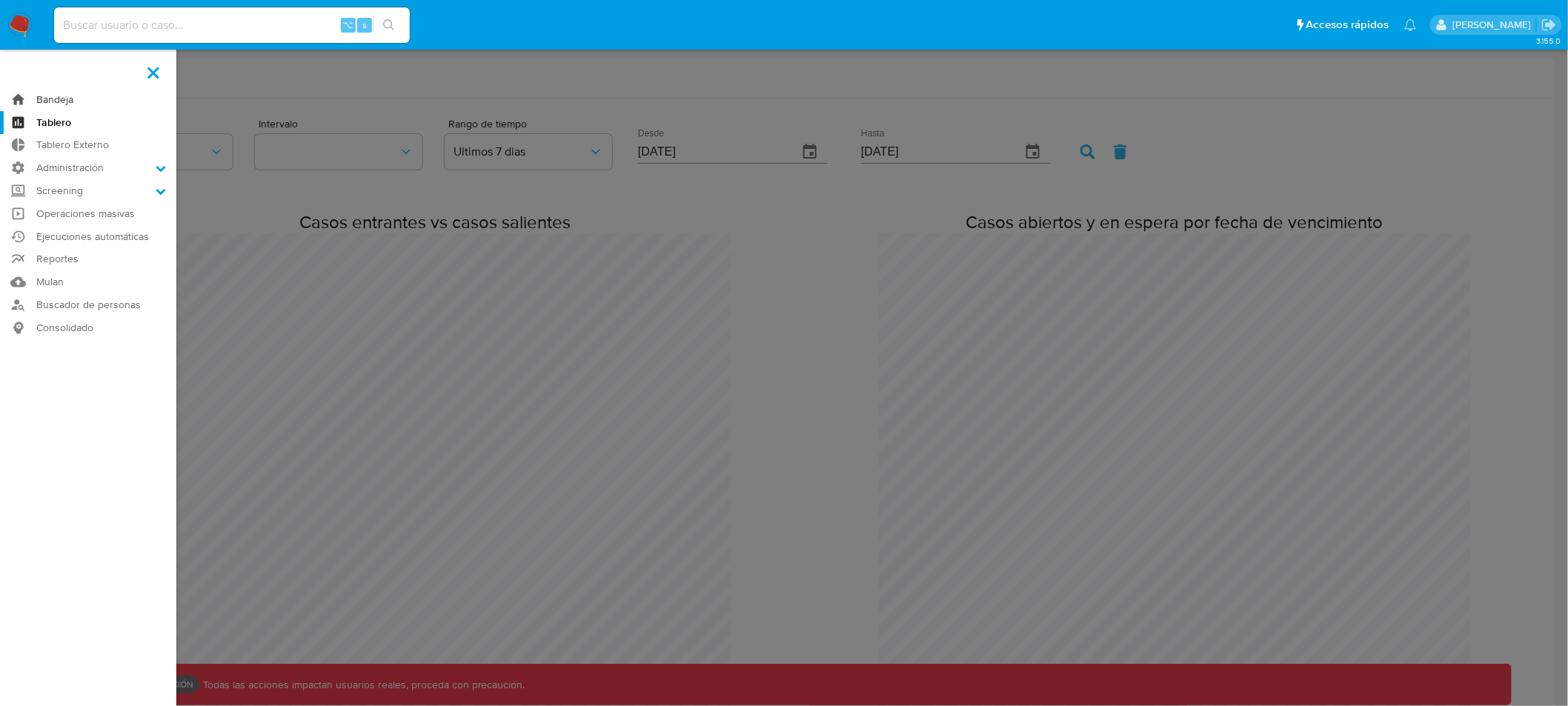
click at [48, 96] on link "Bandeja" at bounding box center [88, 99] width 176 height 23
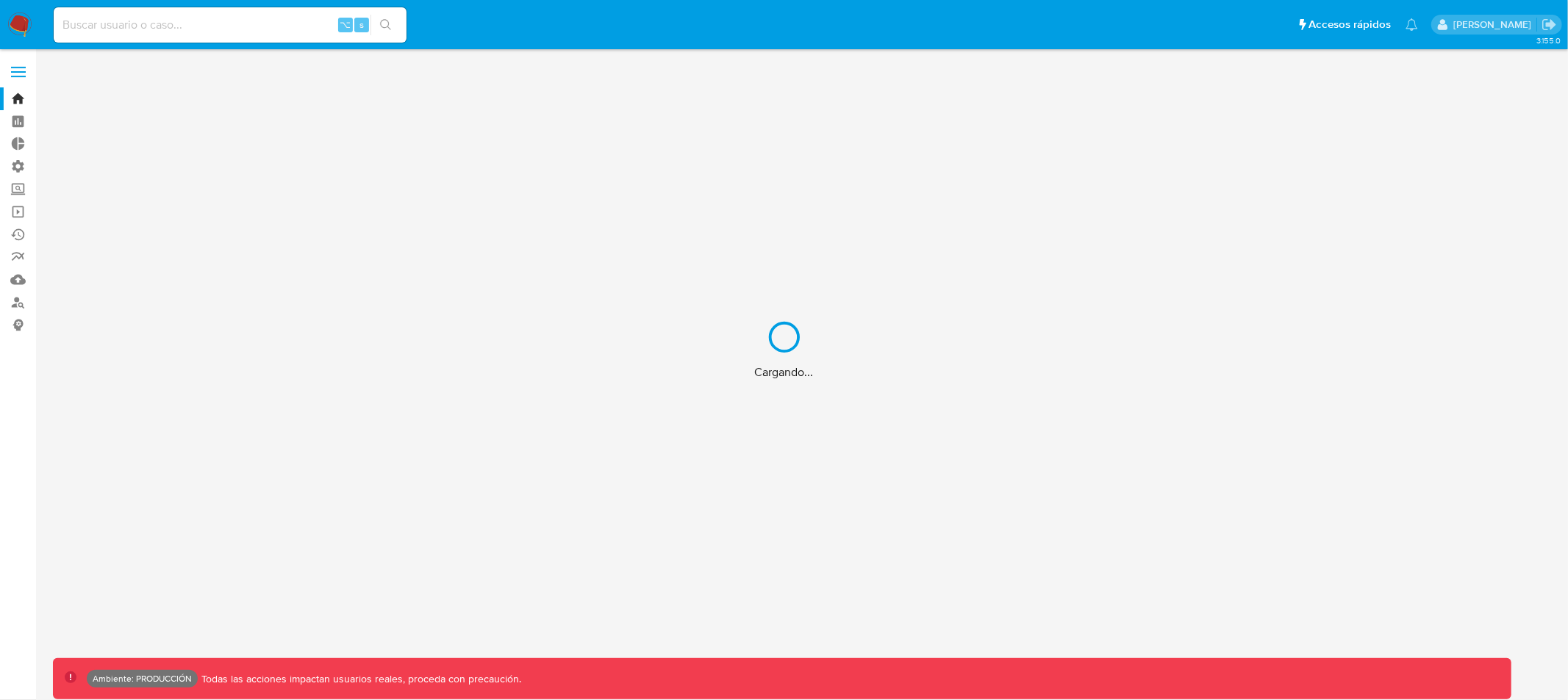
click at [136, 27] on div "Cargando..." at bounding box center [784, 350] width 1568 height 700
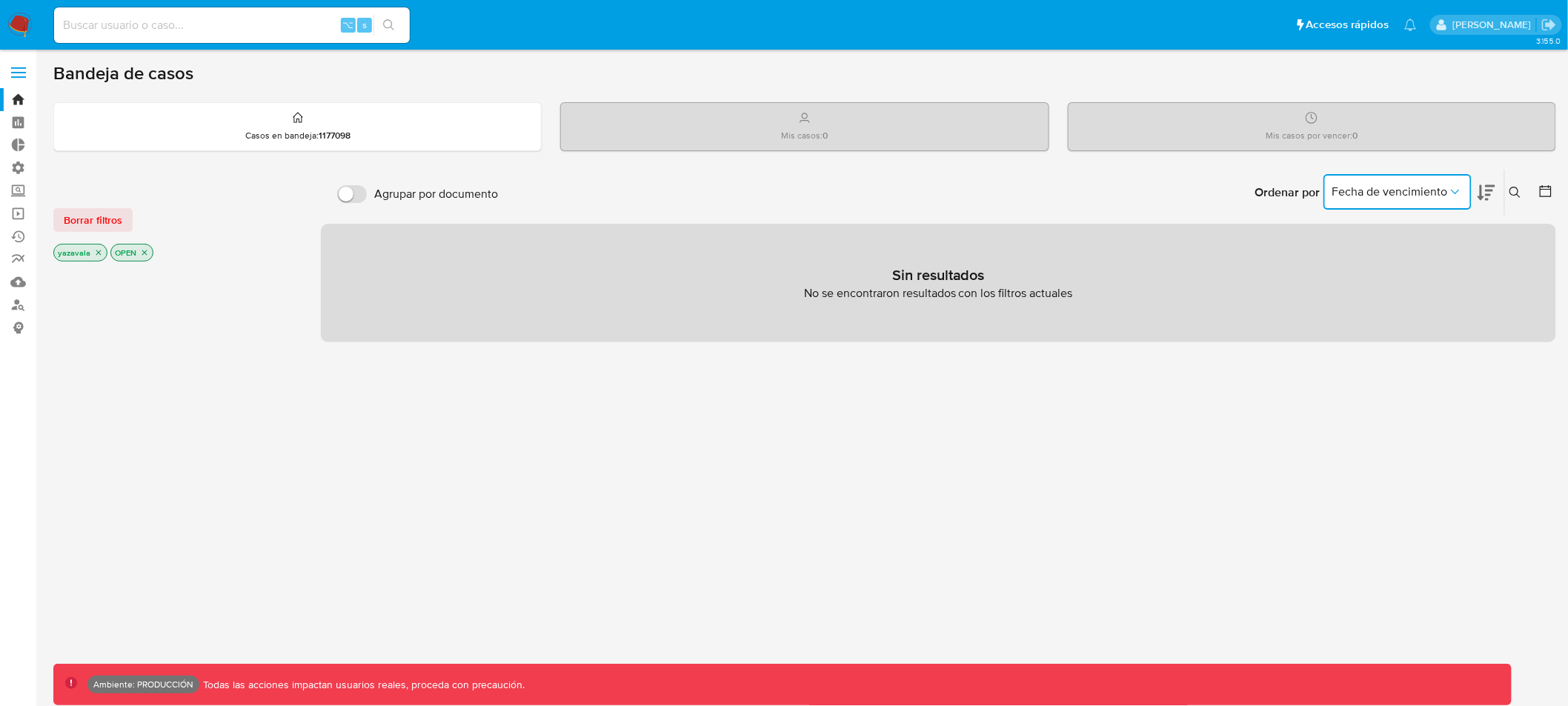
click at [1440, 191] on span "Fecha de vencimiento" at bounding box center [1390, 192] width 116 height 15
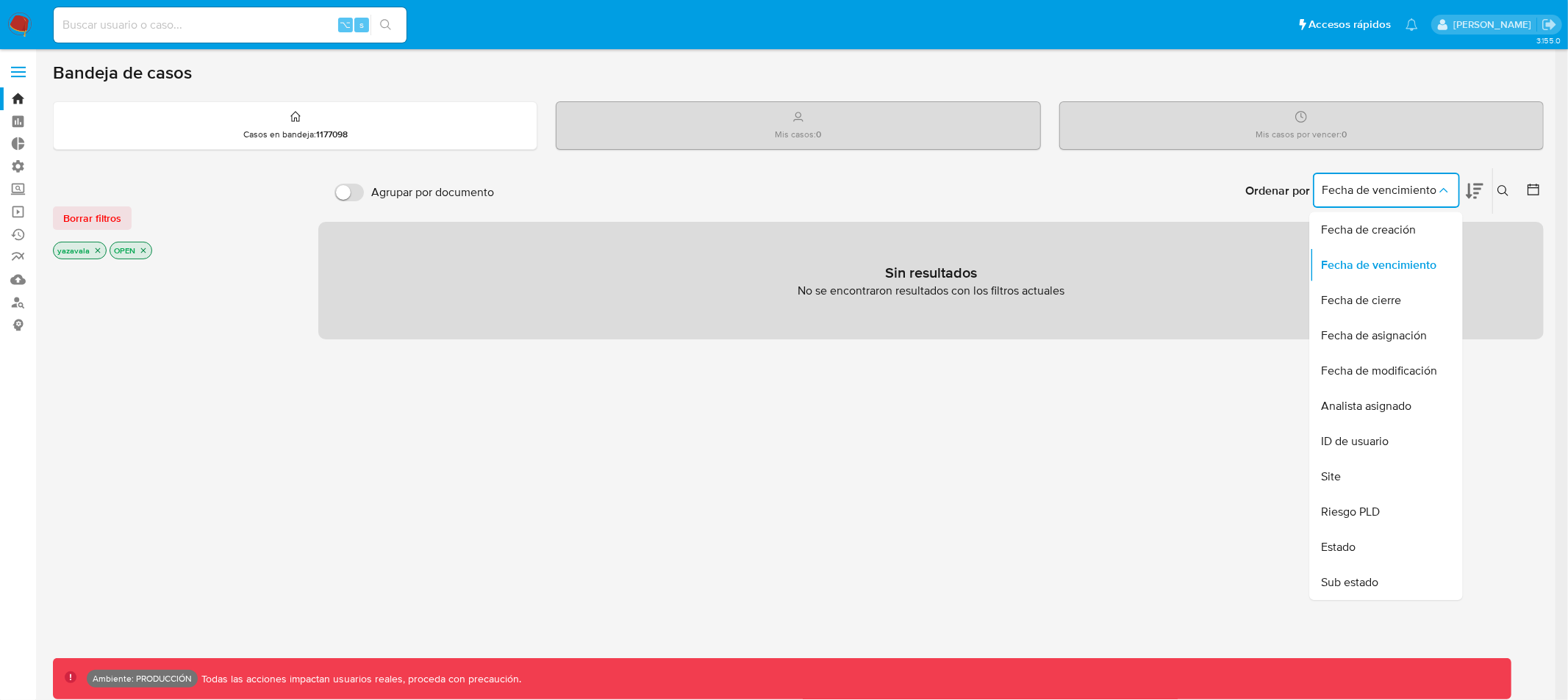
click at [1364, 476] on div "Site" at bounding box center [1382, 476] width 121 height 35
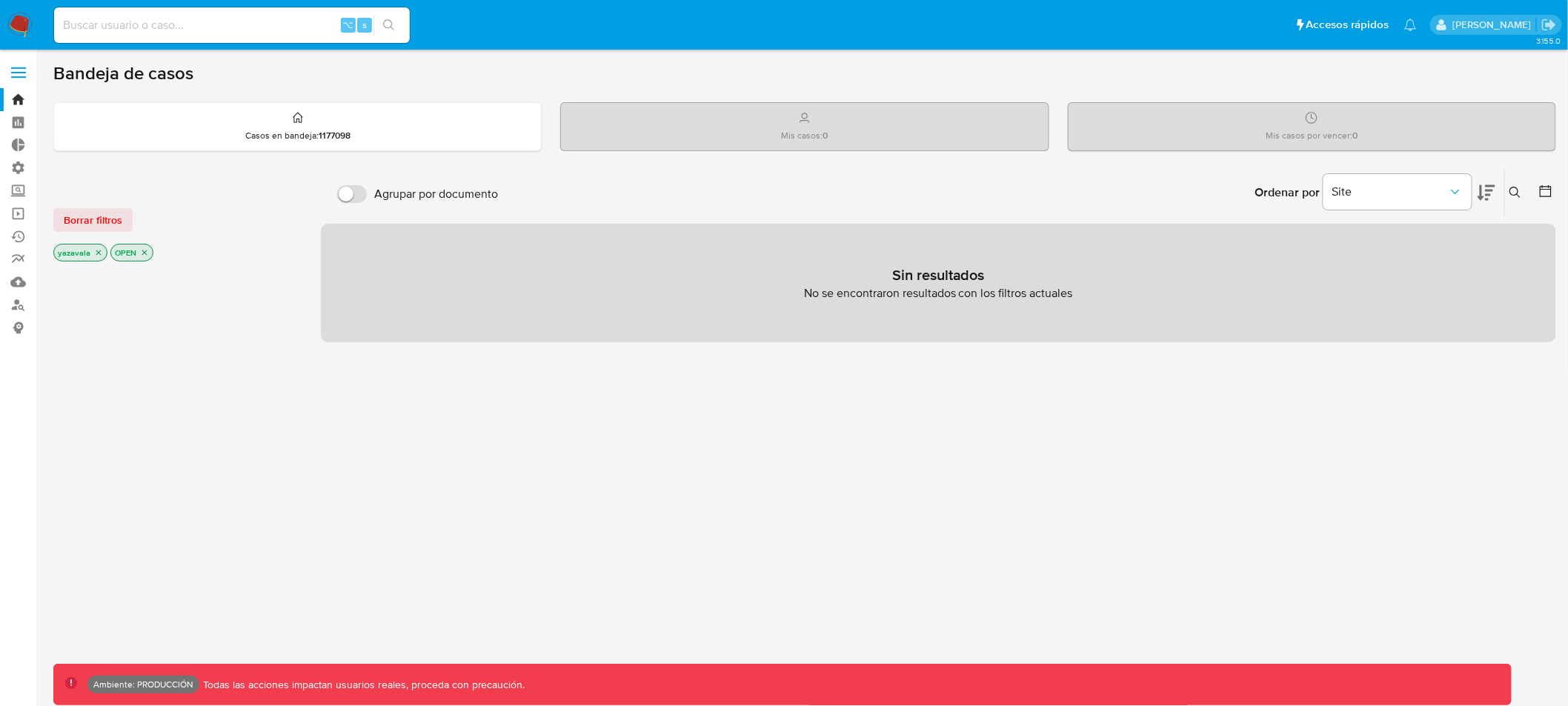
click at [872, 132] on div "Mis casos : 0" at bounding box center [804, 127] width 487 height 48
click at [380, 124] on div "Casos en bandeja : 1177098" at bounding box center [298, 127] width 487 height 48
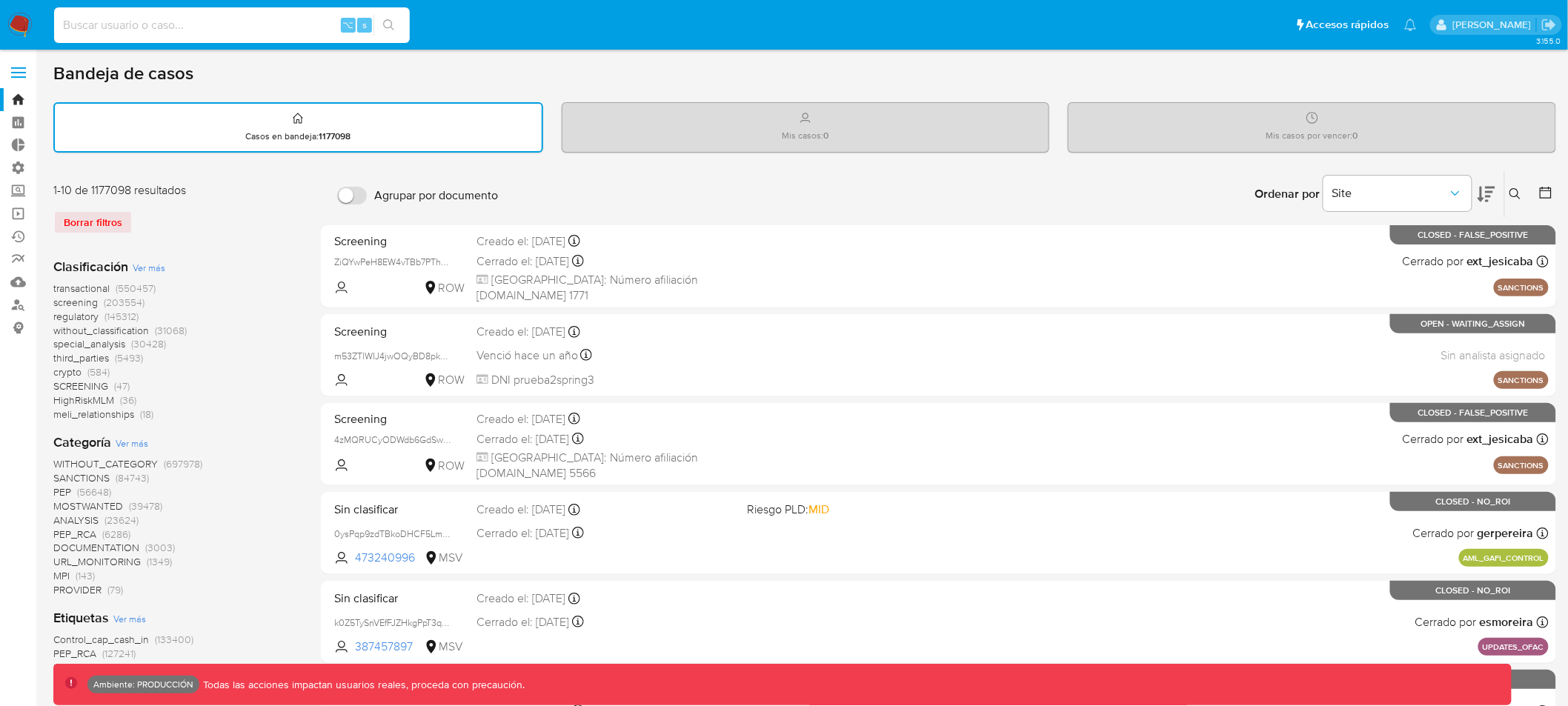
click at [164, 23] on input at bounding box center [232, 25] width 356 height 19
click at [230, 17] on input at bounding box center [232, 25] width 356 height 19
type input "yazavala"
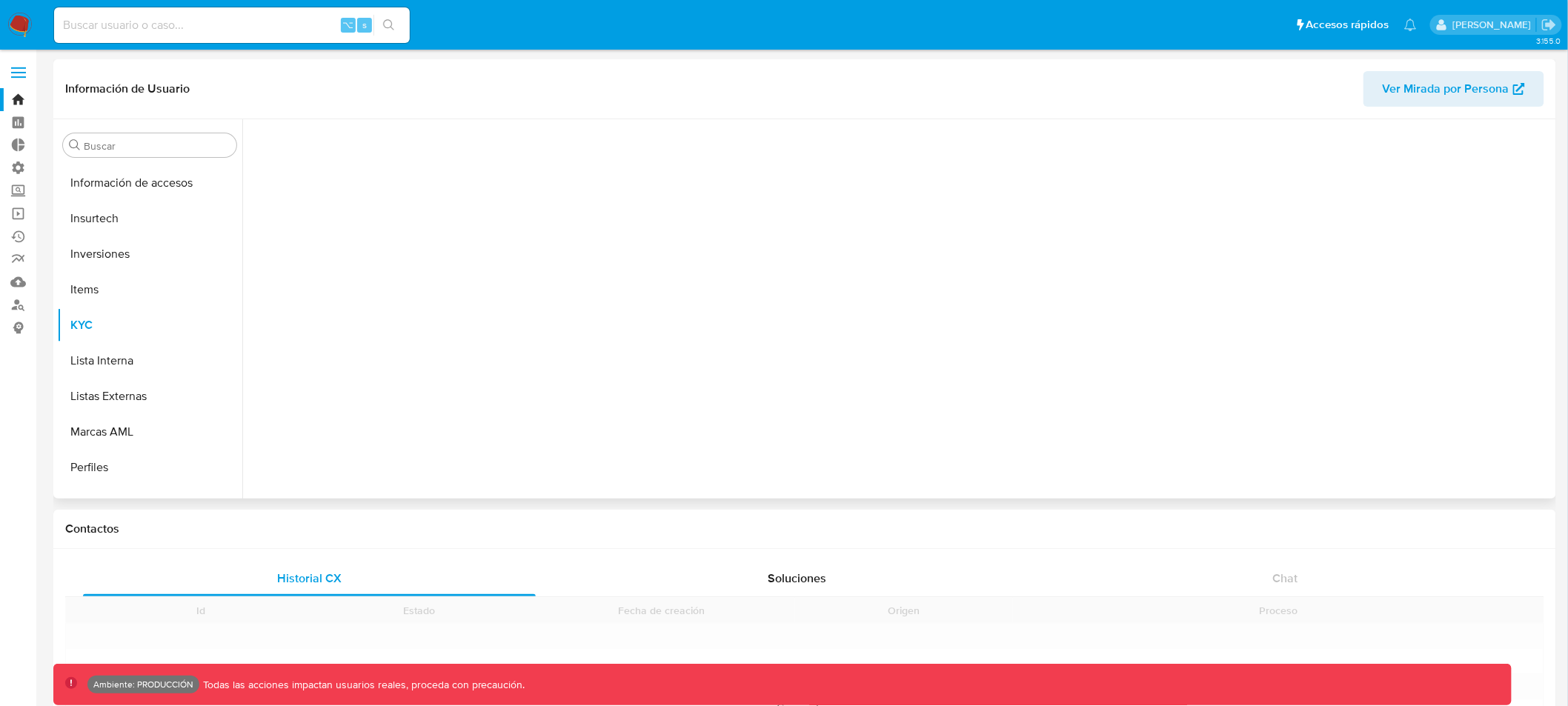
scroll to position [697, 0]
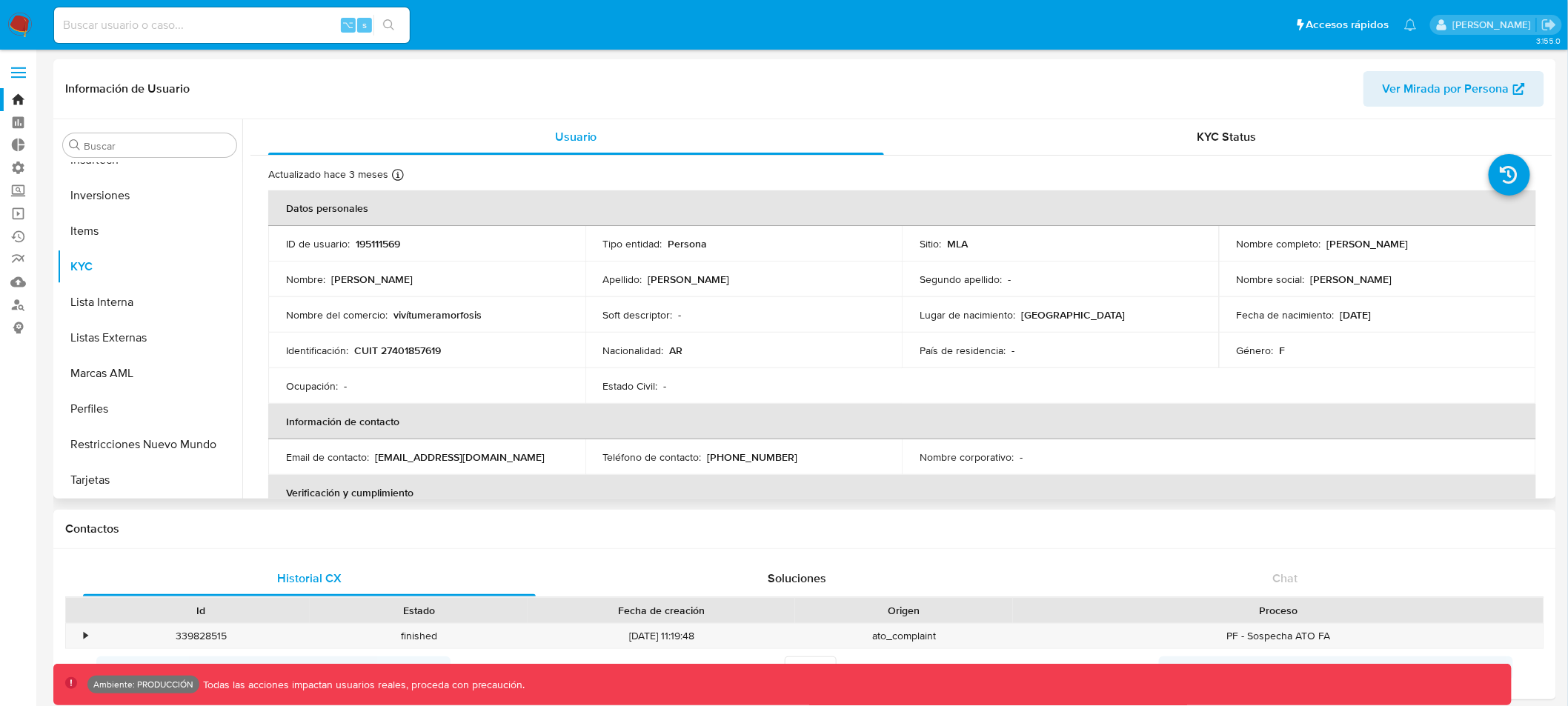
select select "10"
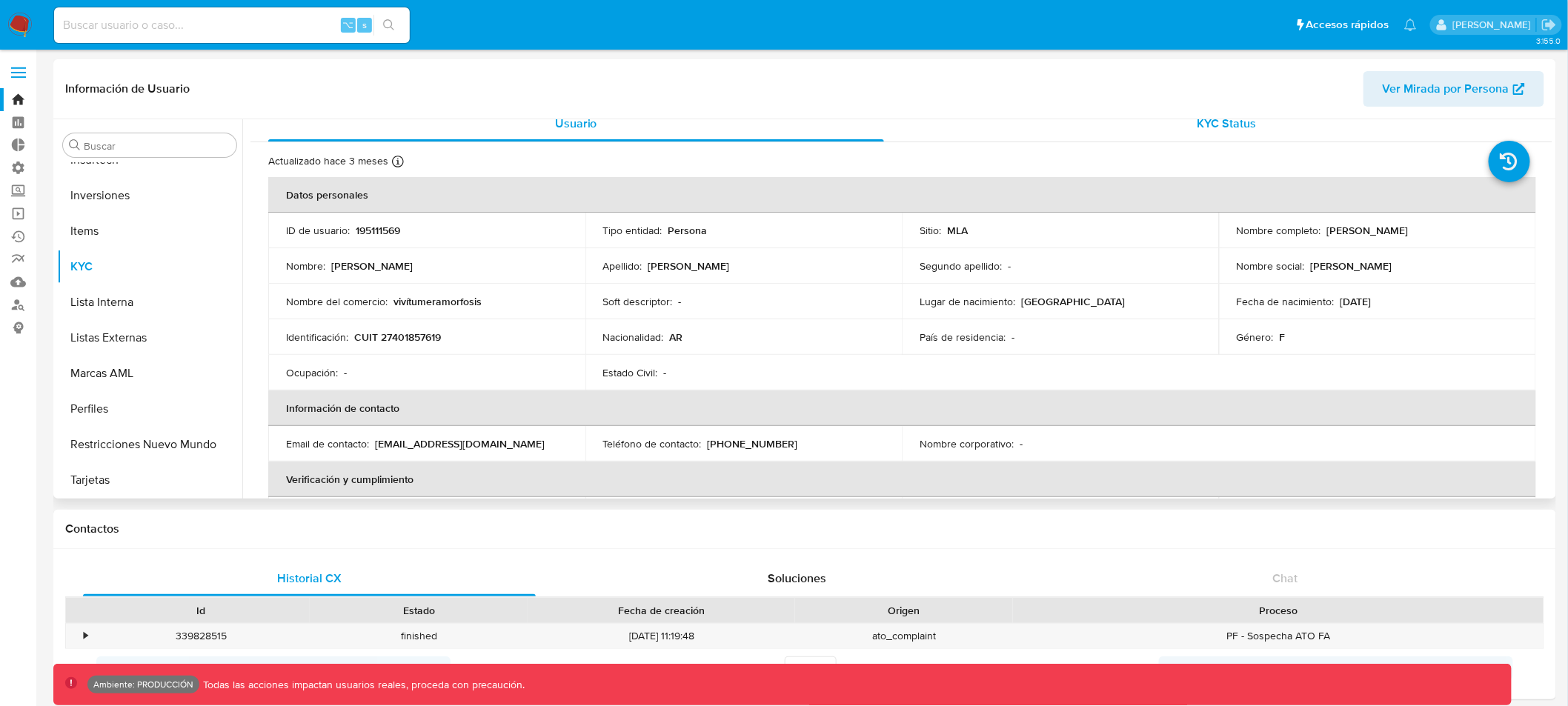
scroll to position [0, 0]
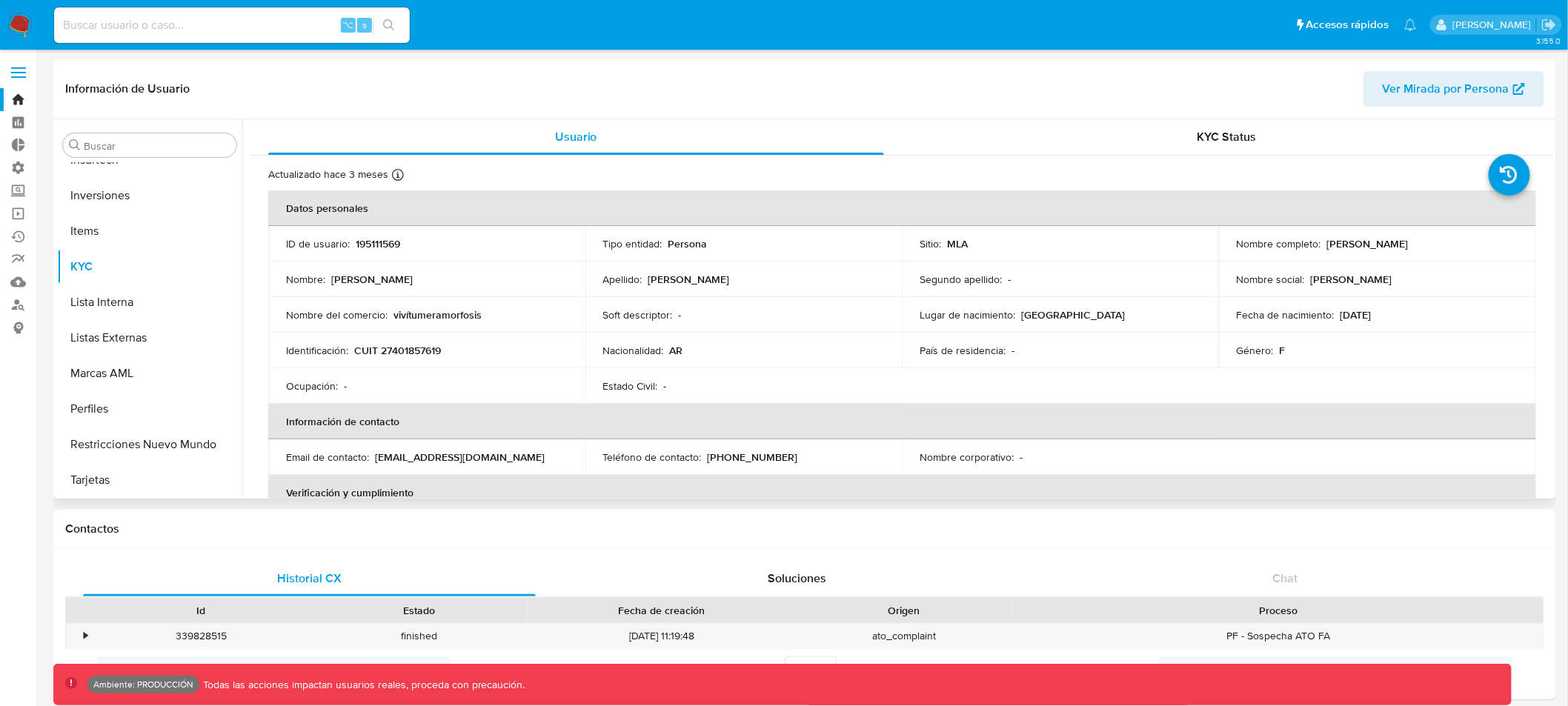
click at [1455, 88] on span "Ver Mirada por Persona" at bounding box center [1446, 89] width 127 height 35
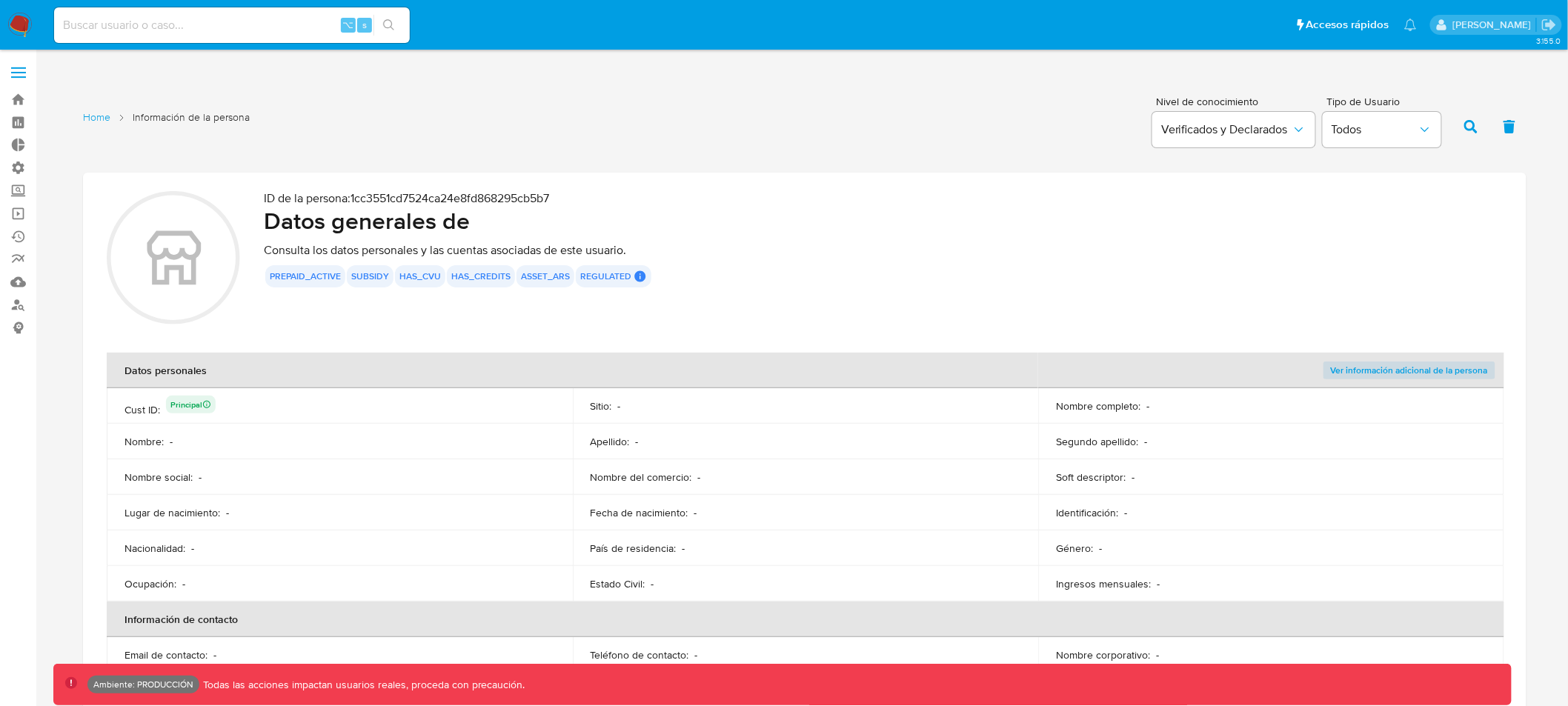
click at [512, 202] on p "ID de la persona : 1cc3551cd7524ca24e8fd868295cb5b7" at bounding box center [883, 199] width 1238 height 15
